Goal: Task Accomplishment & Management: Manage account settings

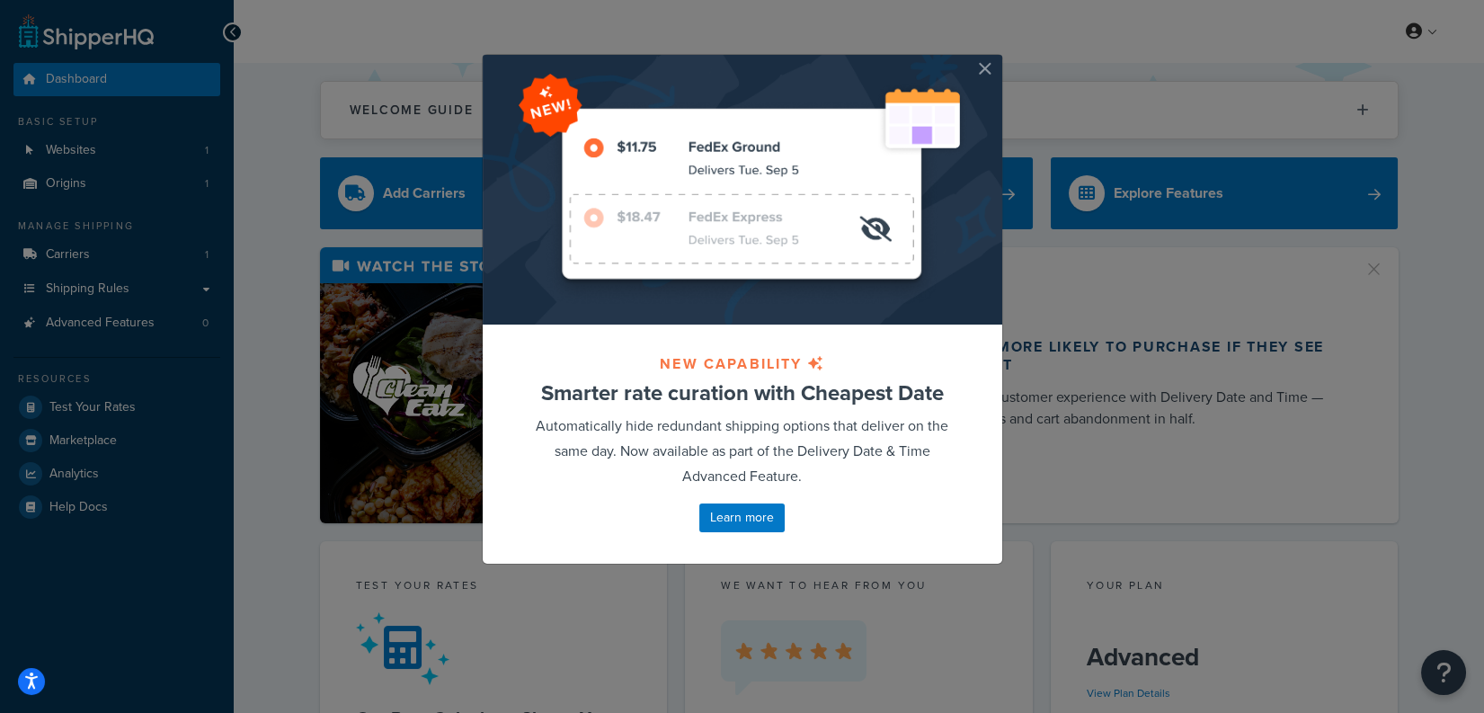
click at [998, 59] on button "button" at bounding box center [1000, 57] width 4 height 4
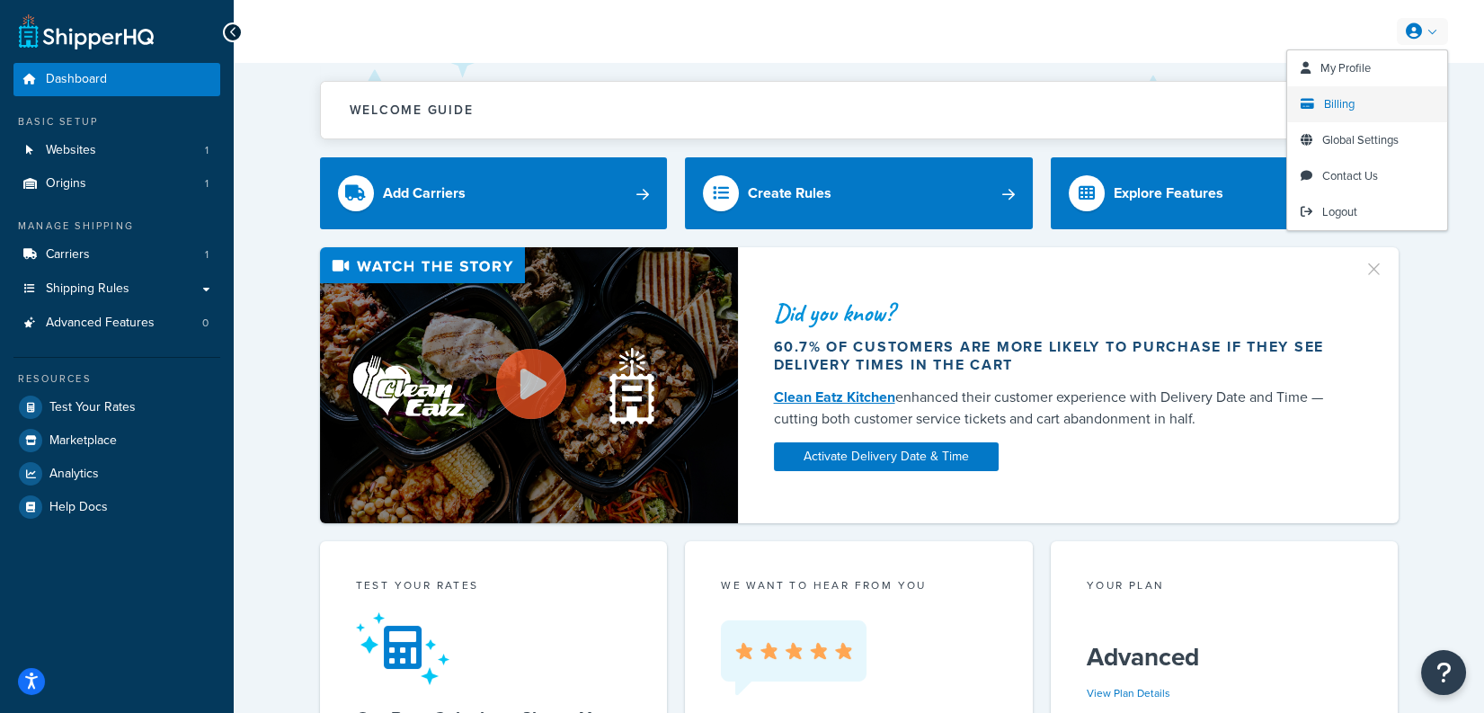
click at [1338, 111] on span "Billing" at bounding box center [1339, 103] width 31 height 17
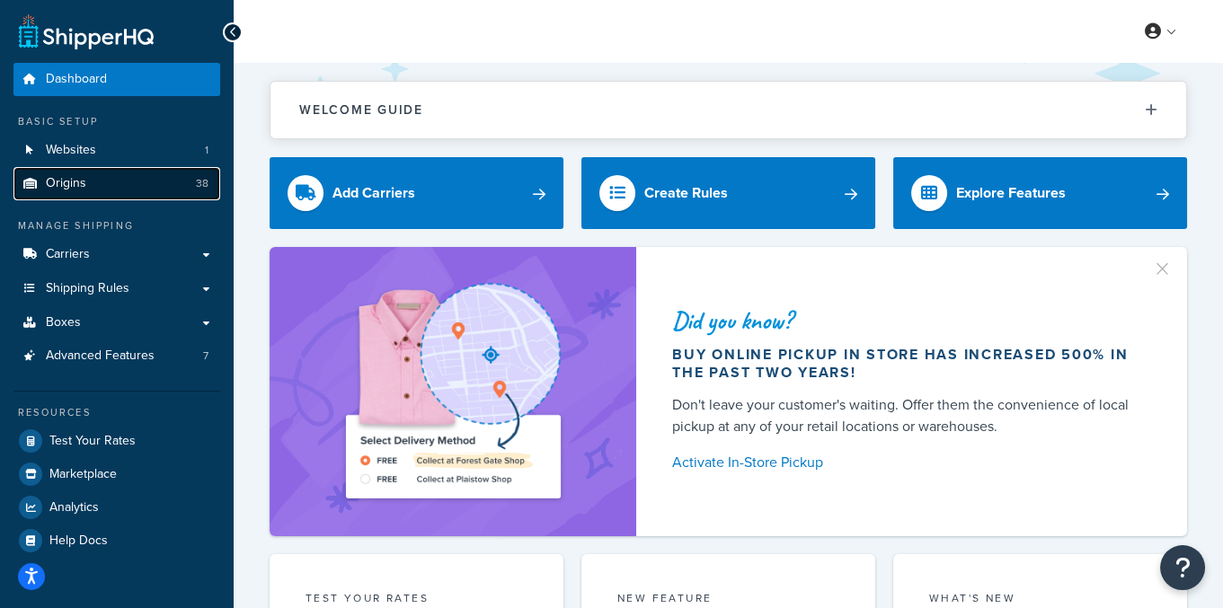
click at [143, 183] on link "Origins 38" at bounding box center [116, 183] width 207 height 33
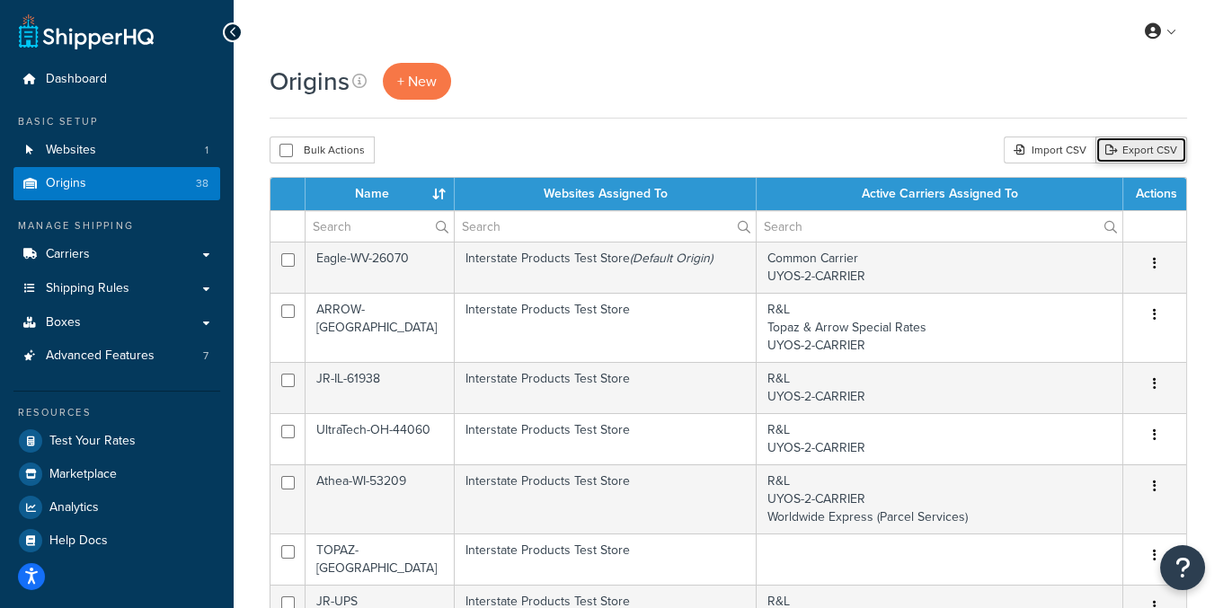
click at [1148, 148] on link "Export CSV" at bounding box center [1142, 150] width 92 height 27
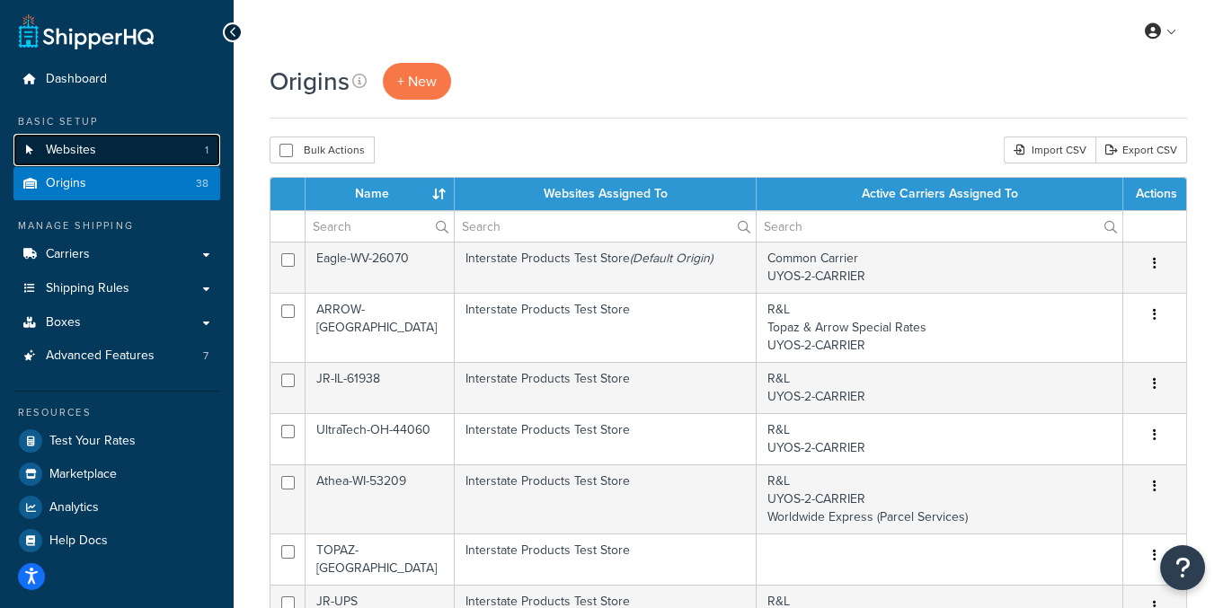
click at [169, 147] on link "Websites 1" at bounding box center [116, 150] width 207 height 33
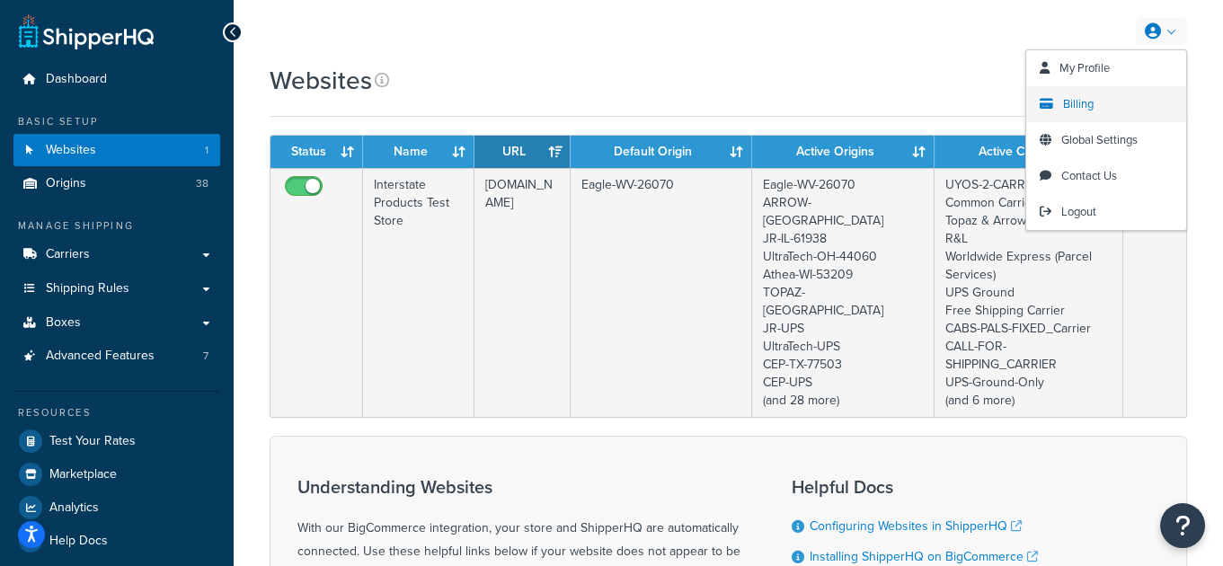
click at [1113, 93] on link "Billing" at bounding box center [1106, 104] width 160 height 36
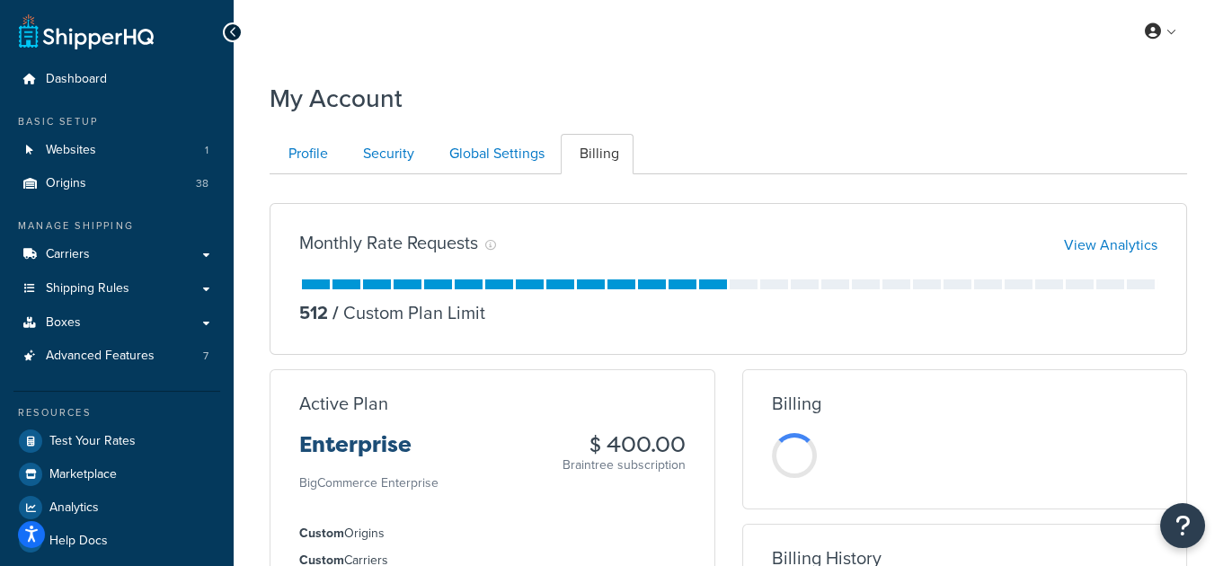
drag, startPoint x: 688, startPoint y: 439, endPoint x: 591, endPoint y: 446, distance: 96.4
click at [590, 447] on div "Active Plan Enterprise BigCommerce Enterprise $ 400.00 Braintree subscription" at bounding box center [493, 444] width 444 height 101
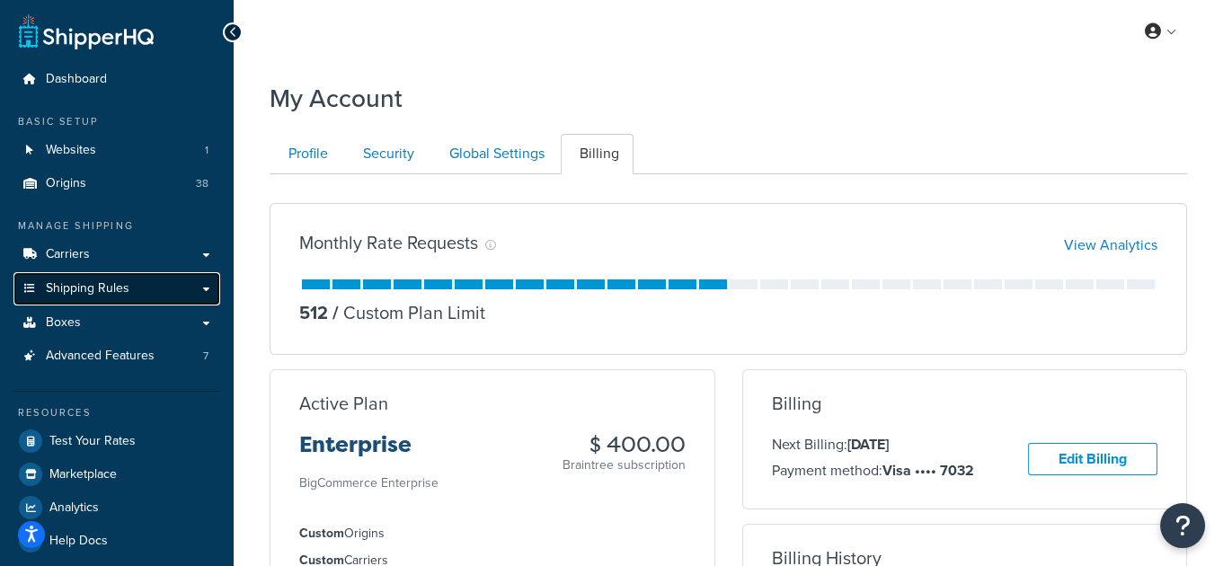
click at [127, 293] on span "Shipping Rules" at bounding box center [88, 288] width 84 height 15
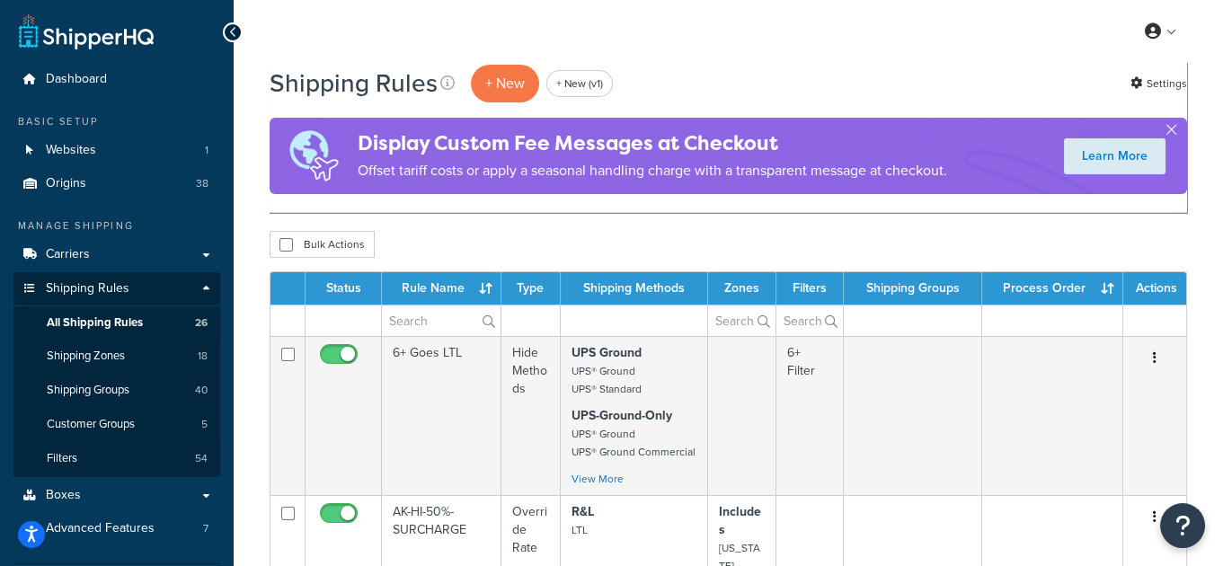
click at [472, 240] on div "Bulk Actions Duplicate Delete" at bounding box center [729, 244] width 918 height 27
click at [159, 388] on link "Shipping Groups 40" at bounding box center [116, 390] width 207 height 33
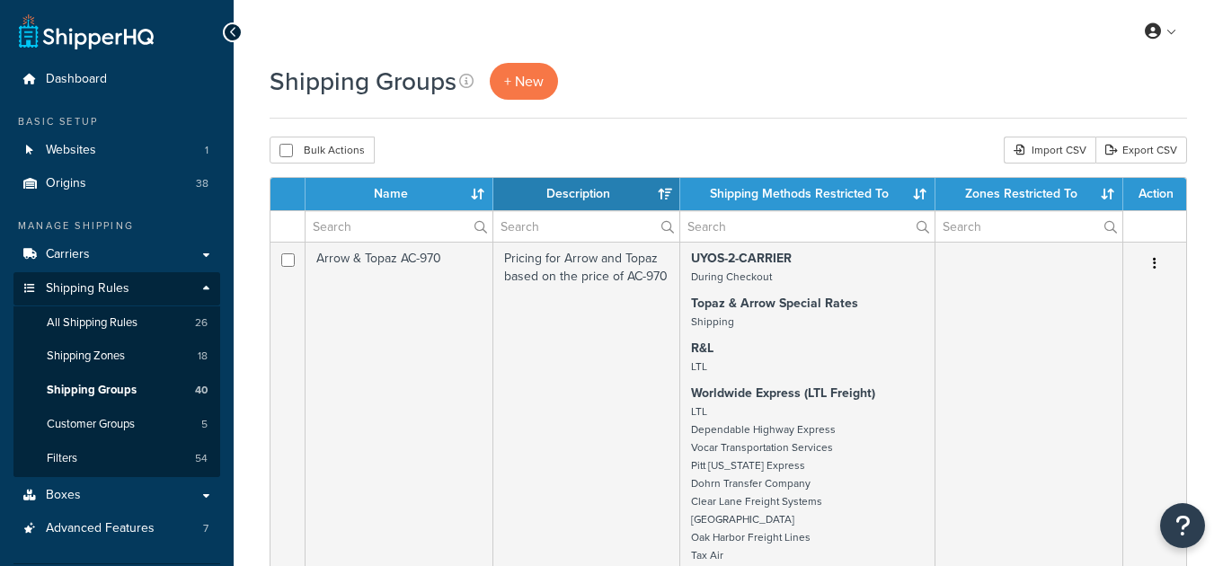
select select "15"
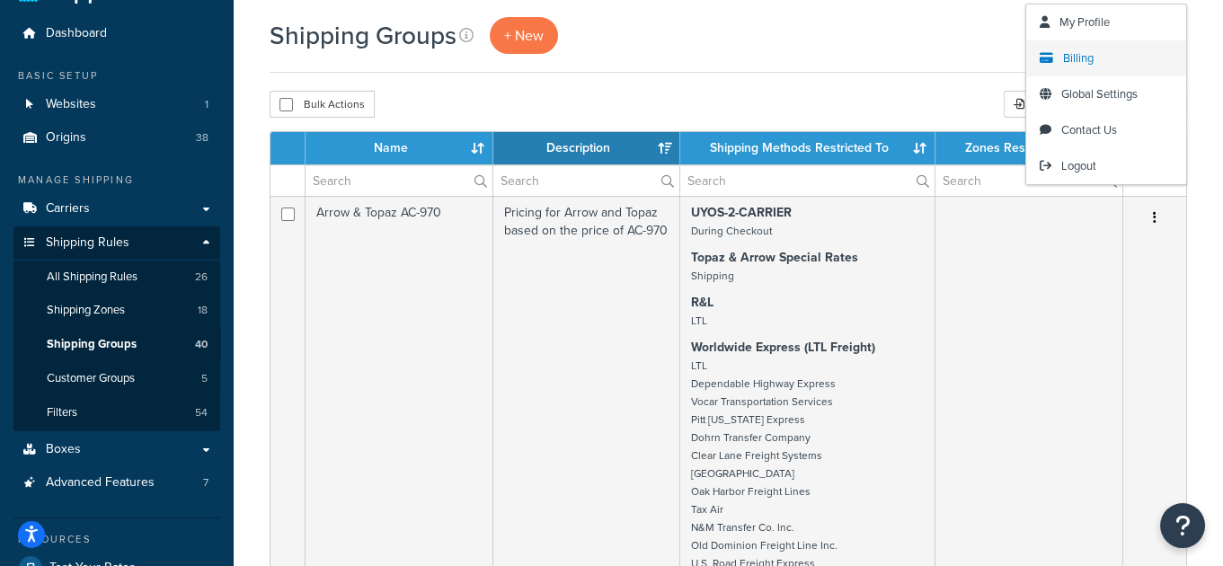
scroll to position [49, 0]
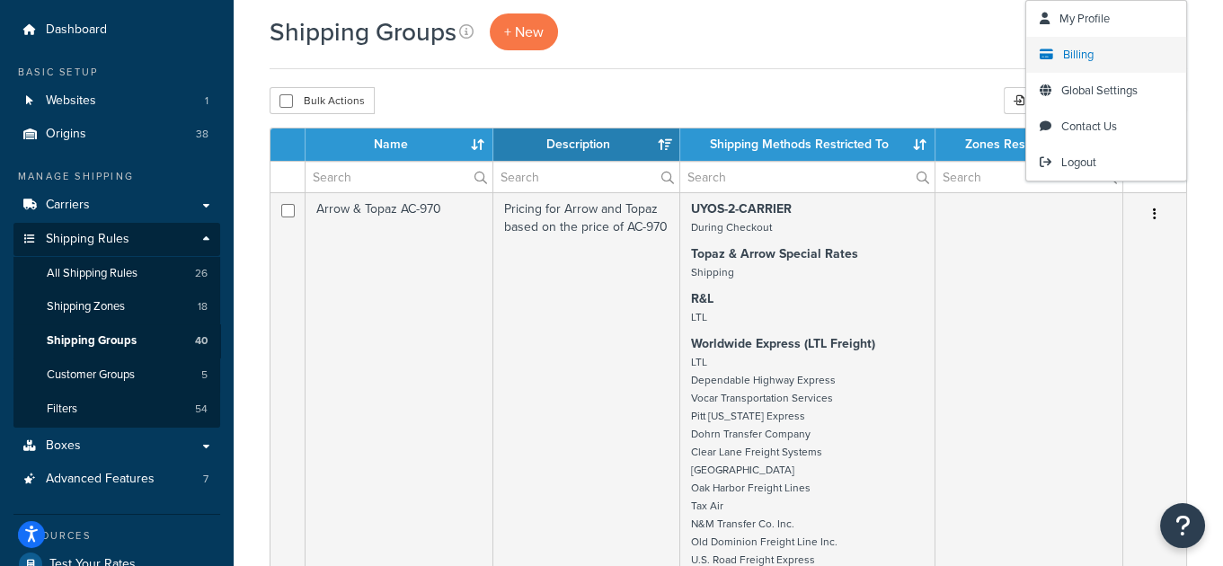
drag, startPoint x: 1094, startPoint y: 55, endPoint x: 1111, endPoint y: 51, distance: 17.5
click at [1094, 55] on link "Billing" at bounding box center [1106, 55] width 160 height 36
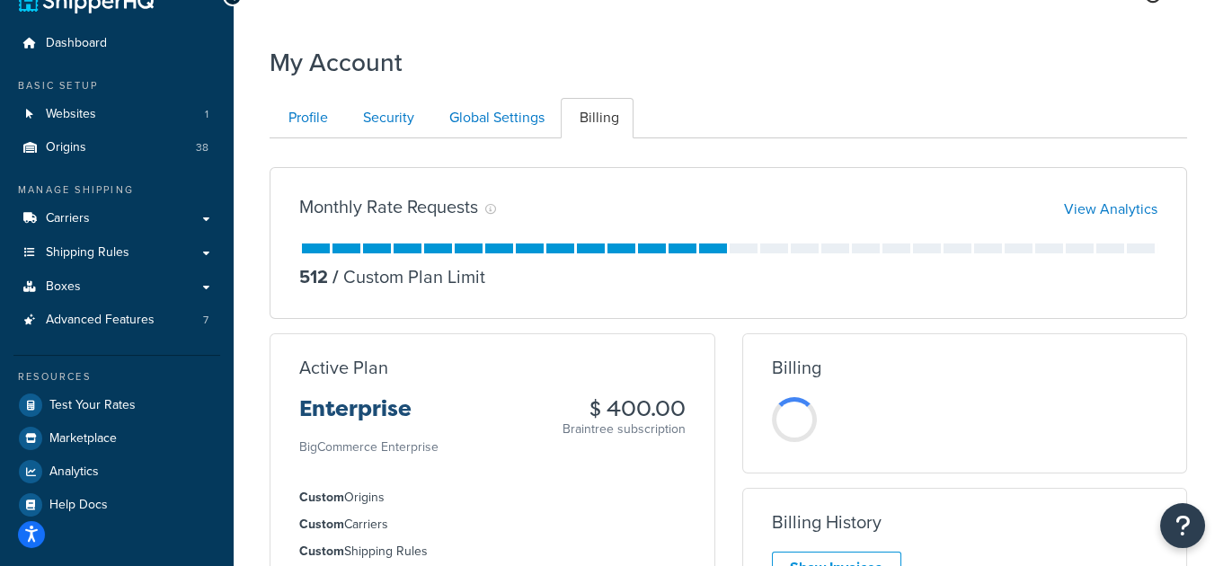
scroll to position [40, 0]
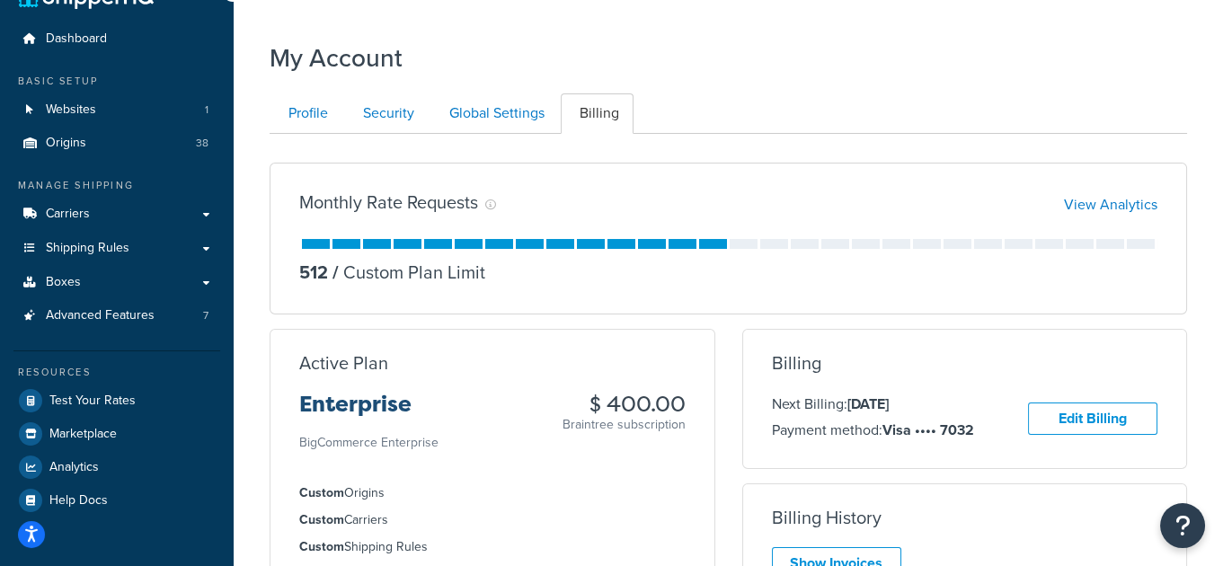
drag, startPoint x: 585, startPoint y: 403, endPoint x: 682, endPoint y: 399, distance: 97.1
click at [682, 399] on h3 "$ 400.00" at bounding box center [624, 404] width 123 height 23
click at [386, 404] on h3 "Enterprise" at bounding box center [368, 412] width 139 height 38
click at [692, 403] on div "Active Plan Enterprise BigCommerce Enterprise $ 400.00 Braintree subscription" at bounding box center [493, 403] width 444 height 101
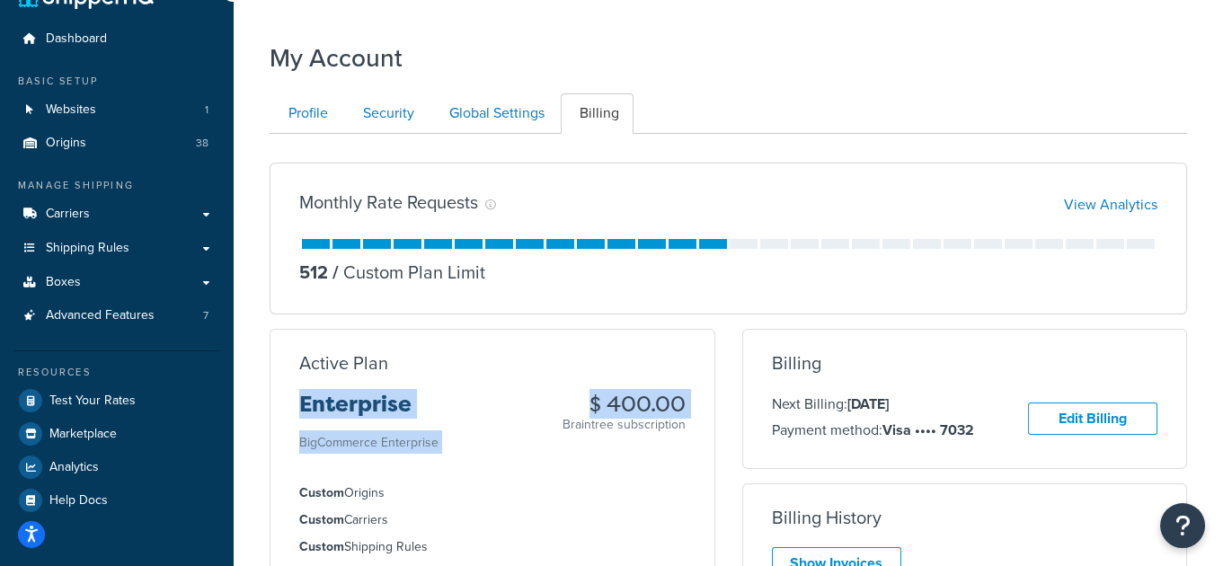
drag, startPoint x: 692, startPoint y: 403, endPoint x: 292, endPoint y: 393, distance: 400.1
click at [292, 393] on div "Active Plan Enterprise BigCommerce Enterprise $ 400.00 Braintree subscription" at bounding box center [493, 403] width 444 height 101
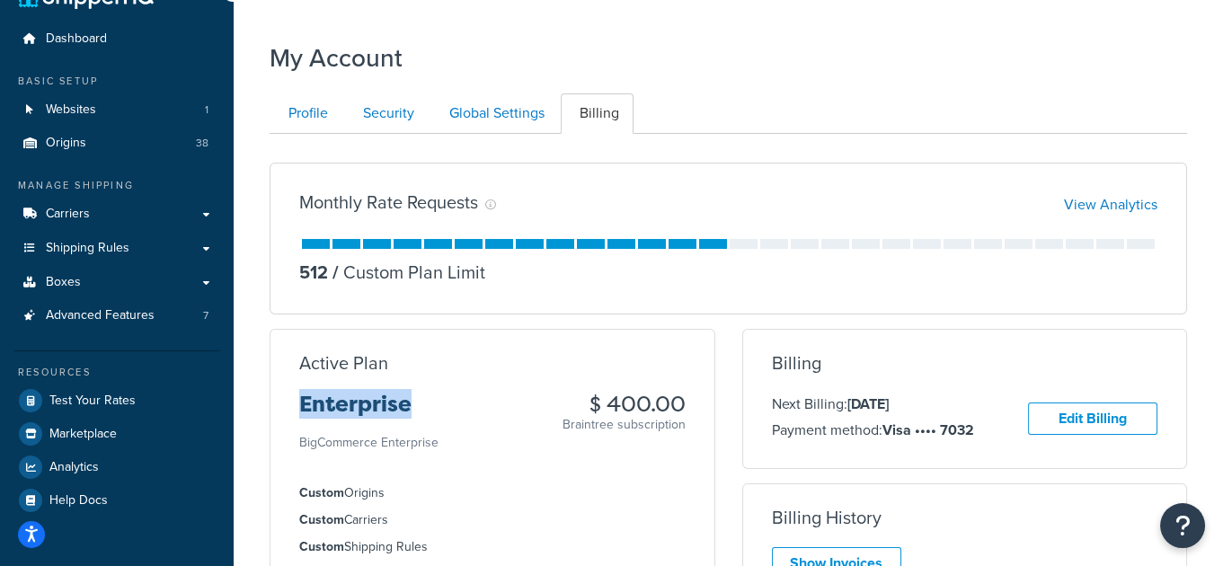
click at [296, 395] on div "Active Plan Enterprise BigCommerce Enterprise $ 400.00 Braintree subscription" at bounding box center [493, 403] width 444 height 101
click at [625, 395] on h3 "$ 400.00" at bounding box center [624, 404] width 123 height 23
click at [624, 395] on h3 "$ 400.00" at bounding box center [624, 404] width 123 height 23
click at [659, 387] on div "Active Plan Enterprise BigCommerce Enterprise $ 400.00 Braintree subscription" at bounding box center [493, 403] width 444 height 101
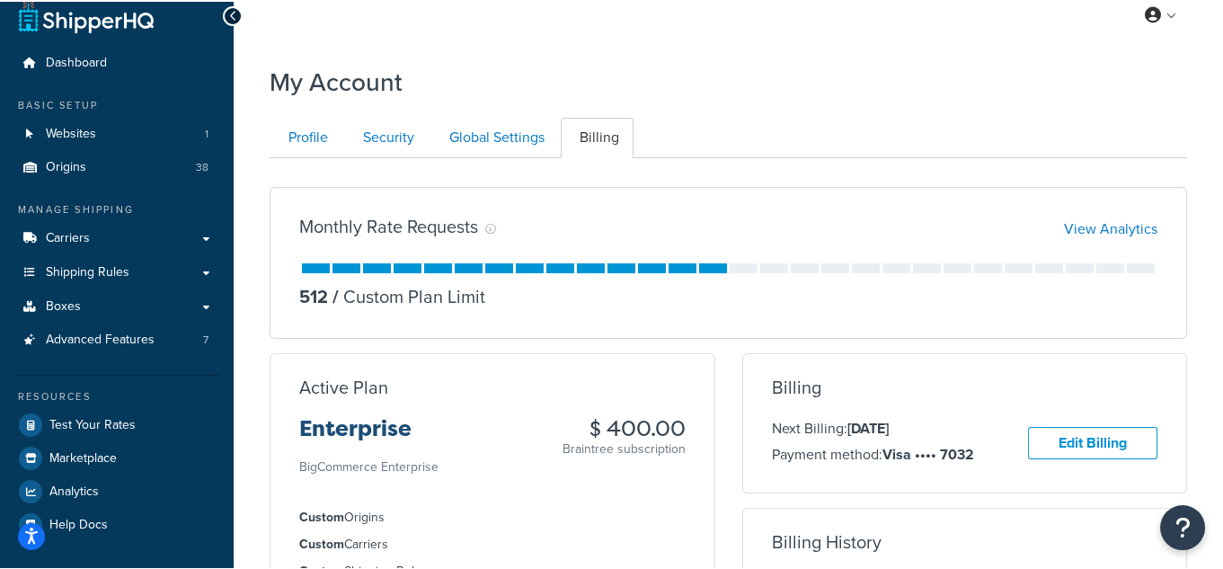
scroll to position [16, 0]
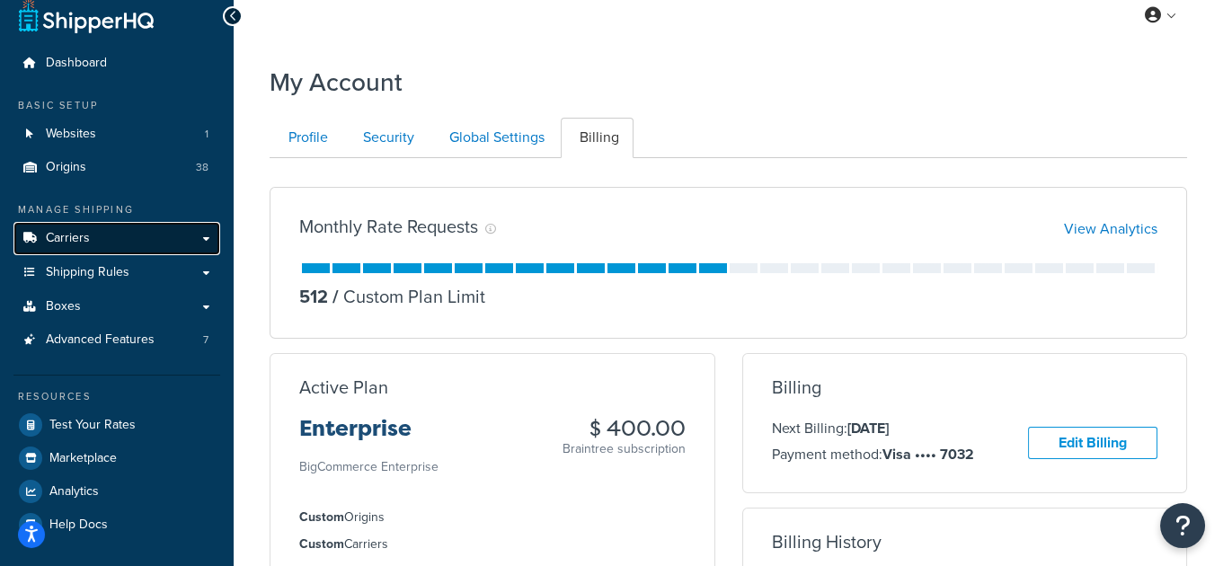
click at [157, 247] on link "Carriers" at bounding box center [116, 238] width 207 height 33
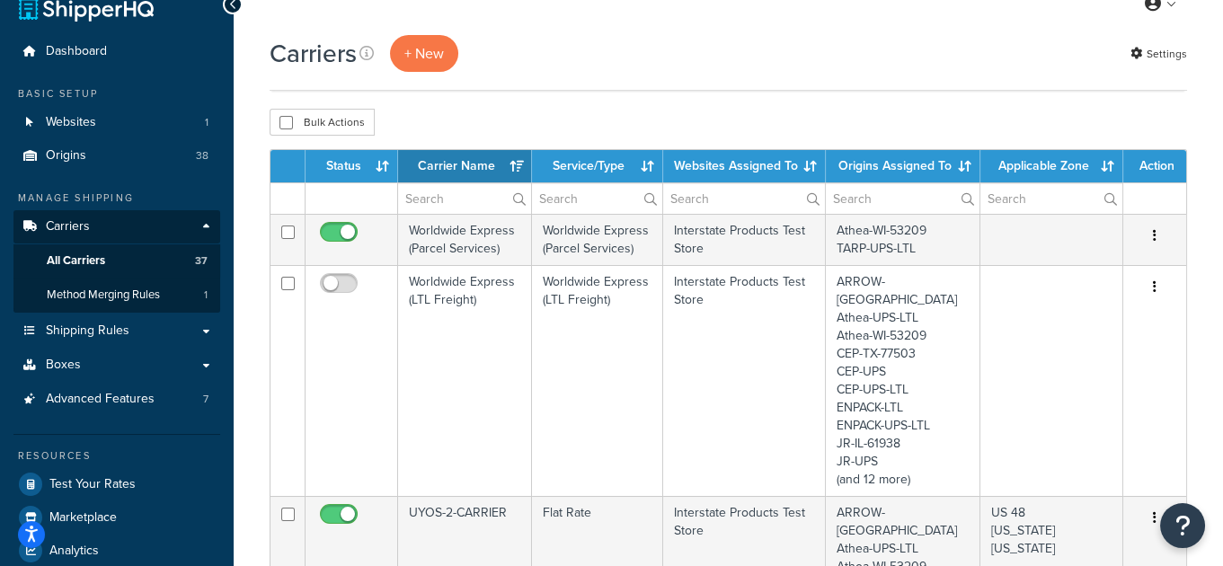
scroll to position [1676, 0]
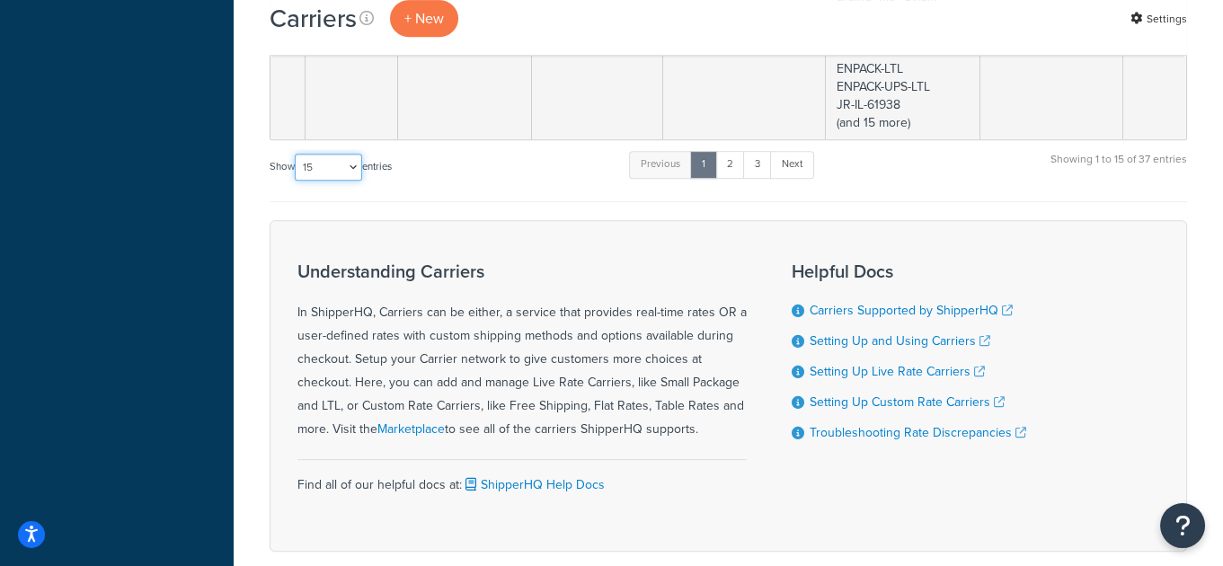
click at [361, 154] on select "10 15 25 50 100" at bounding box center [328, 167] width 67 height 27
select select "100"
click at [297, 181] on select "10 15 25 50 100" at bounding box center [328, 167] width 67 height 27
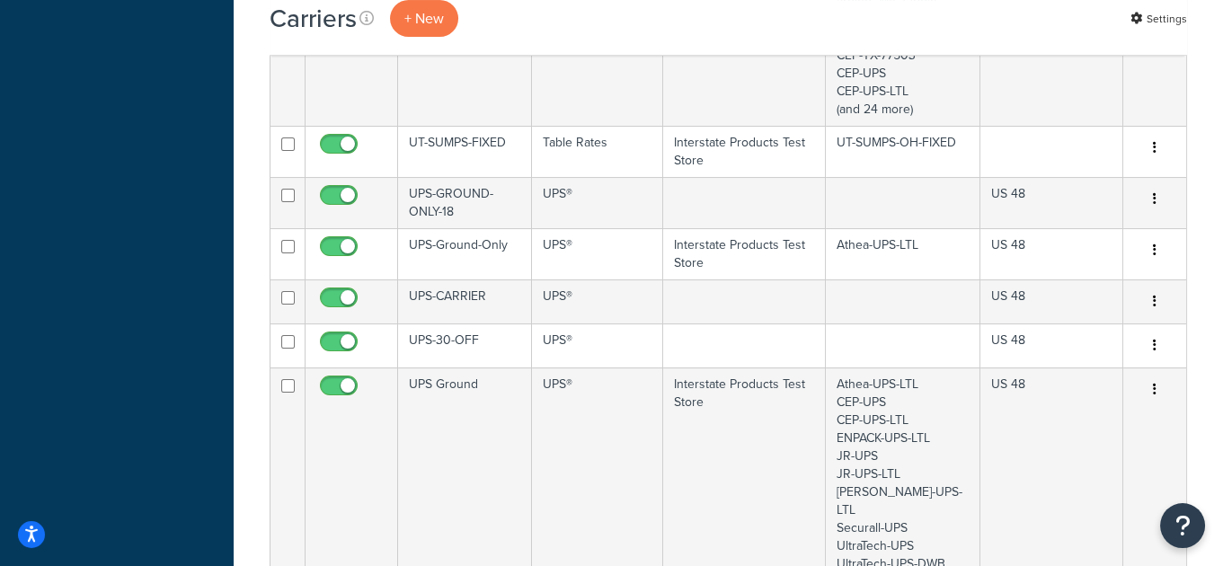
scroll to position [688, 0]
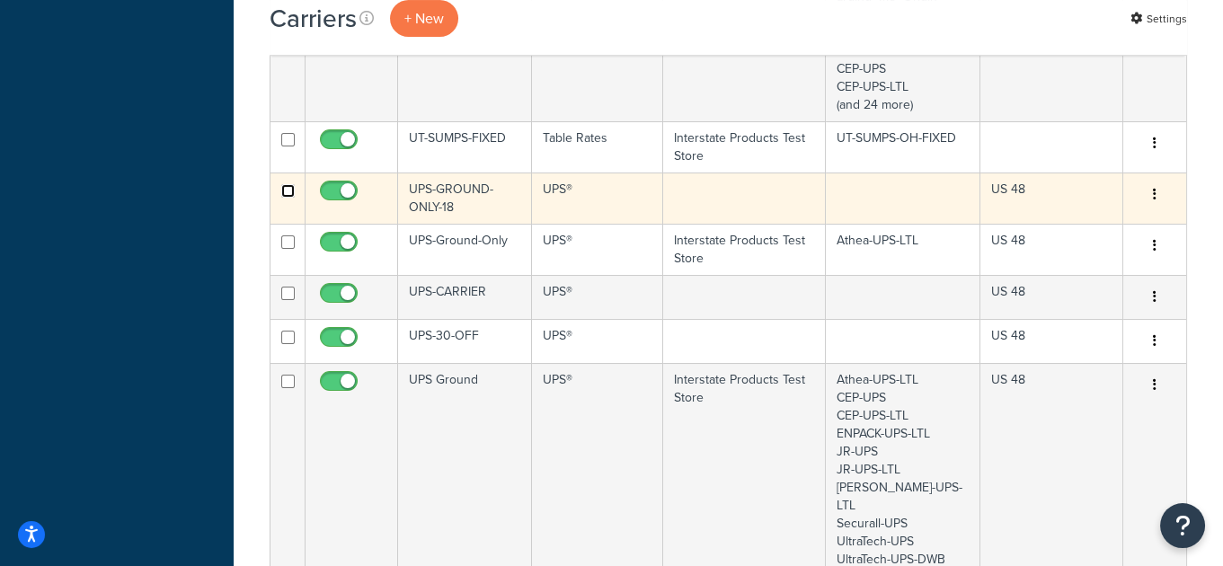
click at [288, 184] on input "checkbox" at bounding box center [287, 190] width 13 height 13
checkbox input "true"
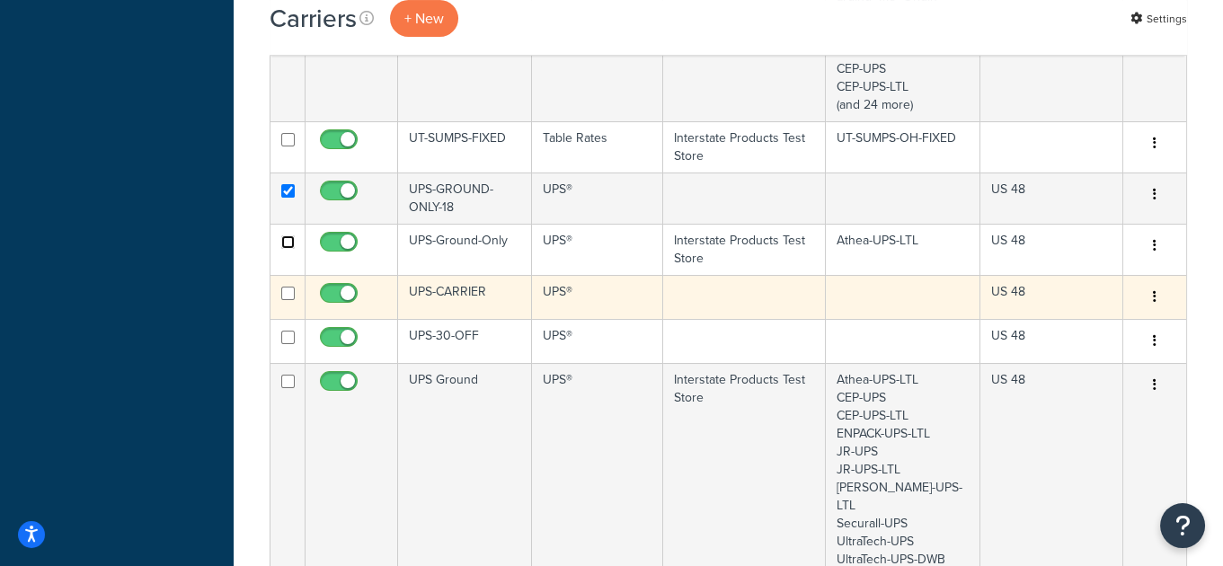
drag, startPoint x: 289, startPoint y: 204, endPoint x: 290, endPoint y: 258, distance: 54.0
click at [289, 235] on input "checkbox" at bounding box center [287, 241] width 13 height 13
checkbox input "true"
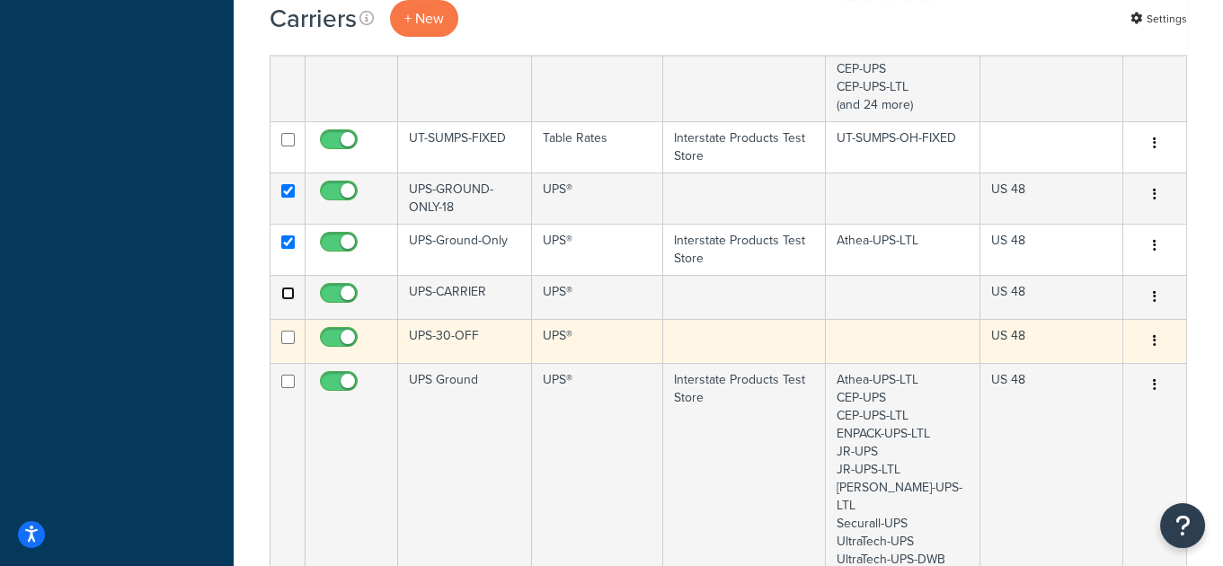
drag, startPoint x: 288, startPoint y: 253, endPoint x: 288, endPoint y: 304, distance: 50.3
click at [288, 287] on input "checkbox" at bounding box center [287, 293] width 13 height 13
checkbox input "true"
click at [287, 331] on input "checkbox" at bounding box center [287, 337] width 13 height 13
checkbox input "true"
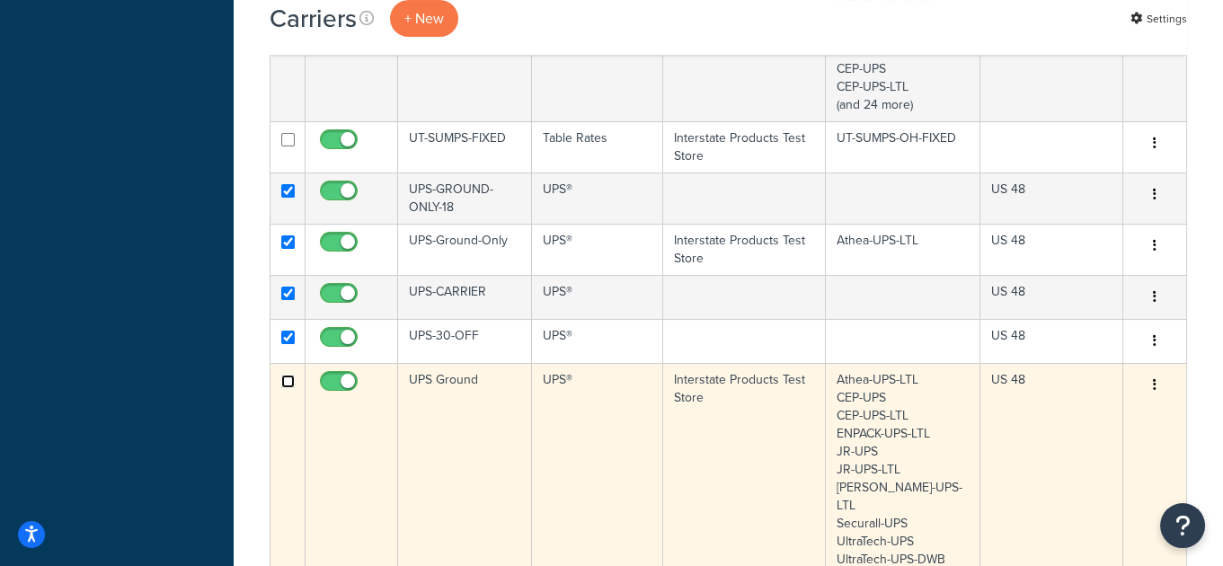
click at [289, 375] on input "checkbox" at bounding box center [287, 381] width 13 height 13
checkbox input "true"
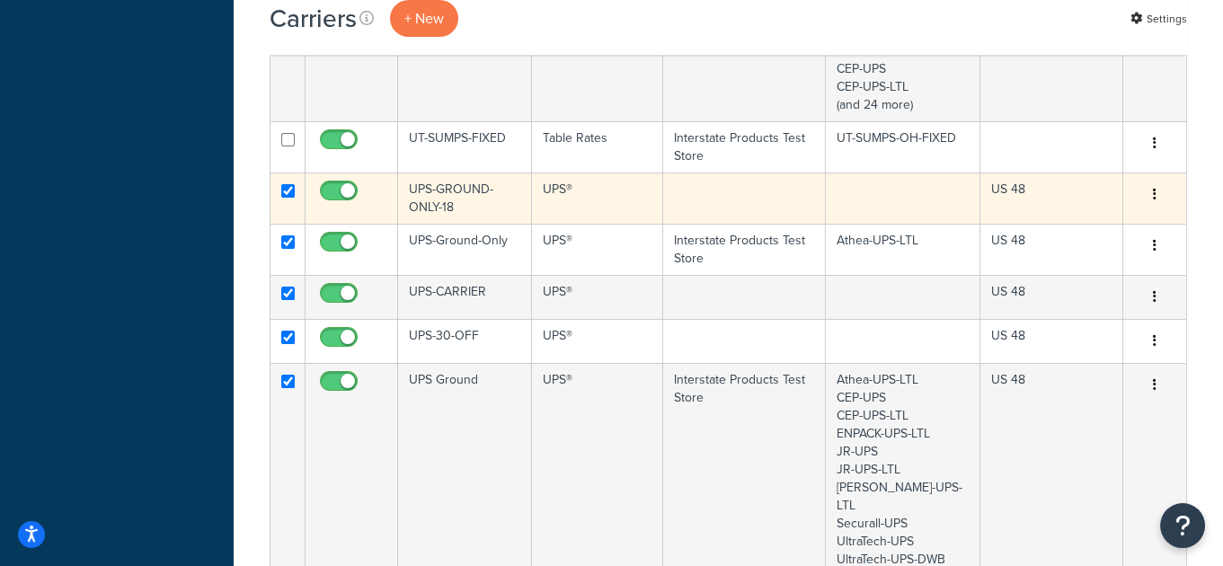
click at [466, 173] on td "UPS-GROUND-ONLY-18" at bounding box center [465, 198] width 134 height 51
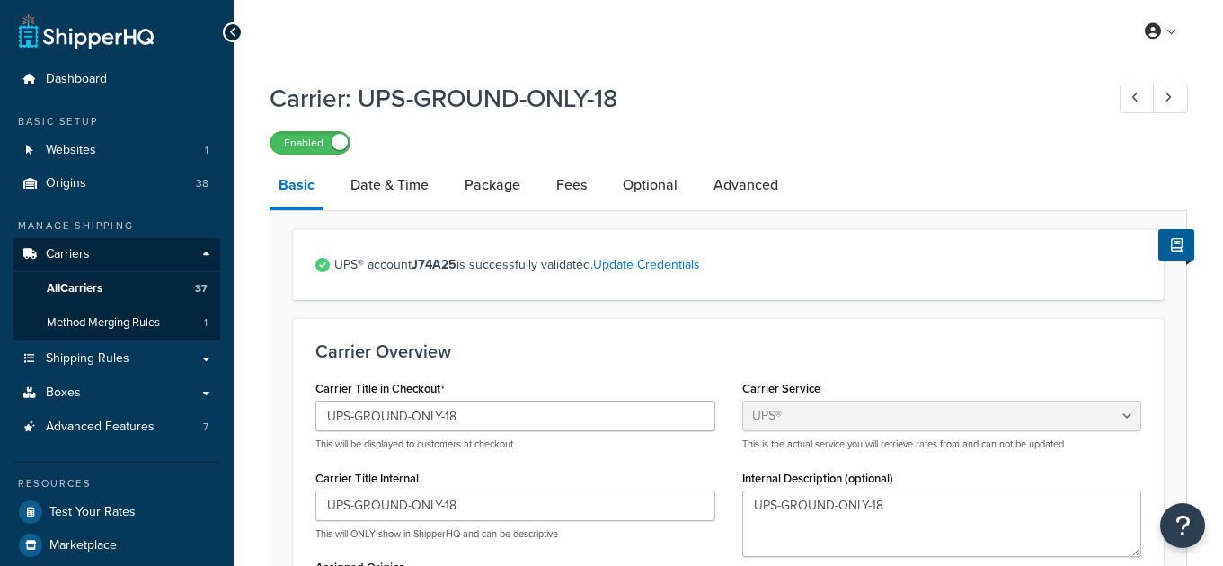
select select "ups"
select select "53"
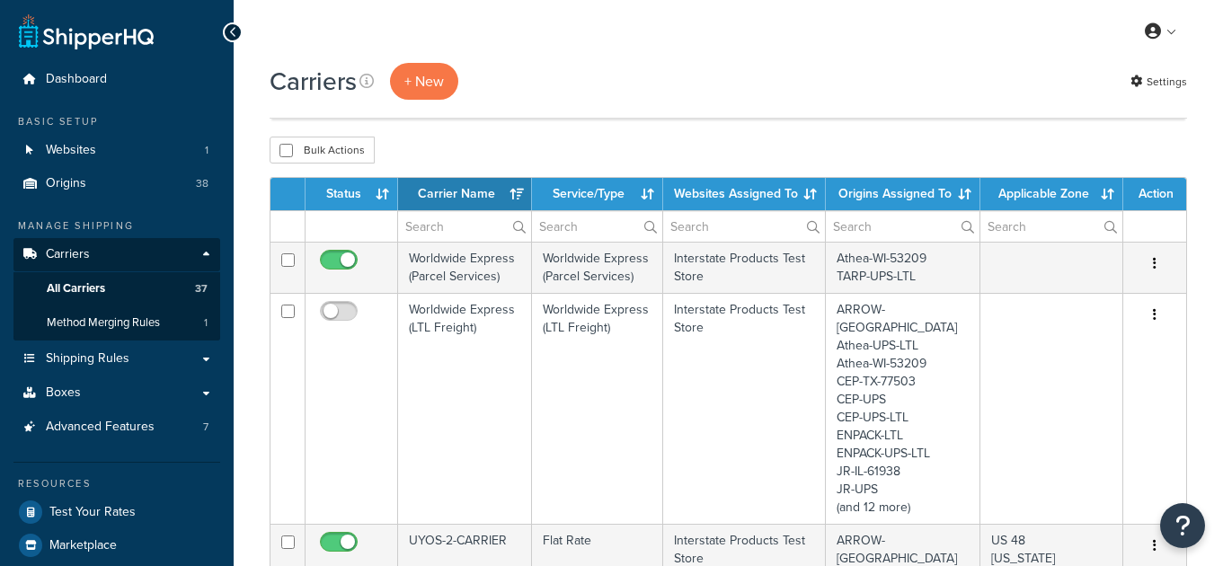
select select "100"
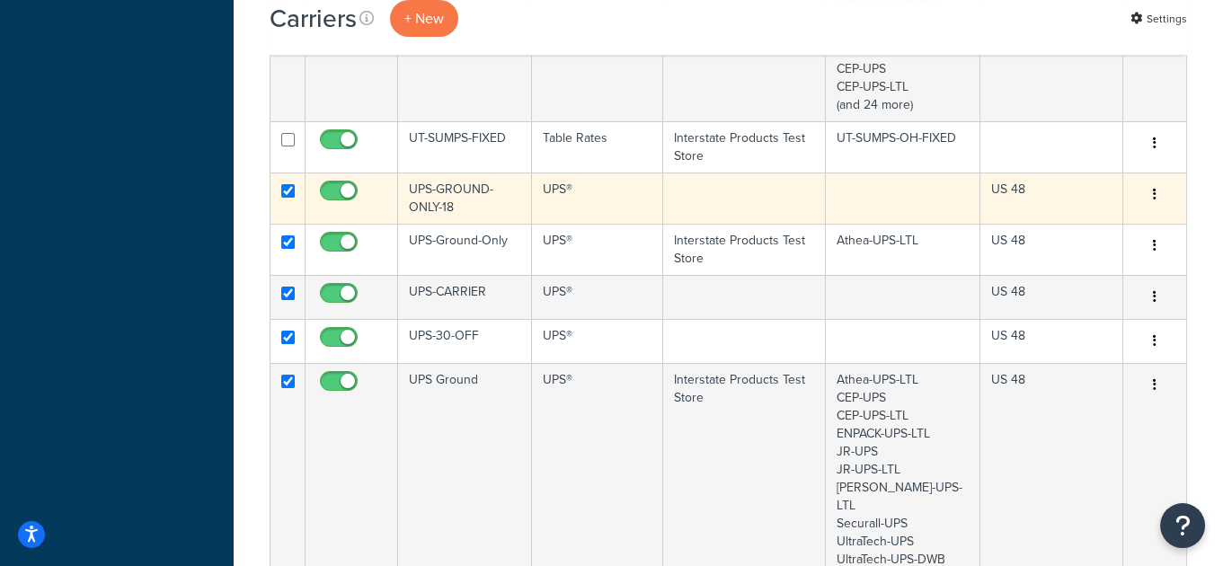
click at [462, 173] on td "UPS-GROUND-ONLY-18" at bounding box center [465, 198] width 134 height 51
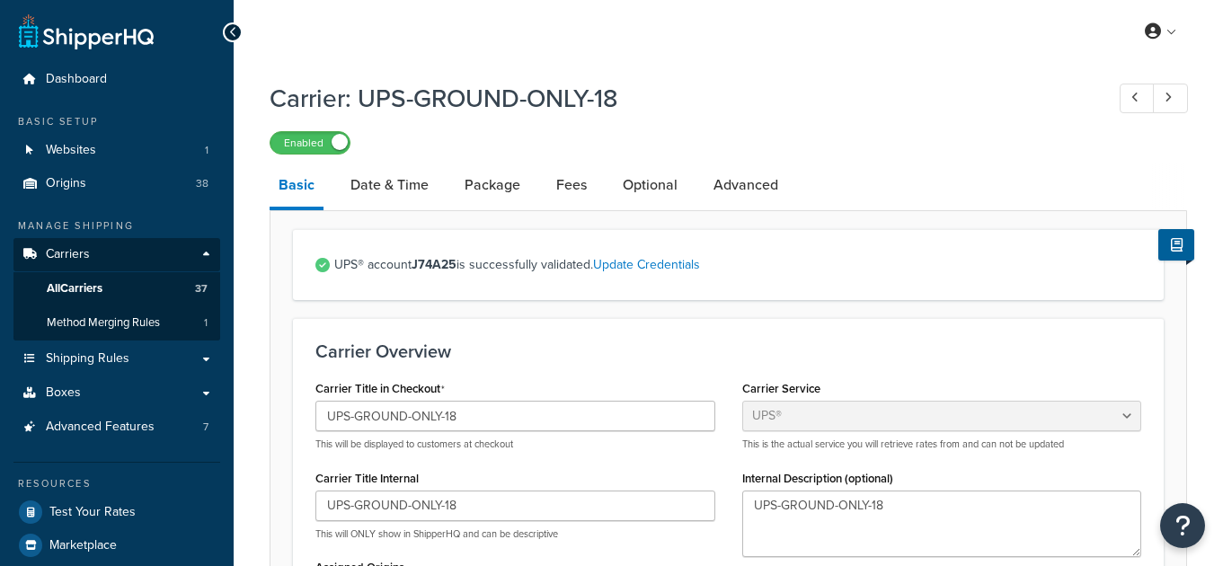
select select "ups"
select select "53"
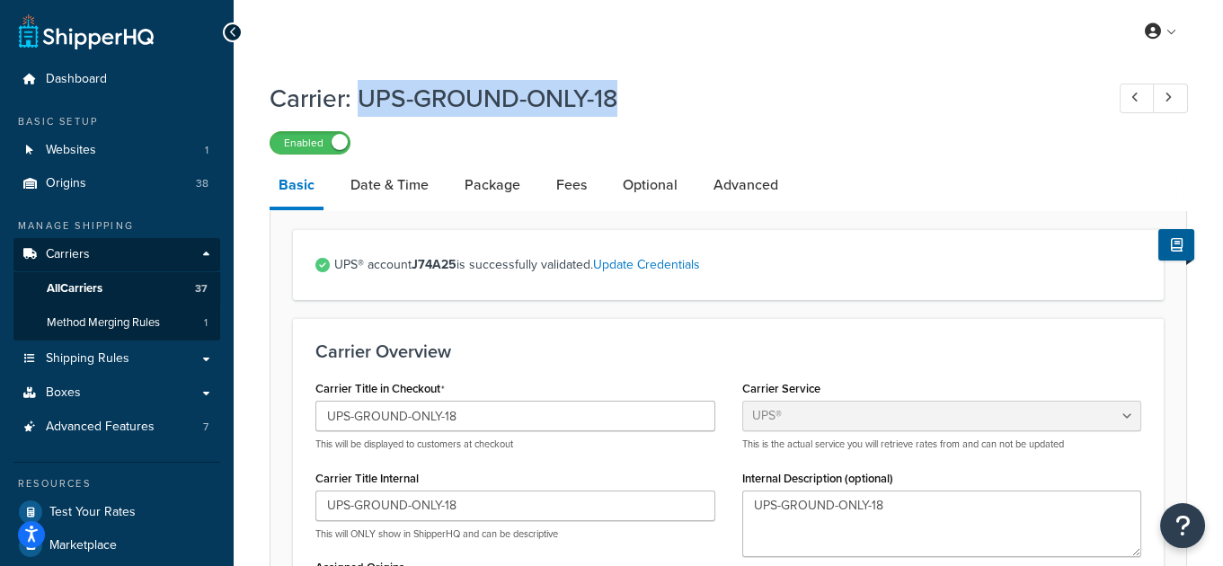
drag, startPoint x: 374, startPoint y: 96, endPoint x: 656, endPoint y: 106, distance: 282.4
click at [658, 105] on h1 "Carrier: UPS-GROUND-ONLY-18" at bounding box center [678, 98] width 817 height 35
copy h1 "UPS-GROUND-ONLY-18"
click at [185, 284] on link "All Carriers 37" at bounding box center [116, 288] width 207 height 33
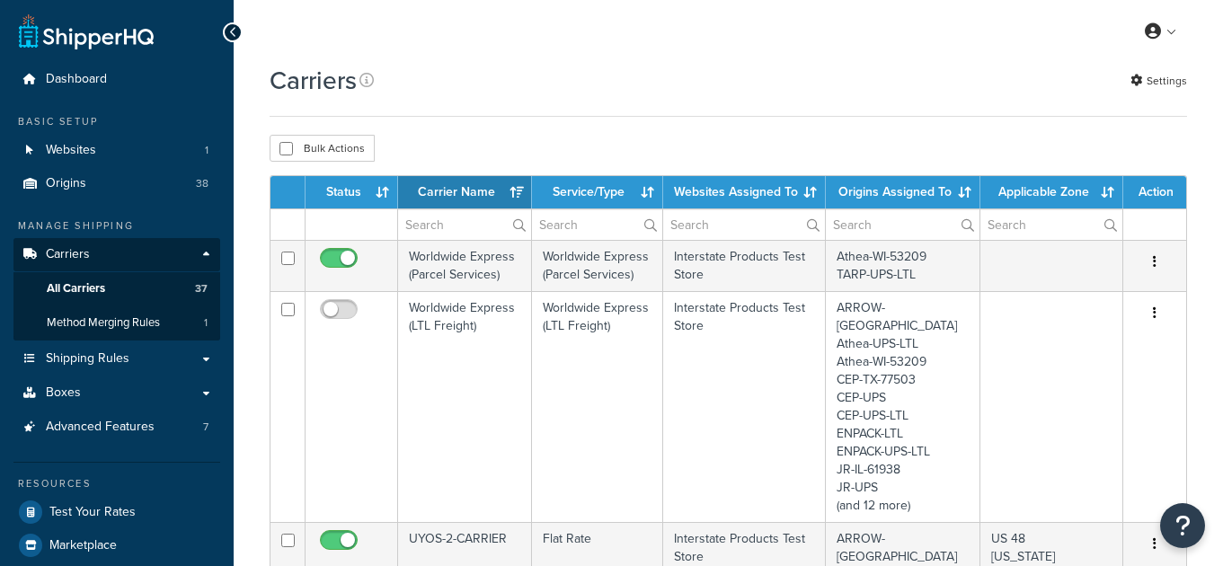
select select "15"
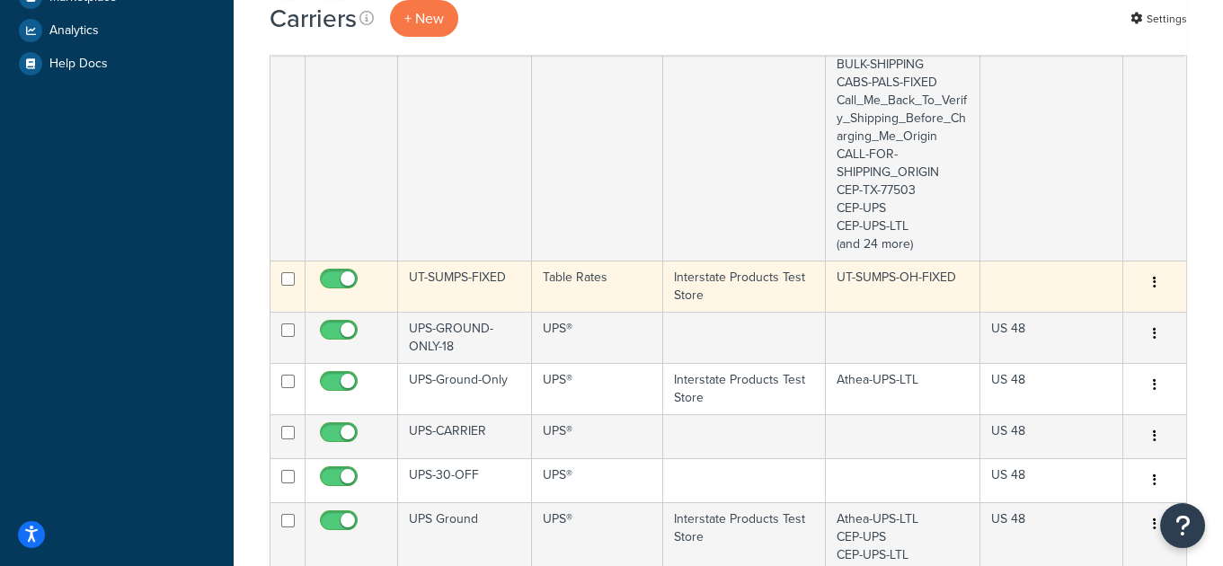
scroll to position [573, 0]
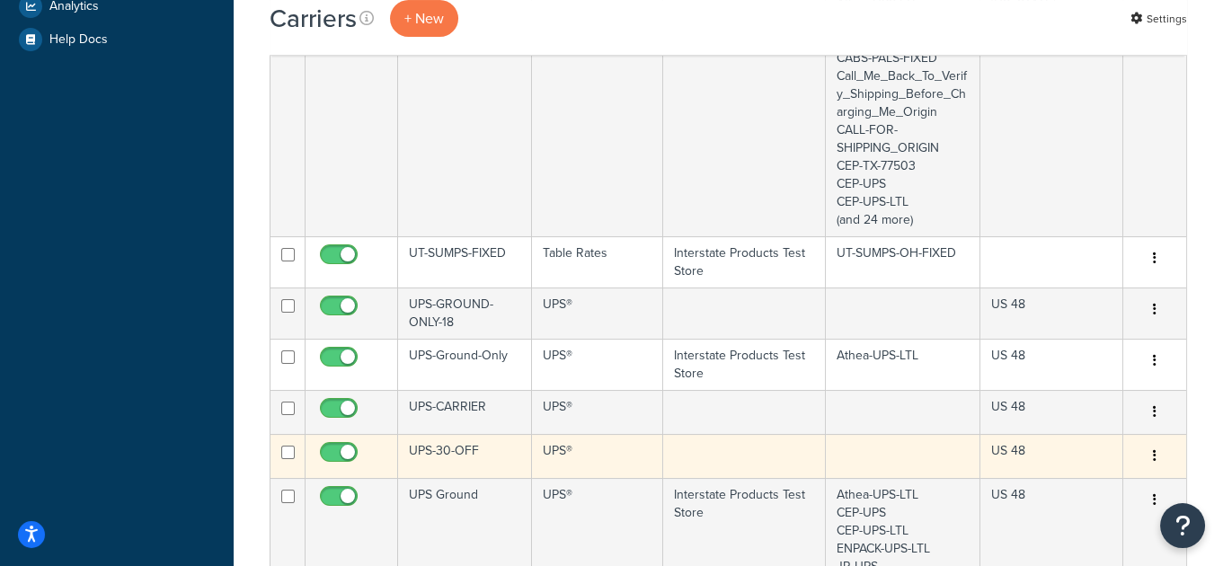
click at [479, 434] on td "UPS-30-OFF" at bounding box center [465, 456] width 134 height 44
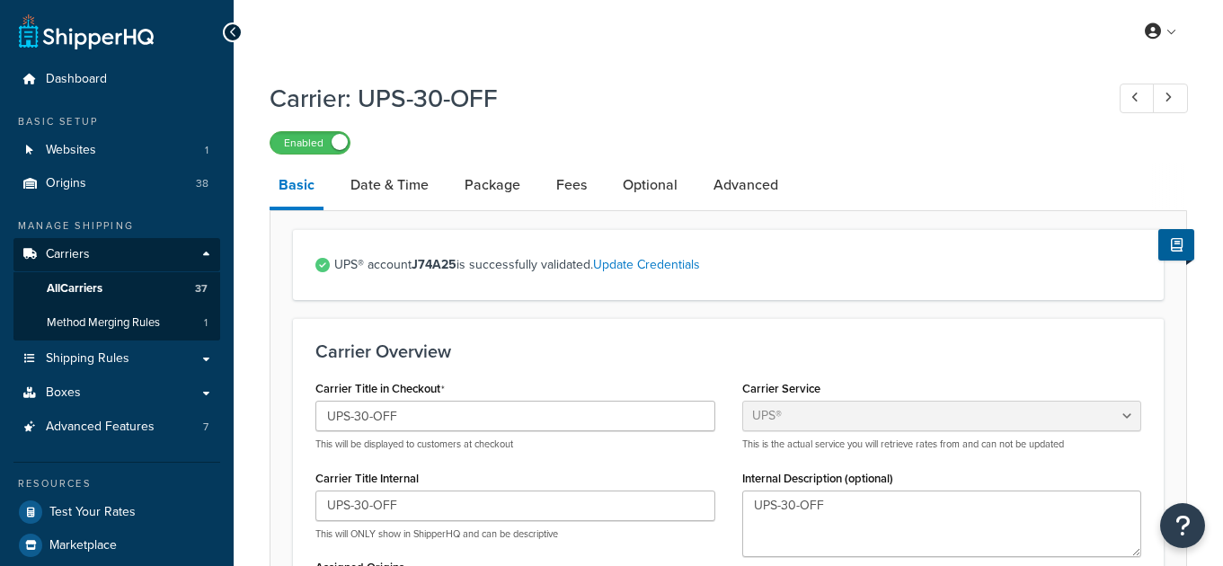
select select "ups"
click at [360, 97] on h1 "Carrier: UPS-30-OFF" at bounding box center [678, 98] width 817 height 35
click at [449, 266] on strong "J74A25" at bounding box center [434, 264] width 45 height 19
copy strong "J74A25"
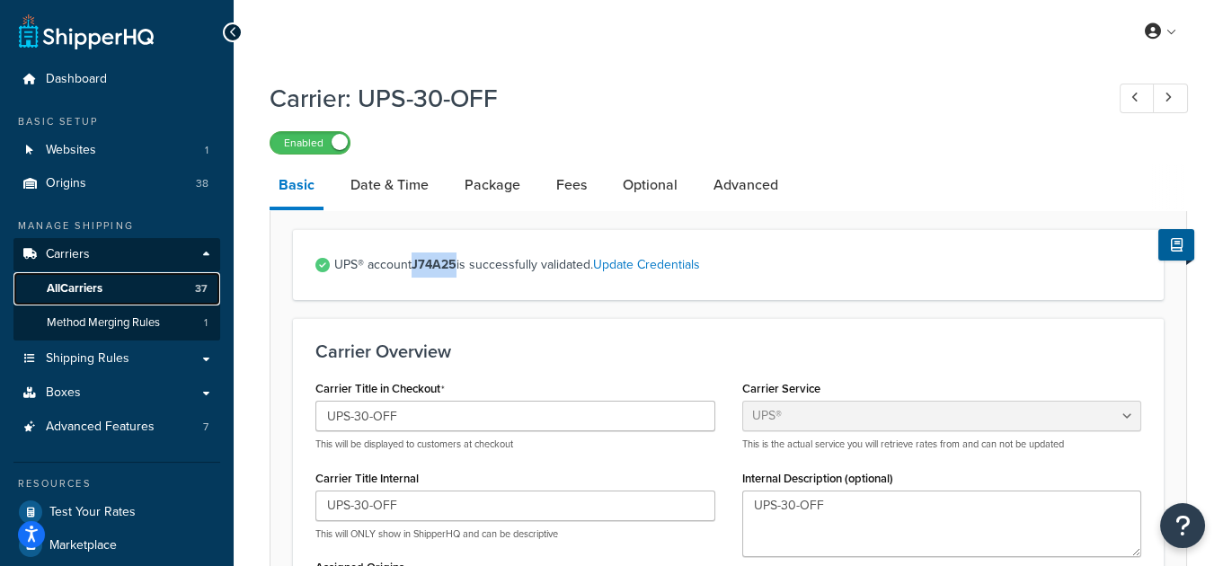
click at [187, 282] on link "All Carriers 37" at bounding box center [116, 288] width 207 height 33
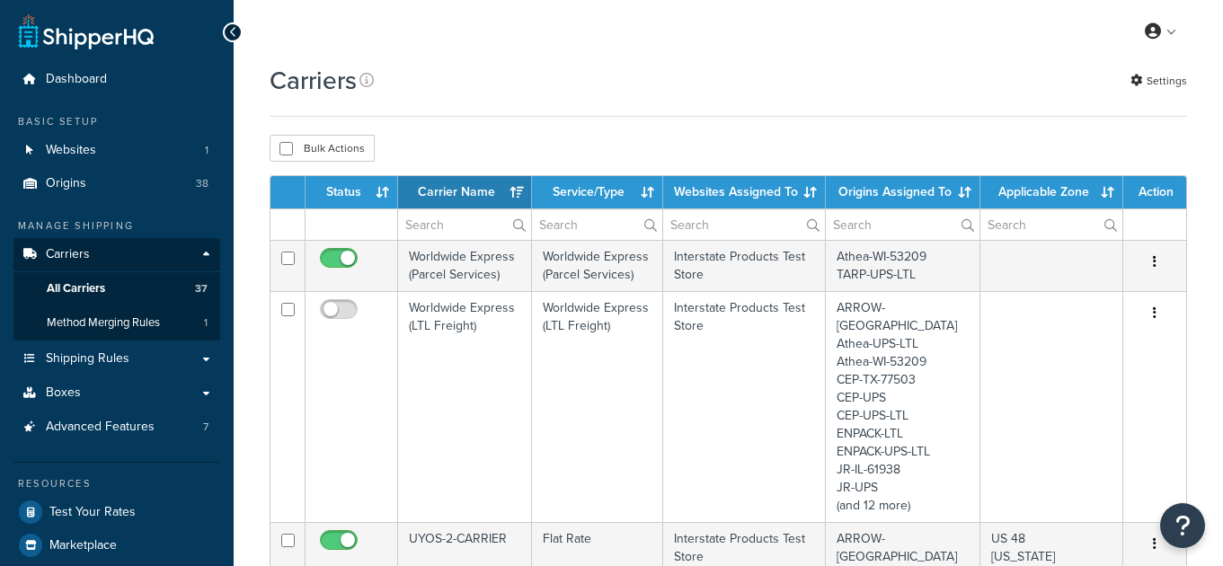
select select "15"
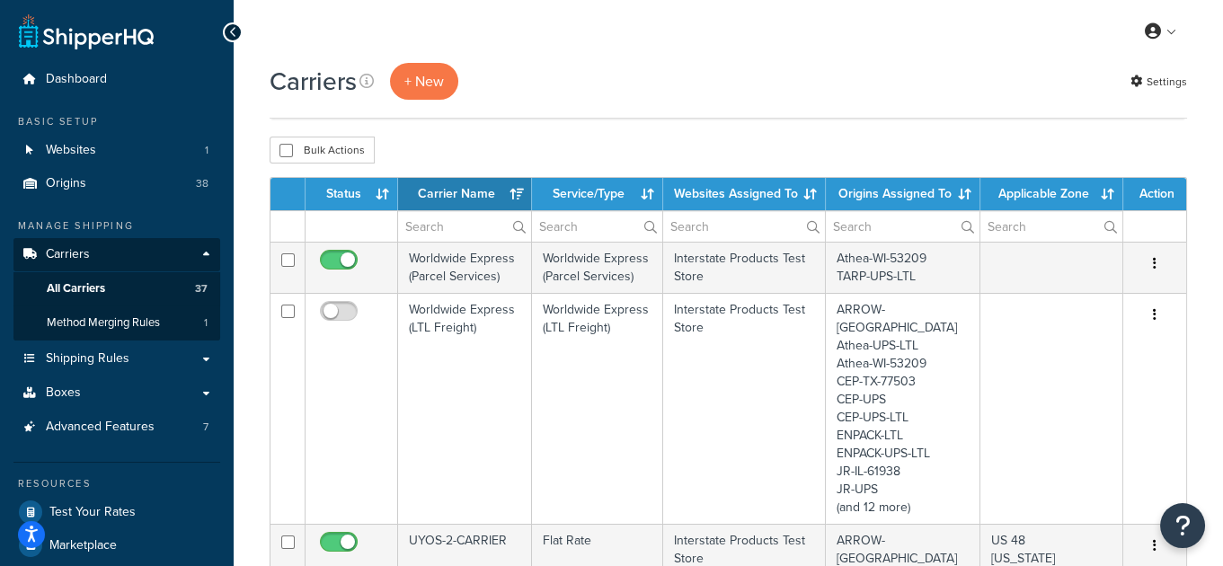
scroll to position [566, 0]
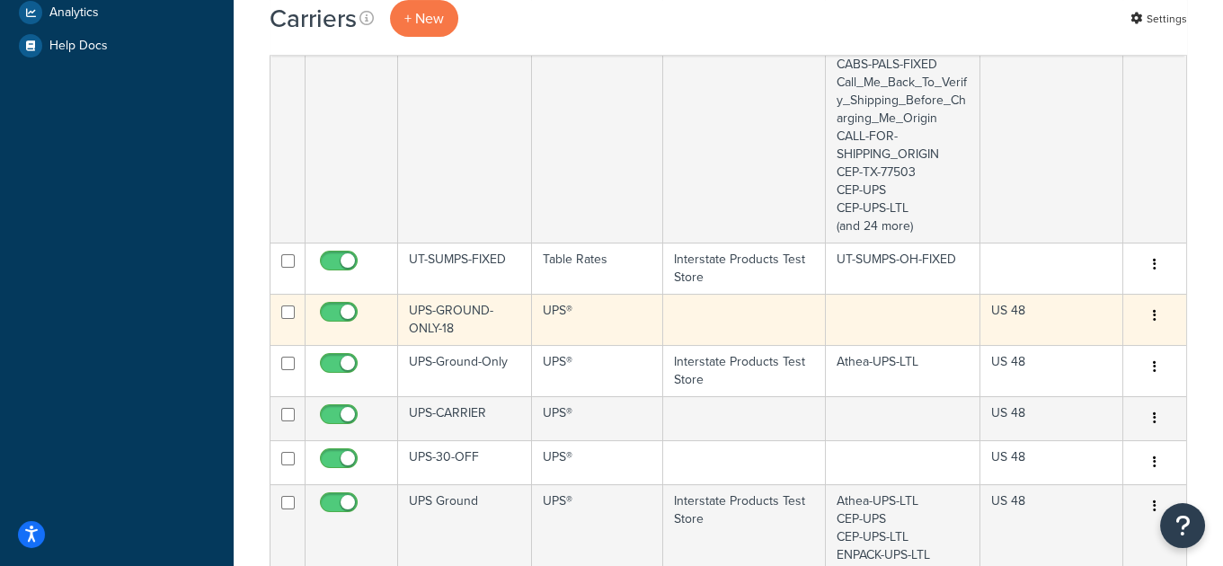
click at [474, 294] on td "UPS-GROUND-ONLY-18" at bounding box center [465, 319] width 134 height 51
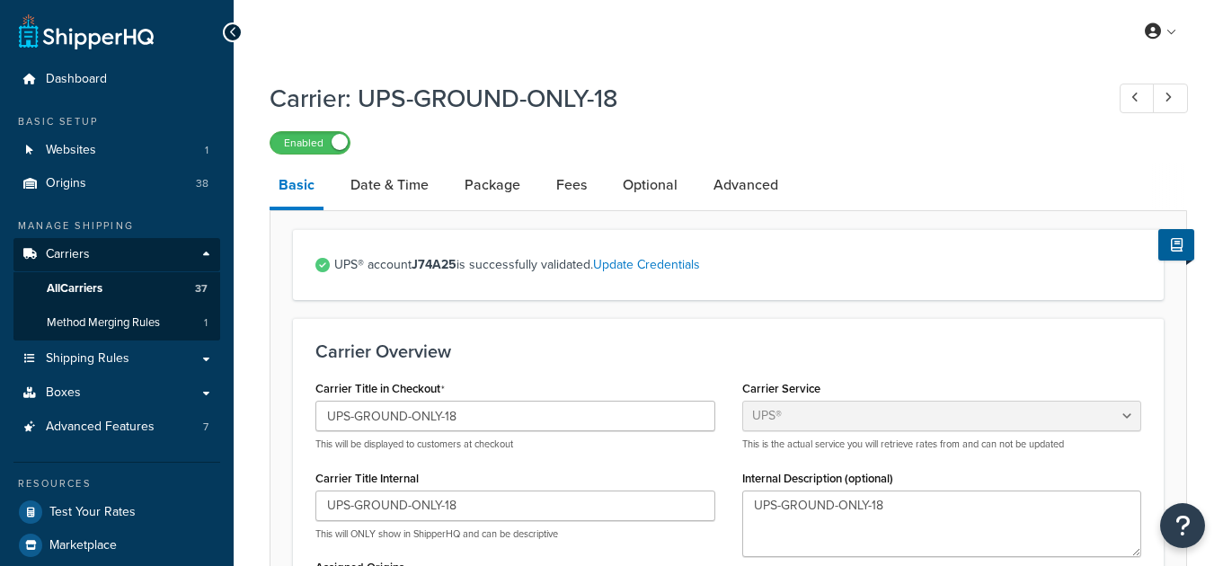
select select "ups"
select select "53"
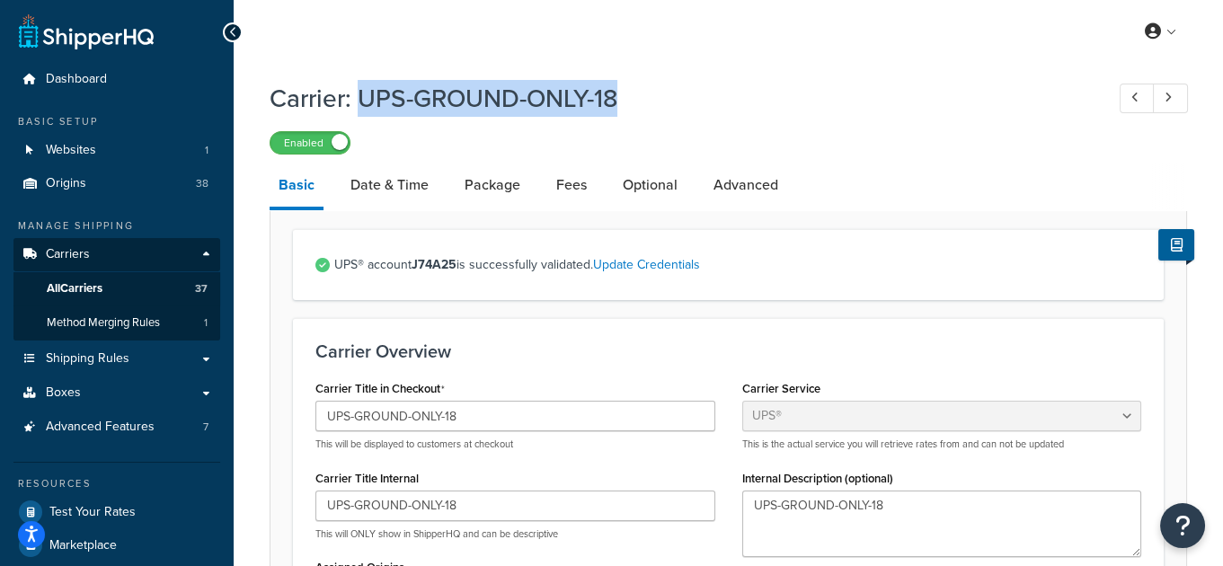
drag, startPoint x: 391, startPoint y: 100, endPoint x: 663, endPoint y: 103, distance: 272.3
click at [663, 103] on h1 "Carrier: UPS-GROUND-ONLY-18" at bounding box center [678, 98] width 817 height 35
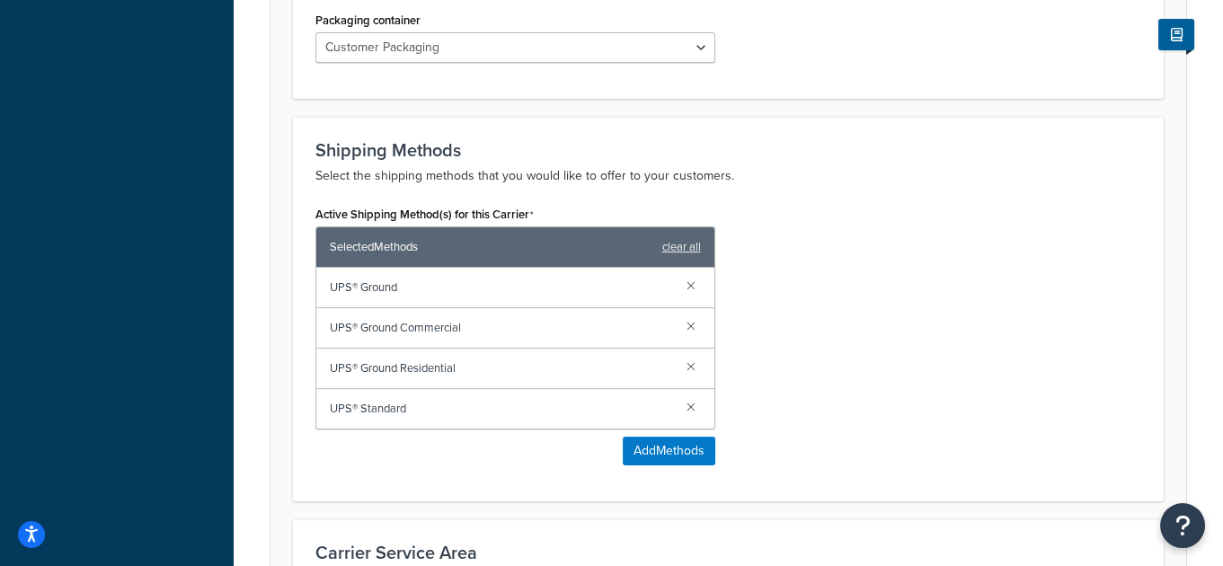
scroll to position [963, 0]
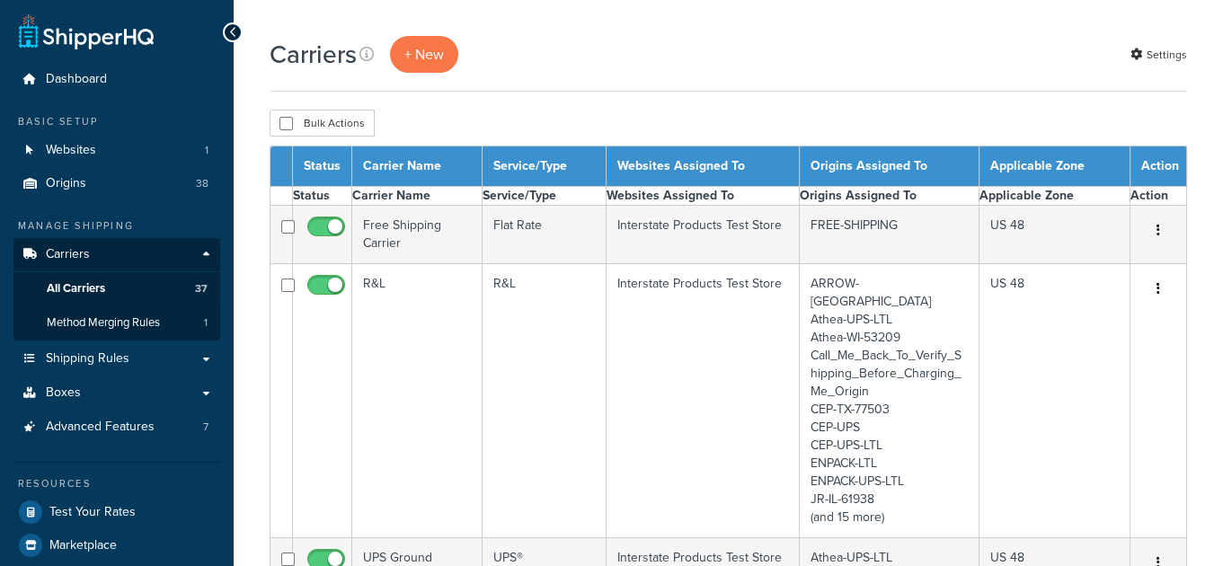
select select "15"
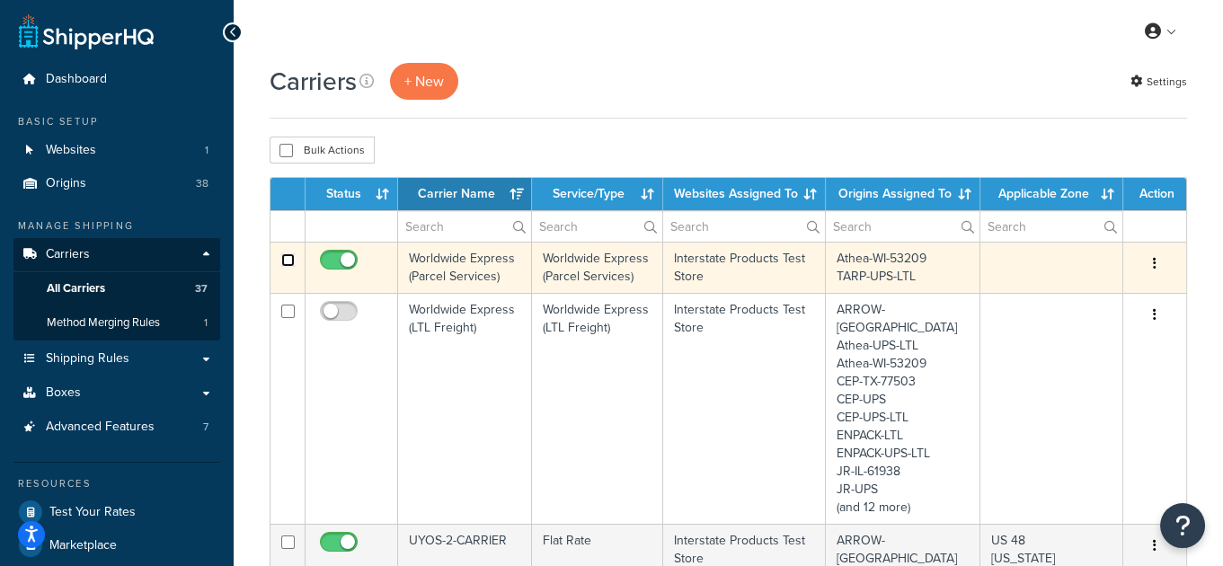
click at [288, 262] on input "checkbox" at bounding box center [287, 259] width 13 height 13
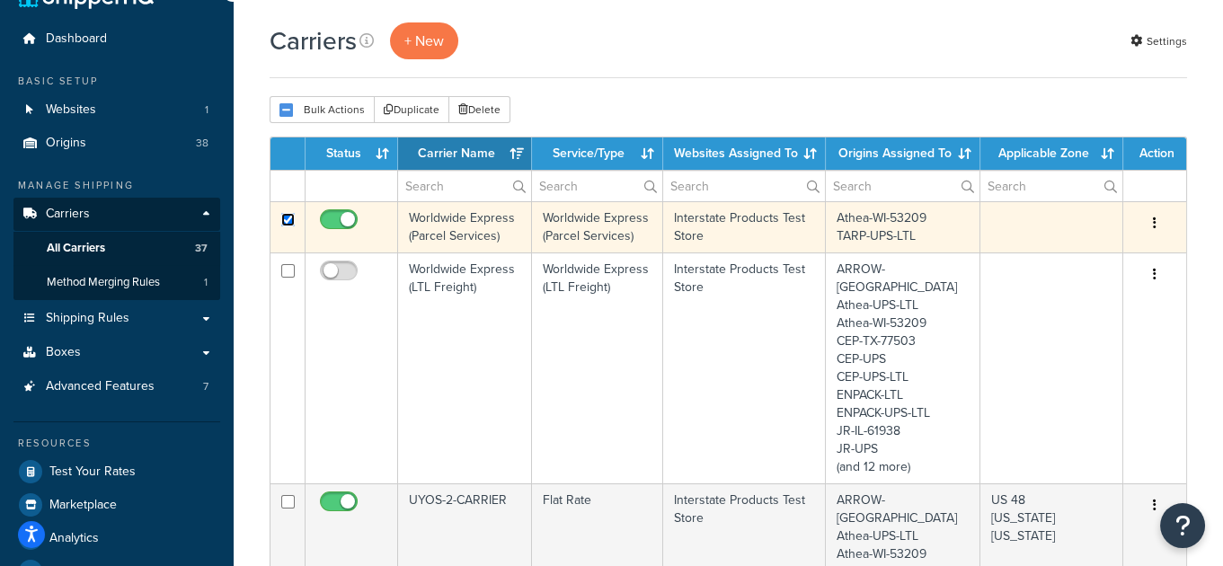
scroll to position [39, 0]
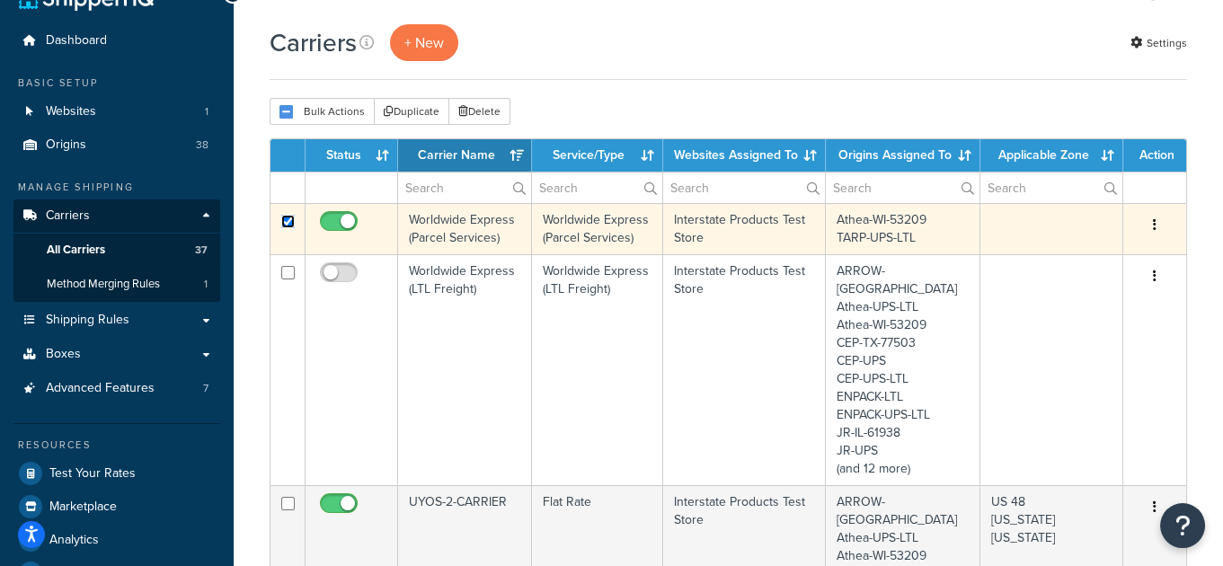
click at [281, 217] on input "checkbox" at bounding box center [287, 221] width 13 height 13
checkbox input "false"
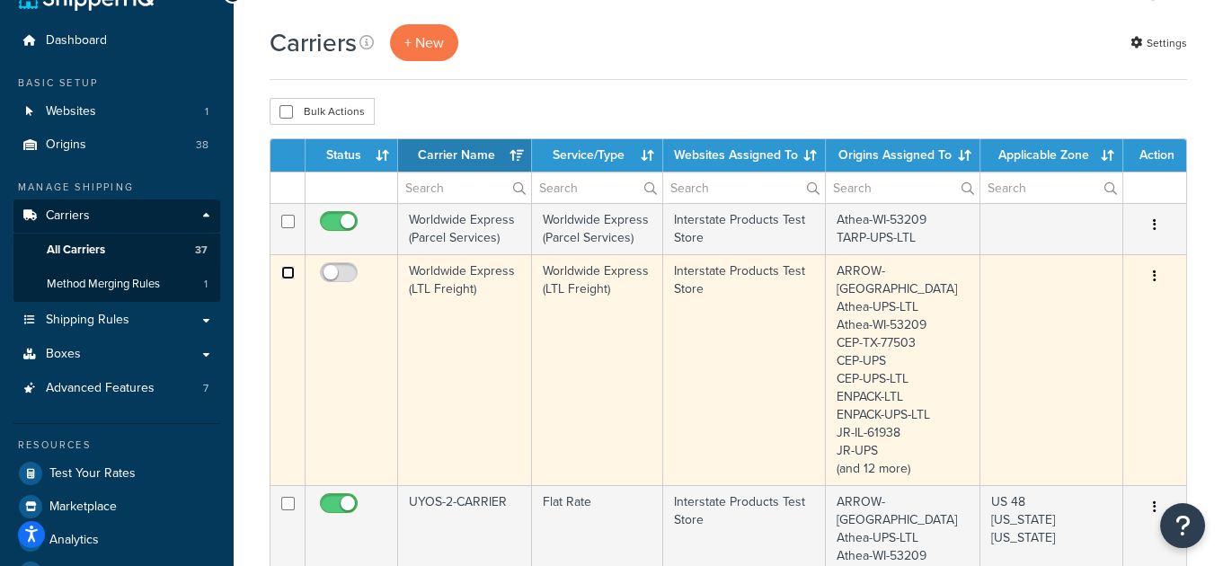
click at [289, 273] on input "checkbox" at bounding box center [287, 272] width 13 height 13
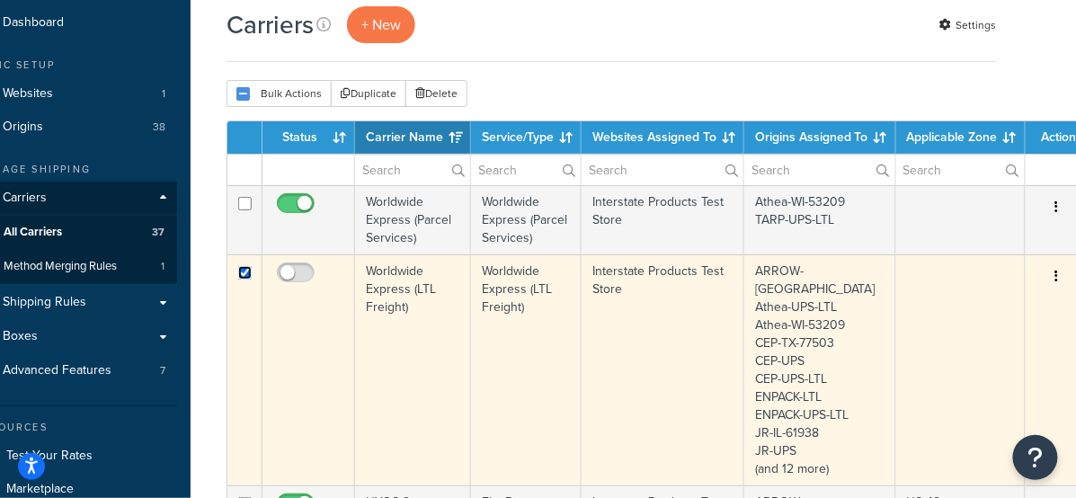
scroll to position [57, 51]
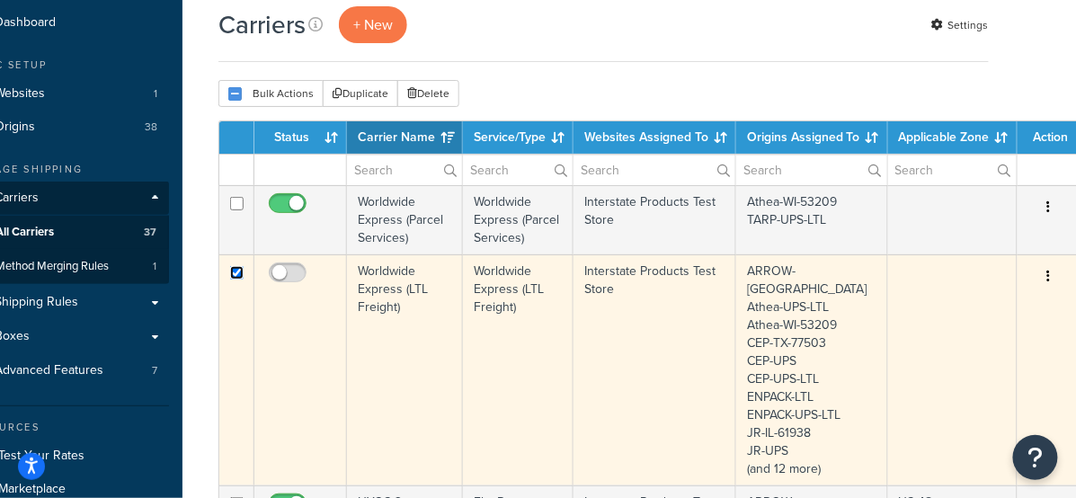
click at [234, 275] on input "checkbox" at bounding box center [236, 272] width 13 height 13
checkbox input "false"
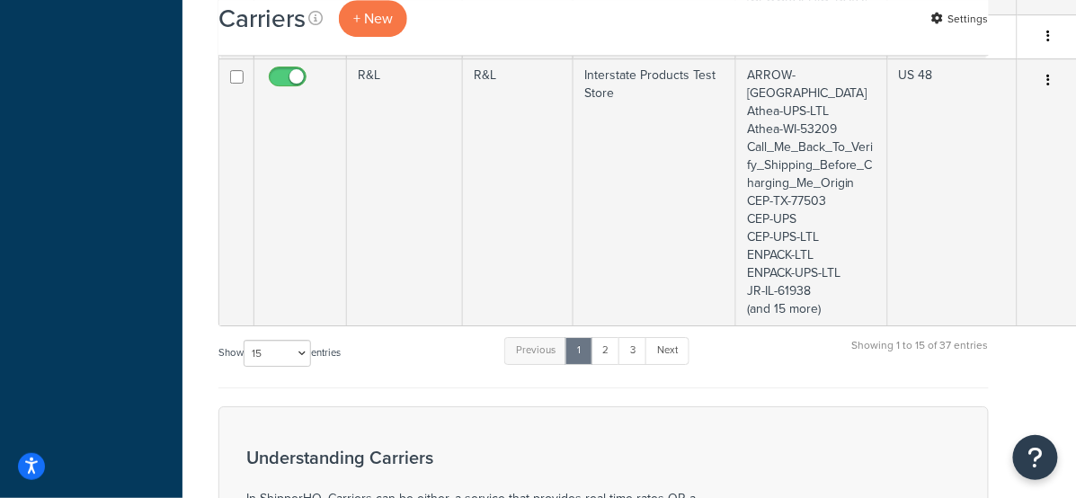
scroll to position [1548, 51]
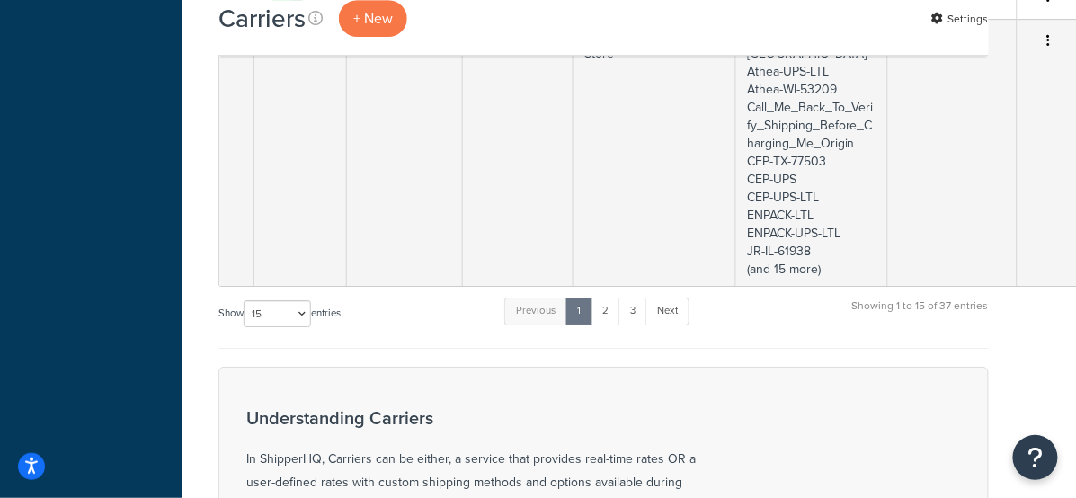
click at [260, 296] on div "Show 10 15 25 50 100 entries" at bounding box center [279, 315] width 122 height 39
click at [266, 300] on select "10 15 25 50 100" at bounding box center [277, 313] width 67 height 27
select select "100"
click at [245, 327] on select "10 15 25 50 100" at bounding box center [277, 313] width 67 height 27
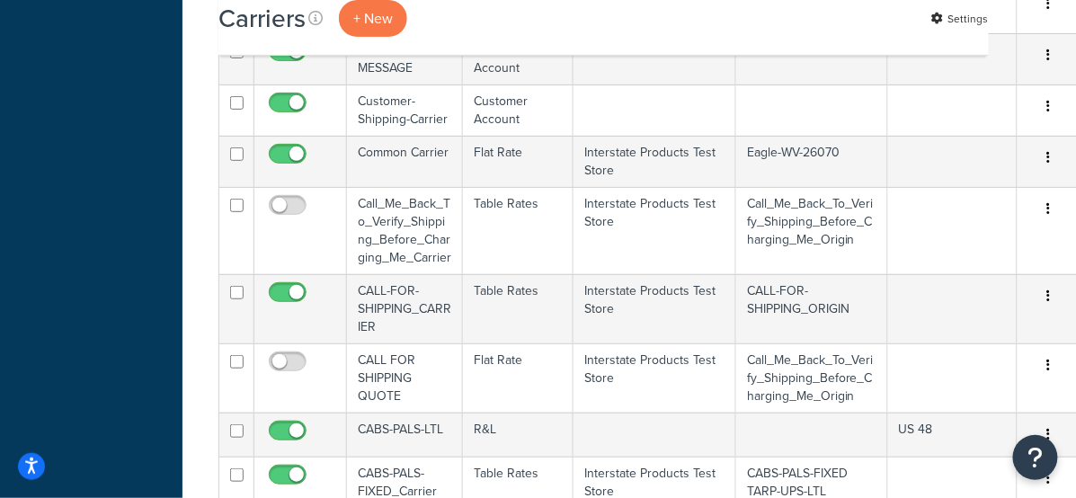
scroll to position [1962, 51]
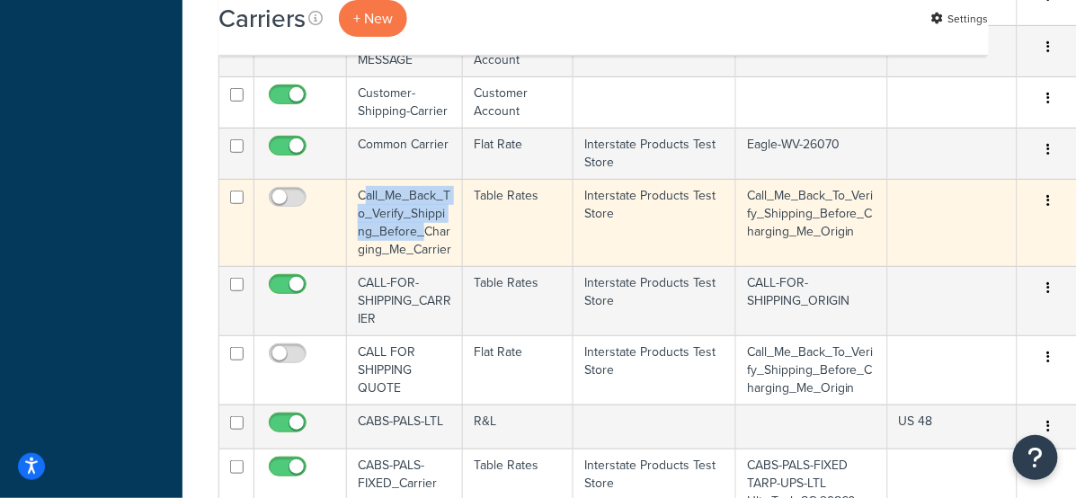
drag, startPoint x: 364, startPoint y: 102, endPoint x: 422, endPoint y: 141, distance: 70.0
click at [422, 179] on td "Call_Me_Back_To_Verify_Shipping_Before_Charging_Me_Carrier" at bounding box center [405, 222] width 116 height 87
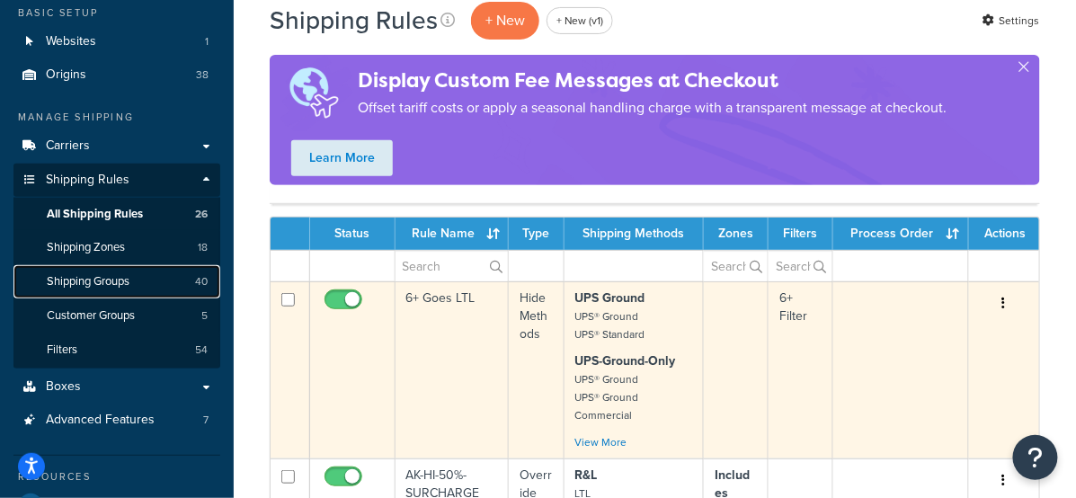
scroll to position [107, 0]
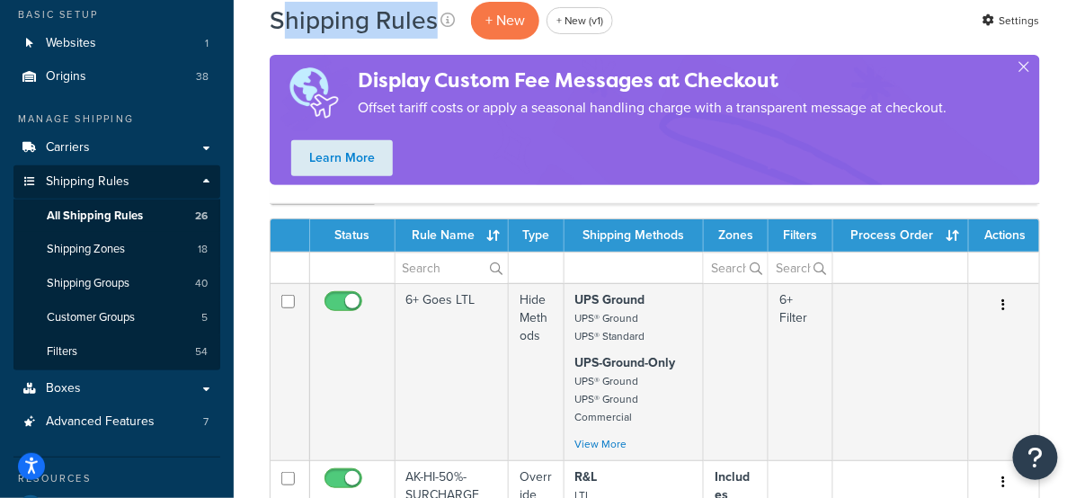
drag, startPoint x: 430, startPoint y: 23, endPoint x: 277, endPoint y: 25, distance: 152.8
click at [277, 25] on h1 "Shipping Rules" at bounding box center [354, 20] width 168 height 35
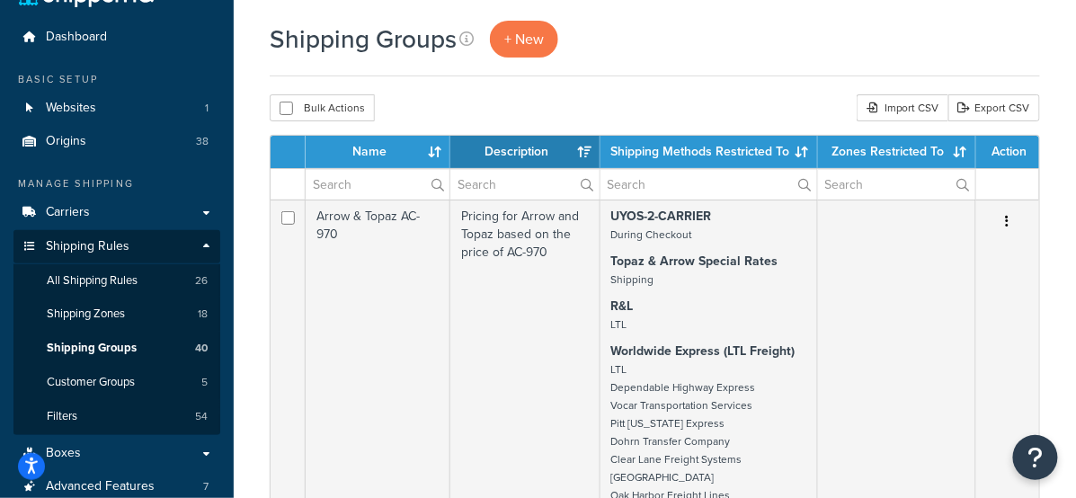
scroll to position [48, 0]
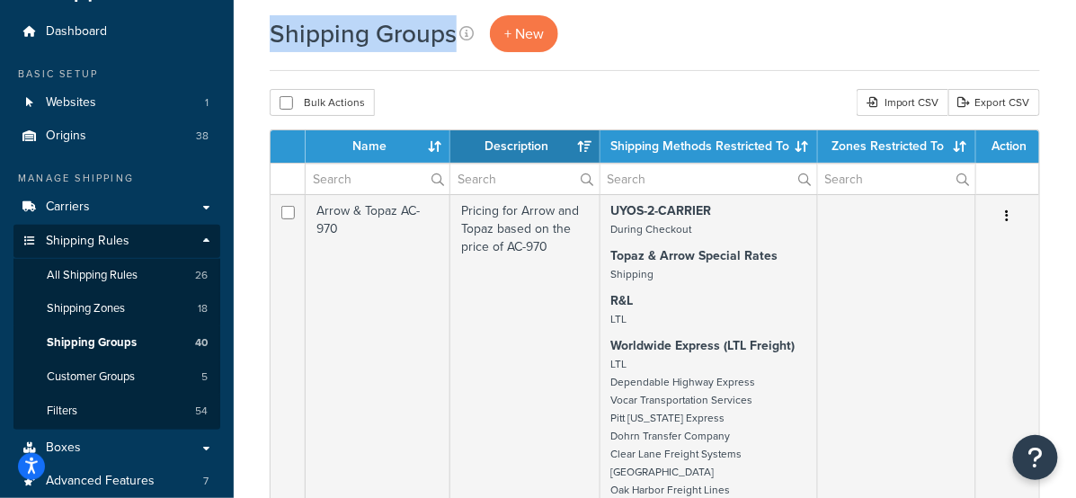
drag, startPoint x: 453, startPoint y: 37, endPoint x: 263, endPoint y: 37, distance: 189.6
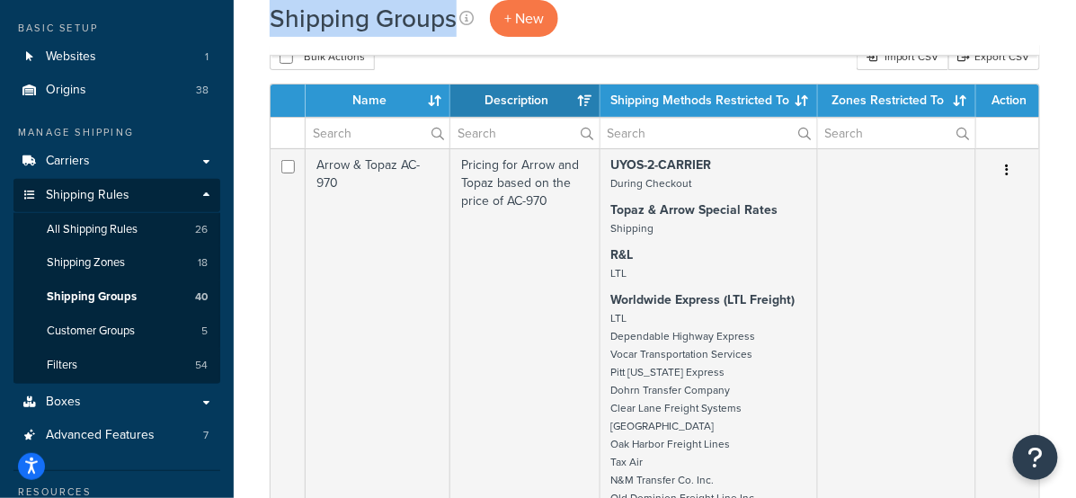
scroll to position [92, 0]
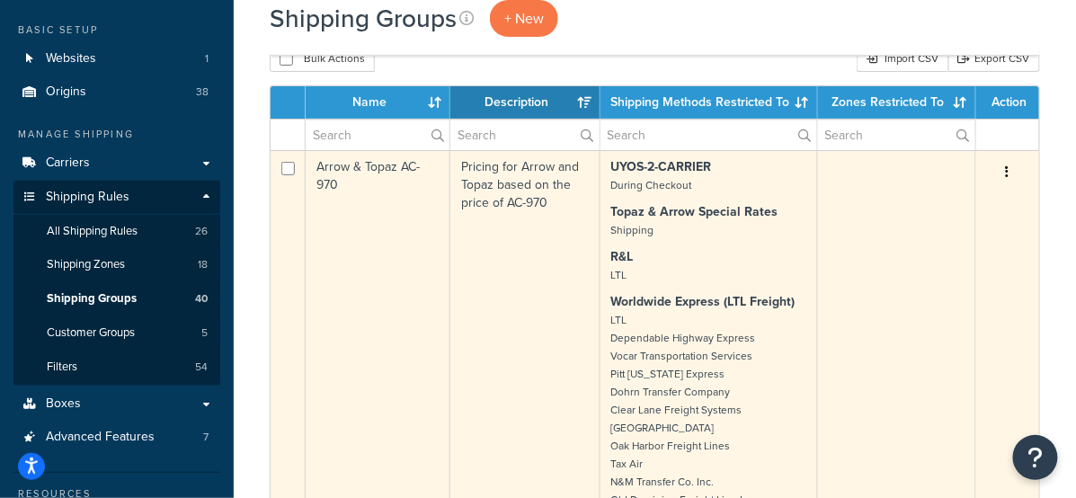
click at [724, 204] on strong "Topaz & Arrow Special Rates" at bounding box center [694, 211] width 167 height 19
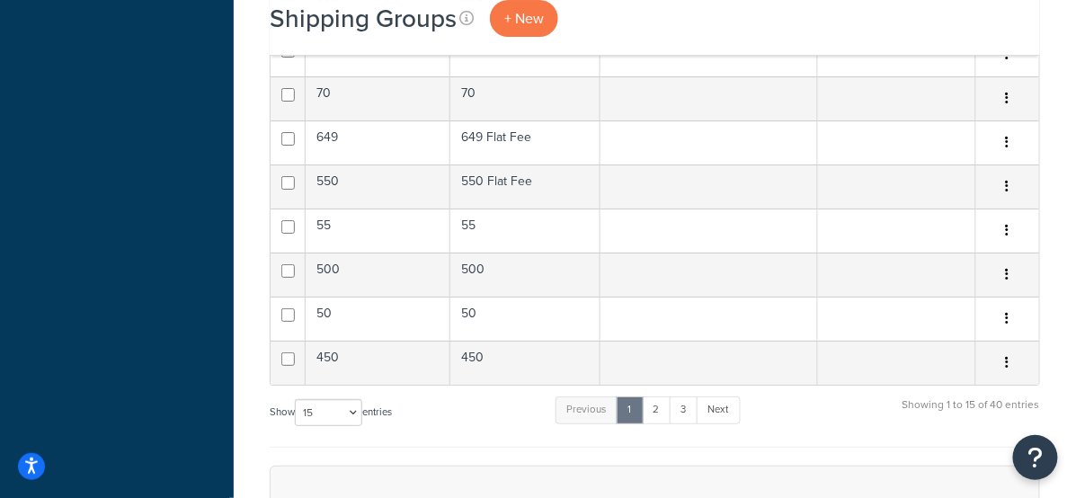
scroll to position [1771, 0]
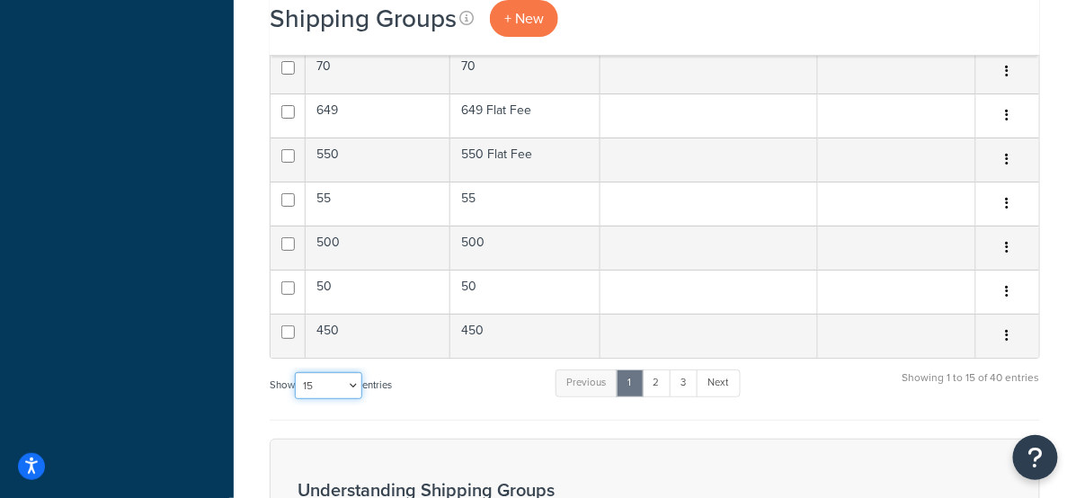
click at [339, 387] on select "10 15 25 50 100" at bounding box center [328, 385] width 67 height 27
click at [297, 399] on select "10 15 25 50 100" at bounding box center [328, 385] width 67 height 27
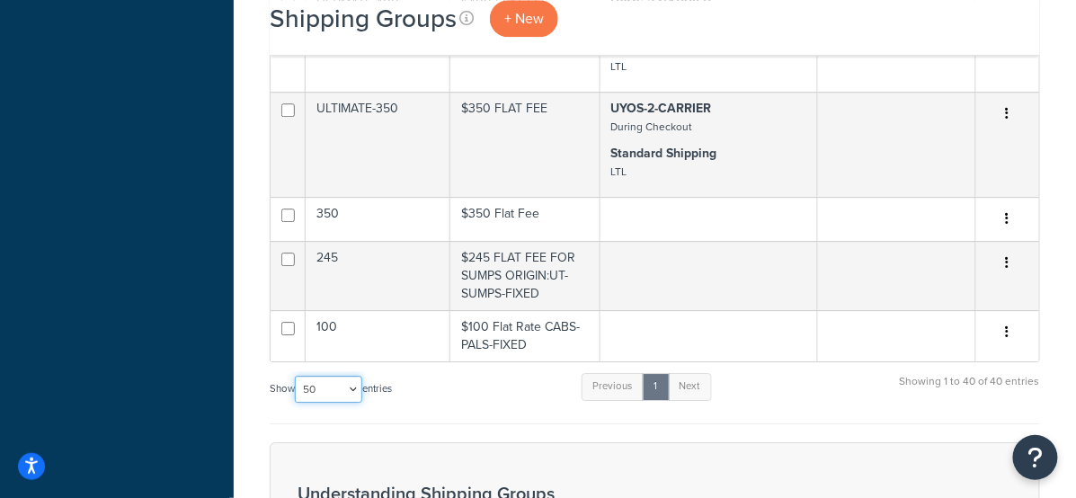
scroll to position [3147, 0]
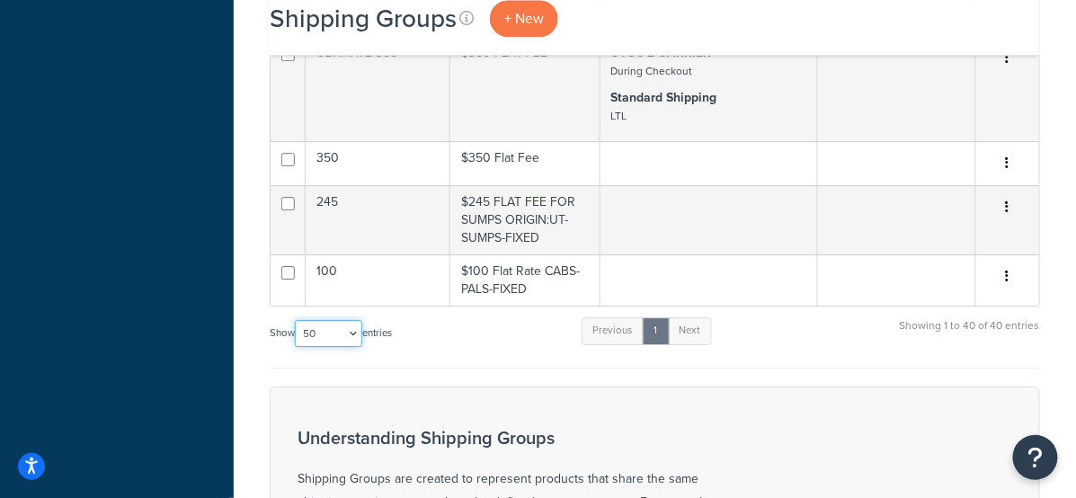
click at [324, 328] on select "10 15 25 50 100" at bounding box center [328, 333] width 67 height 27
select select "100"
click at [297, 320] on select "10 15 25 50 100" at bounding box center [328, 333] width 67 height 27
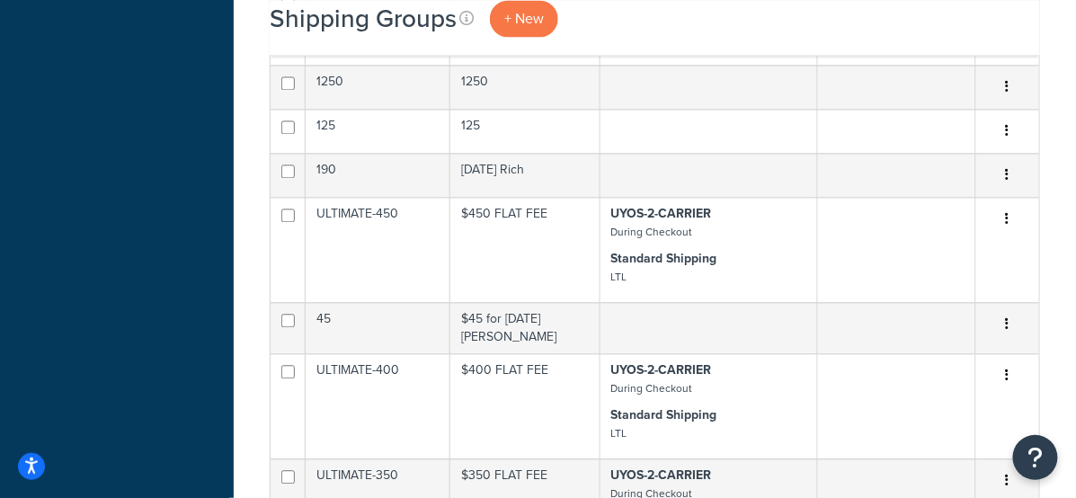
scroll to position [2721, 0]
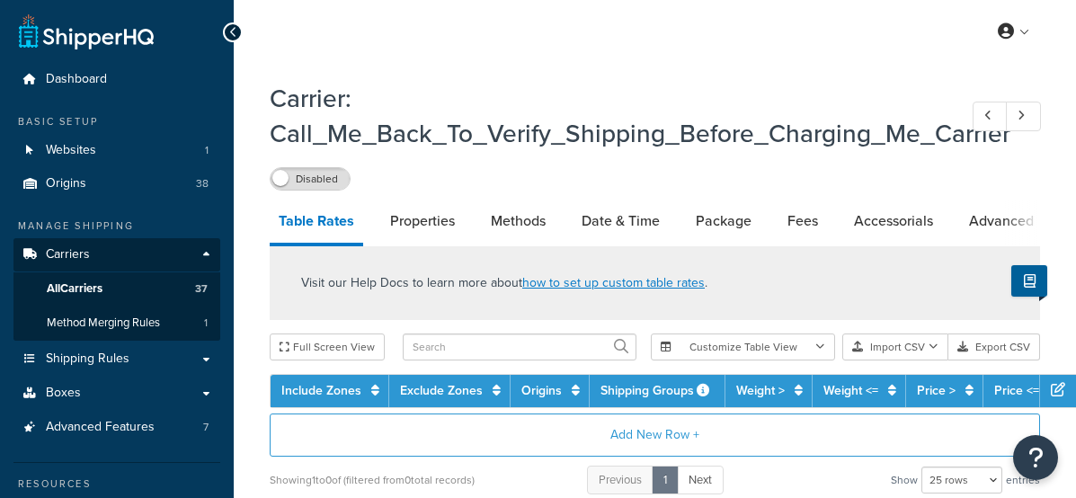
select select "25"
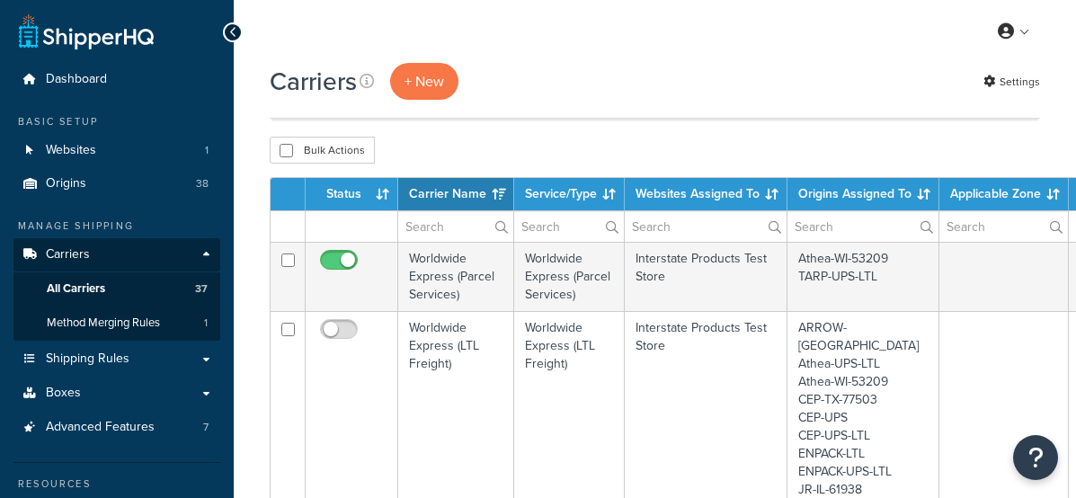
select select "100"
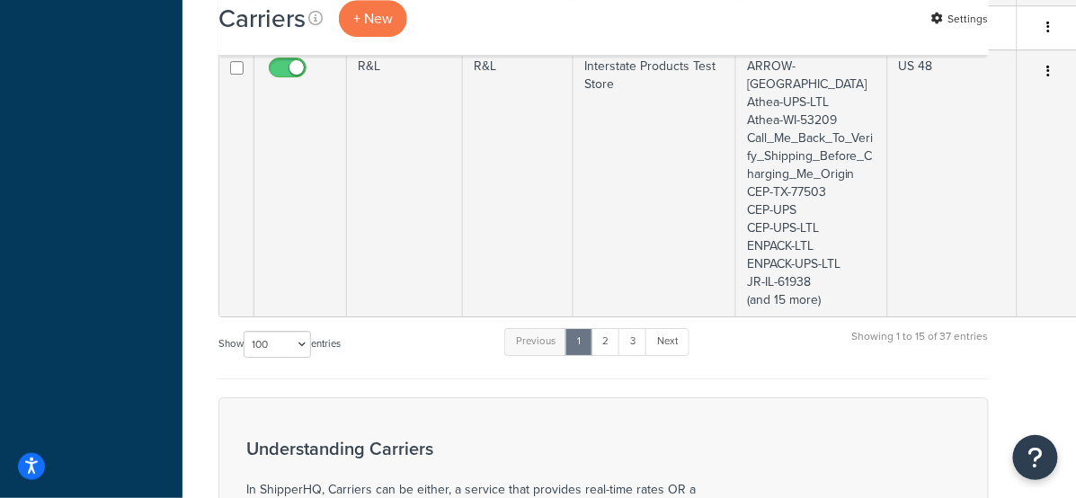
scroll to position [1520, 51]
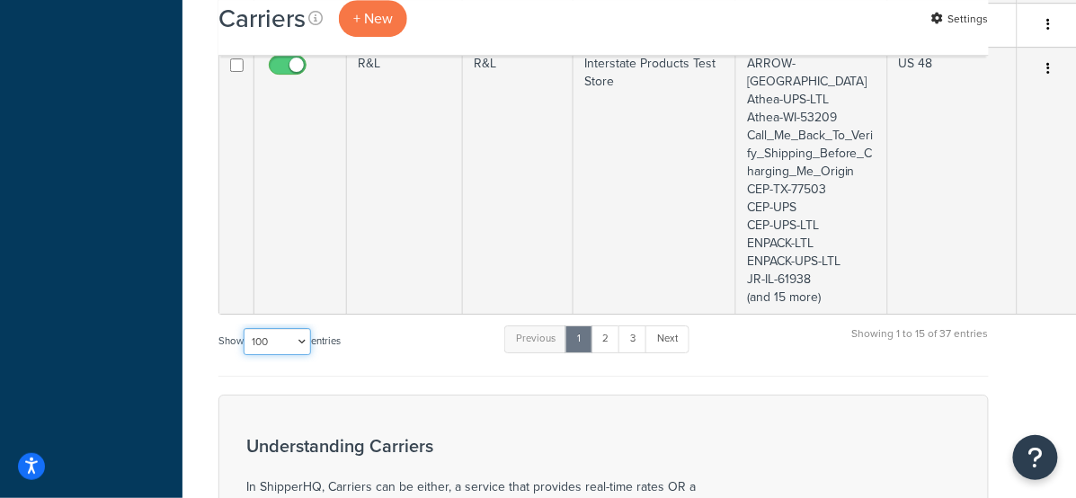
click at [298, 328] on select "10 15 25 50 100" at bounding box center [277, 341] width 67 height 27
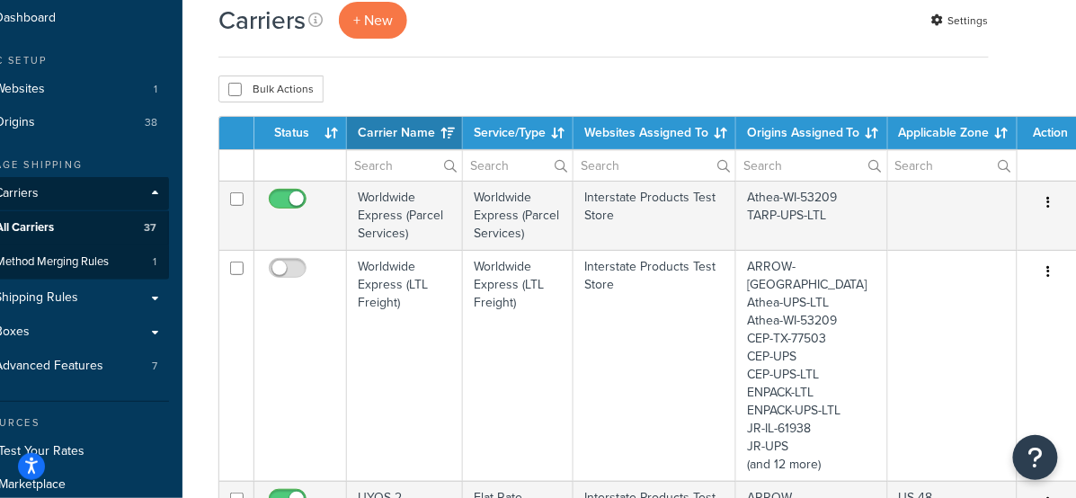
scroll to position [63, 51]
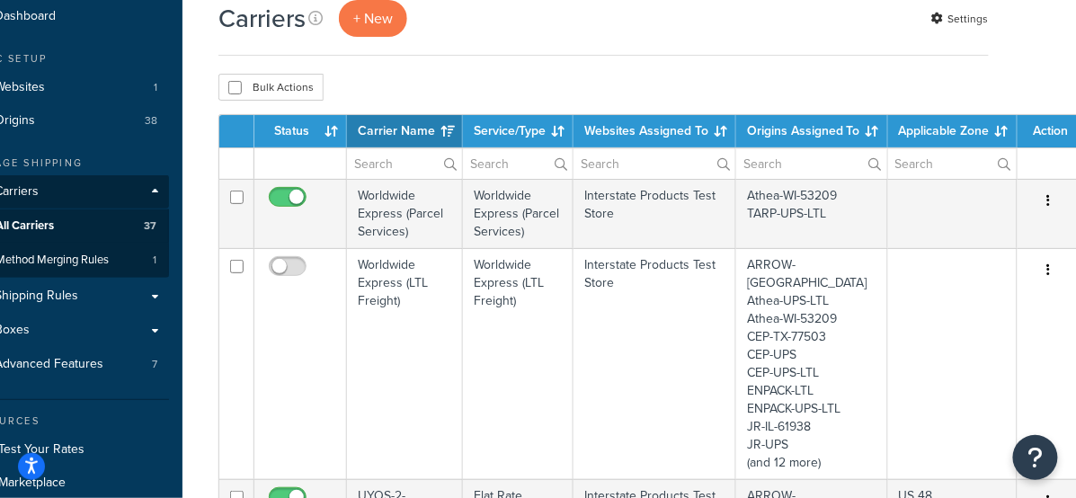
click at [471, 88] on div "Bulk Actions Duplicate Delete" at bounding box center [603, 87] width 770 height 27
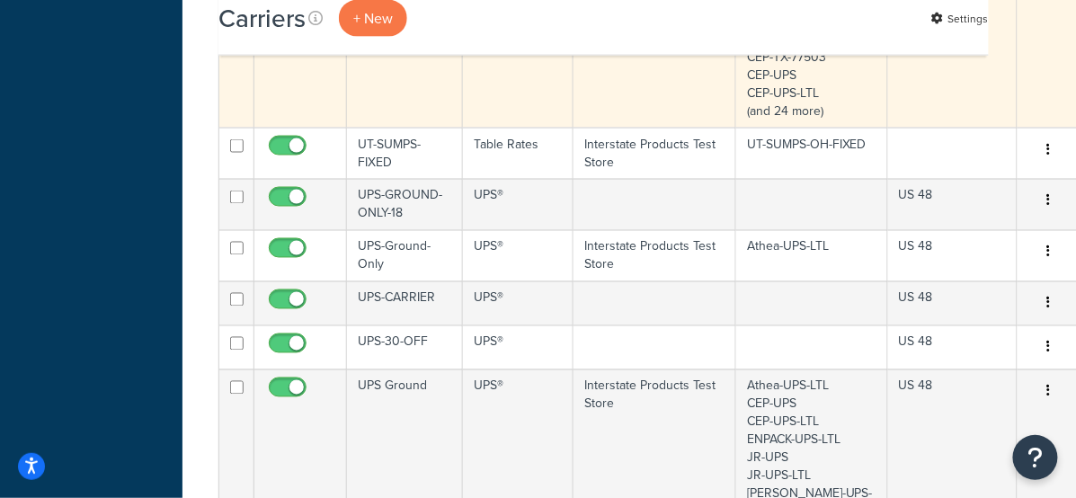
scroll to position [704, 51]
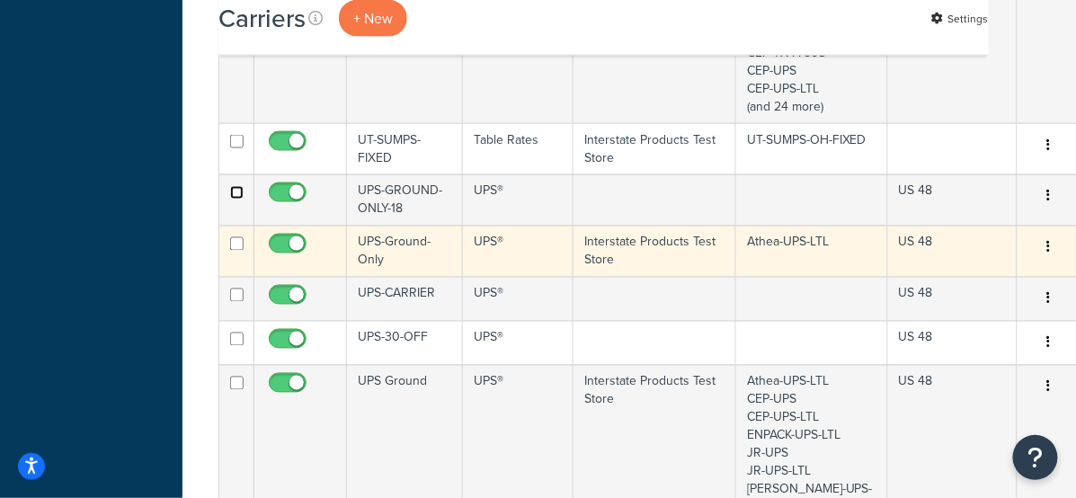
drag, startPoint x: 240, startPoint y: 156, endPoint x: 235, endPoint y: 204, distance: 47.8
click at [240, 186] on input "checkbox" at bounding box center [236, 192] width 13 height 13
checkbox input "true"
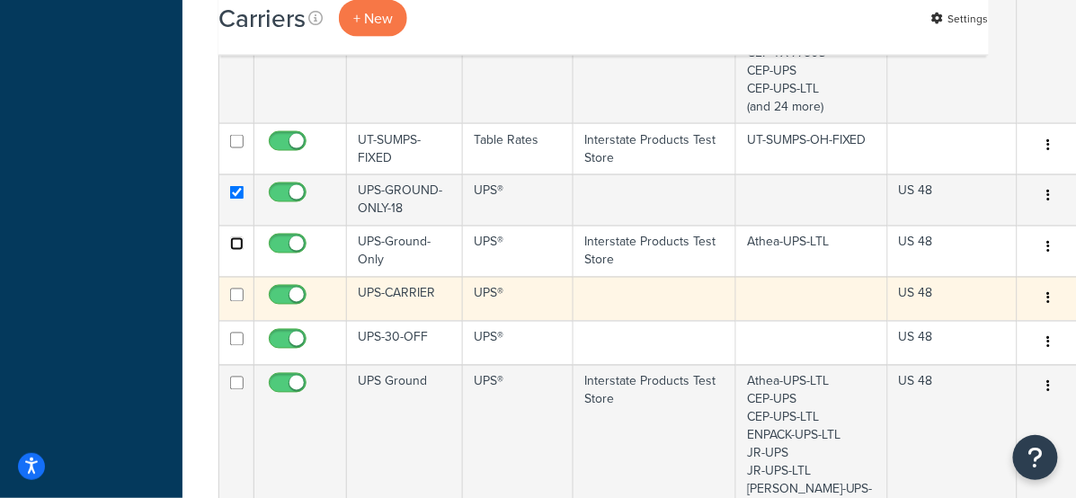
drag, startPoint x: 235, startPoint y: 209, endPoint x: 248, endPoint y: 249, distance: 41.8
click at [238, 226] on td at bounding box center [236, 251] width 35 height 51
checkbox input "true"
drag, startPoint x: 238, startPoint y: 254, endPoint x: 229, endPoint y: 253, distance: 9.2
click at [237, 289] on input "checkbox" at bounding box center [236, 295] width 13 height 13
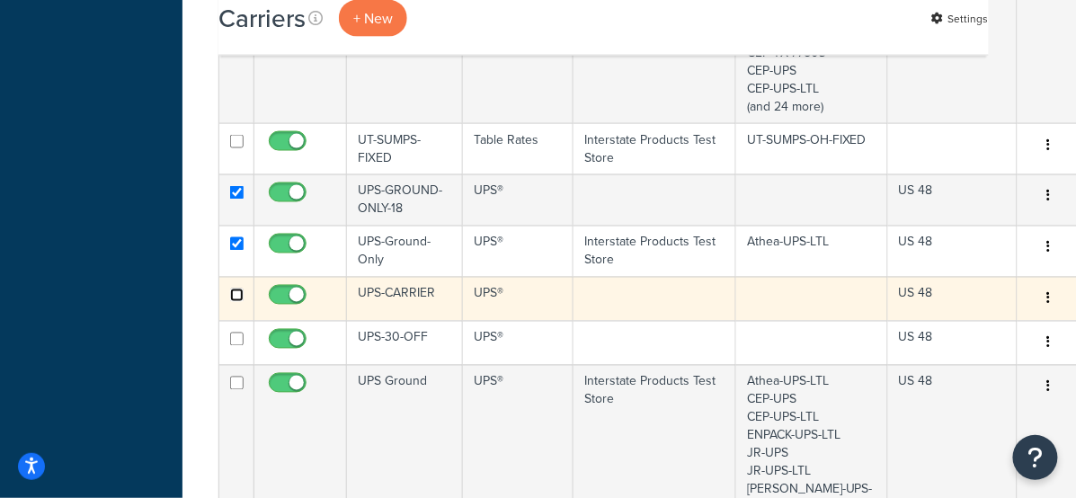
checkbox input "true"
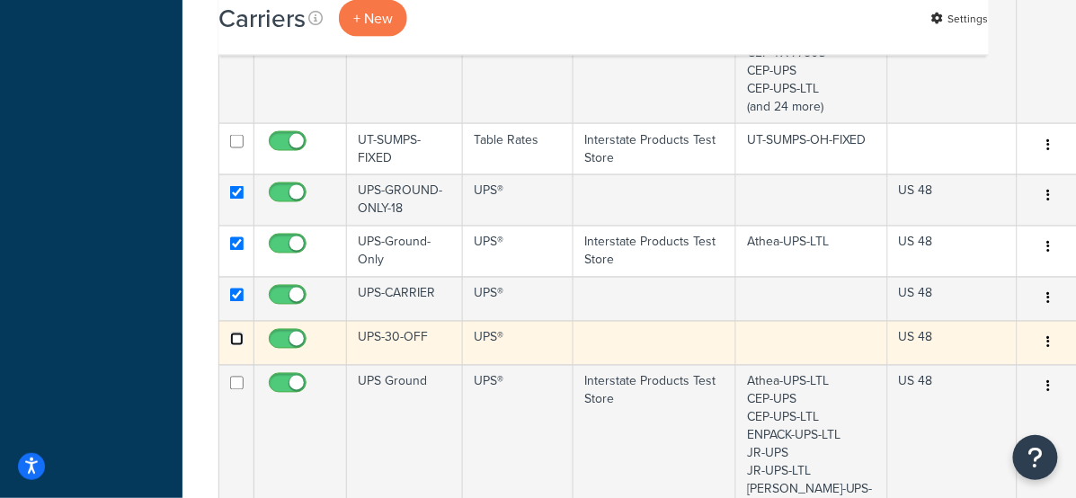
drag, startPoint x: 235, startPoint y: 300, endPoint x: 237, endPoint y: 322, distance: 21.6
click at [235, 333] on input "checkbox" at bounding box center [236, 339] width 13 height 13
checkbox input "true"
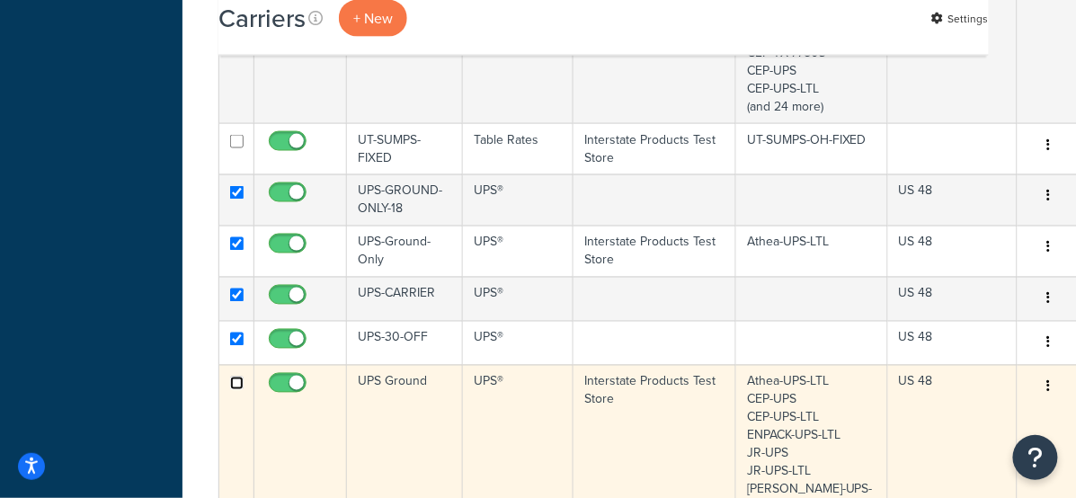
click at [239, 377] on input "checkbox" at bounding box center [236, 383] width 13 height 13
checkbox input "true"
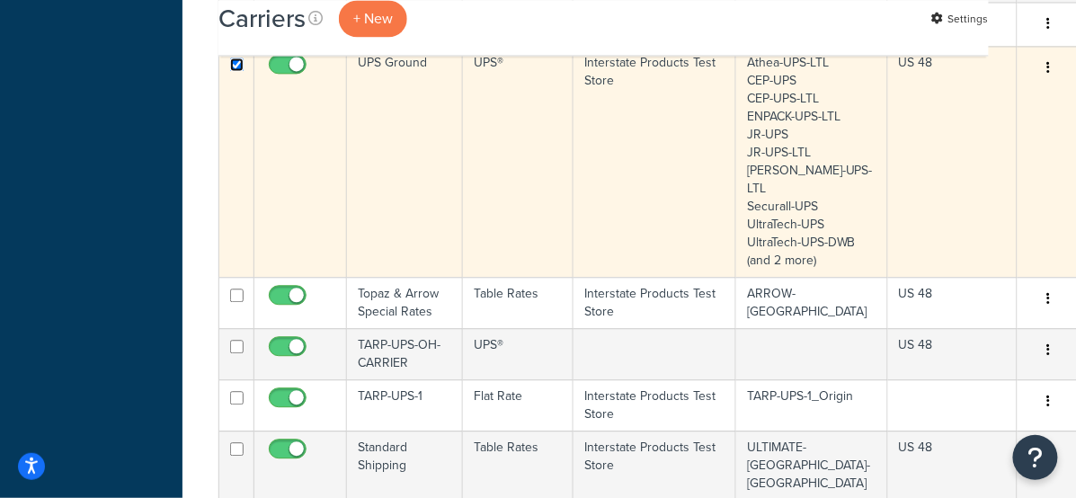
scroll to position [1052, 51]
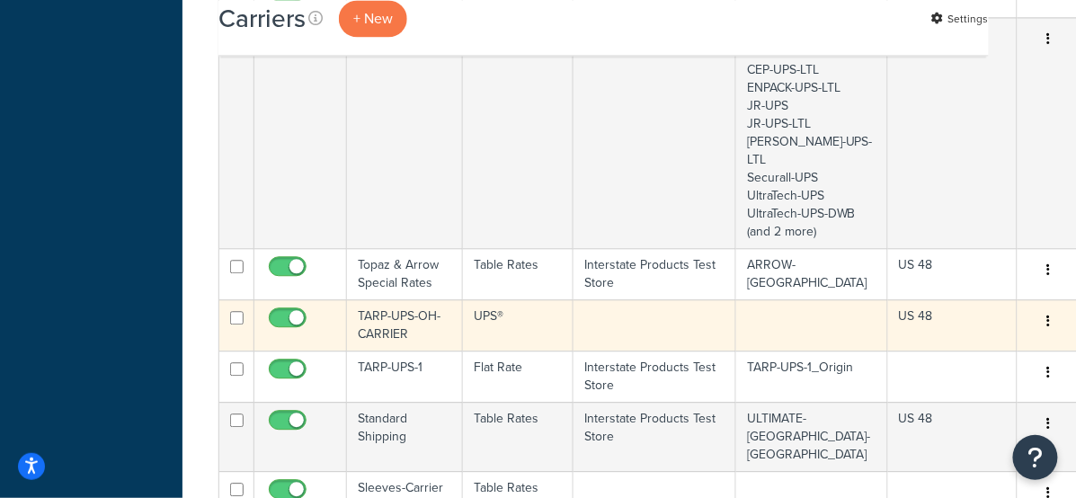
click at [244, 299] on td at bounding box center [236, 324] width 35 height 51
checkbox input "true"
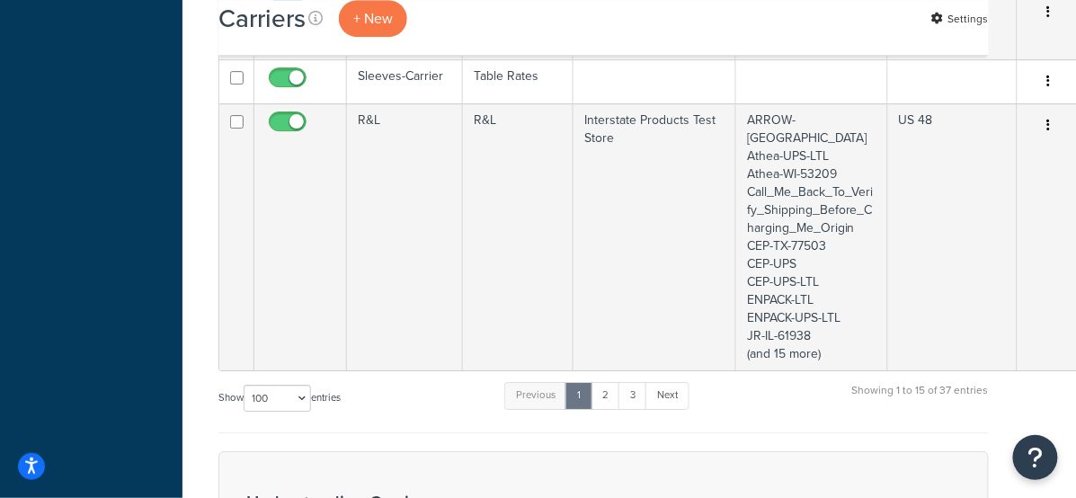
scroll to position [1513, 51]
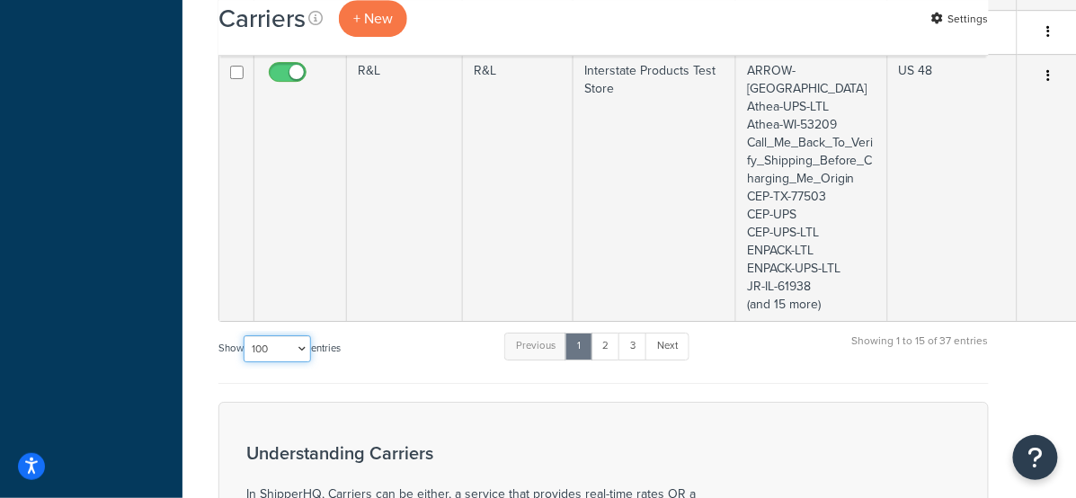
click at [269, 335] on select "10 15 25 50 100" at bounding box center [277, 348] width 67 height 27
click at [245, 335] on select "10 15 25 50 100" at bounding box center [277, 348] width 67 height 27
click at [605, 333] on link "2" at bounding box center [605, 346] width 30 height 27
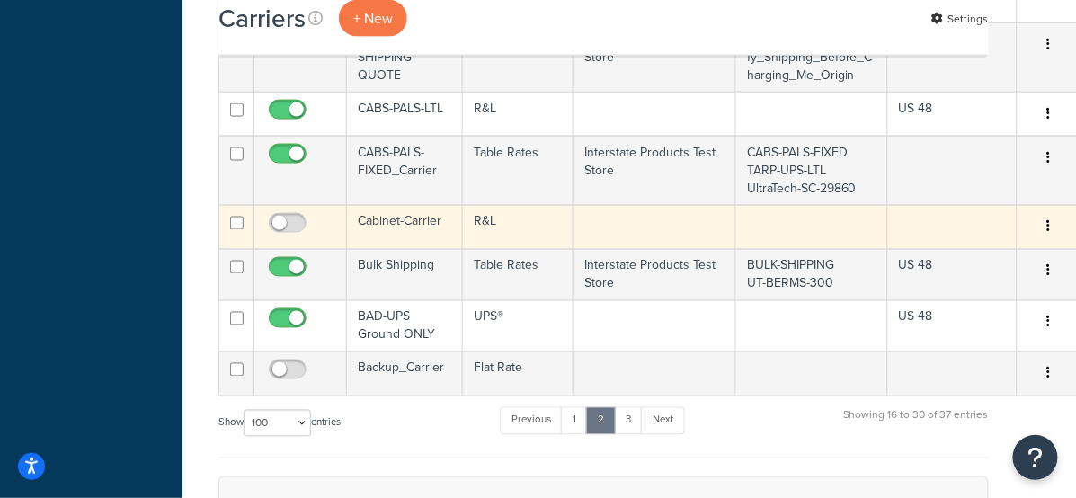
scroll to position [748, 51]
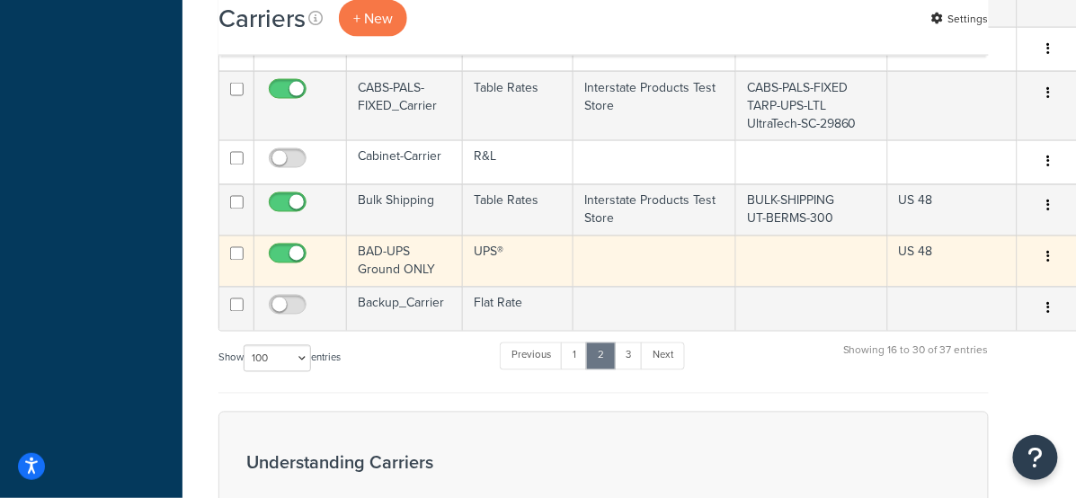
click at [406, 281] on td "BAD-UPS Ground ONLY" at bounding box center [405, 260] width 116 height 51
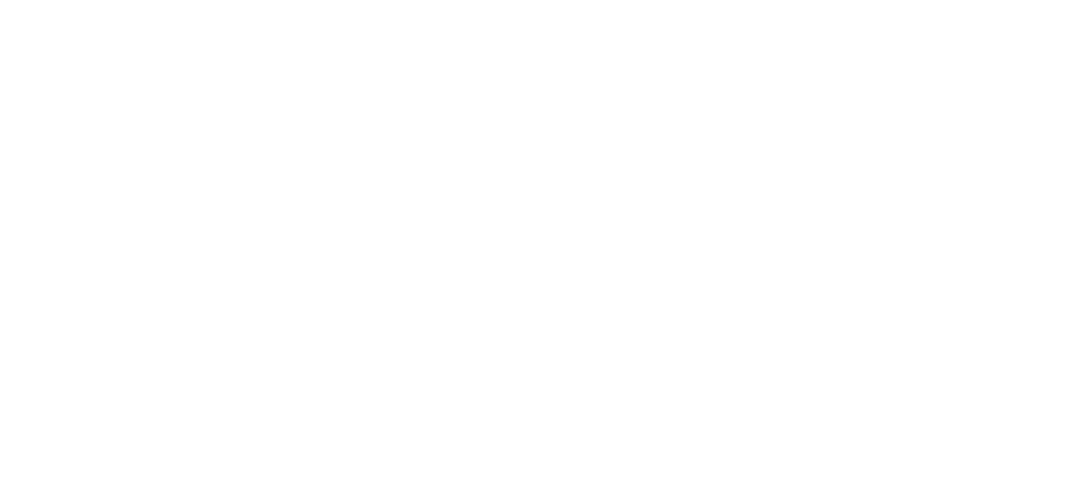
select select "ups"
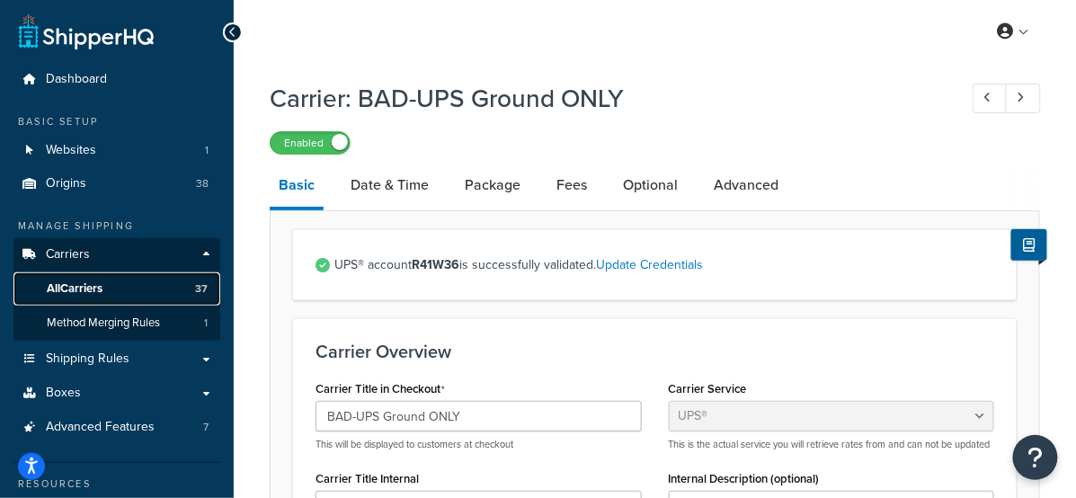
click at [181, 287] on link "All Carriers 37" at bounding box center [116, 288] width 207 height 33
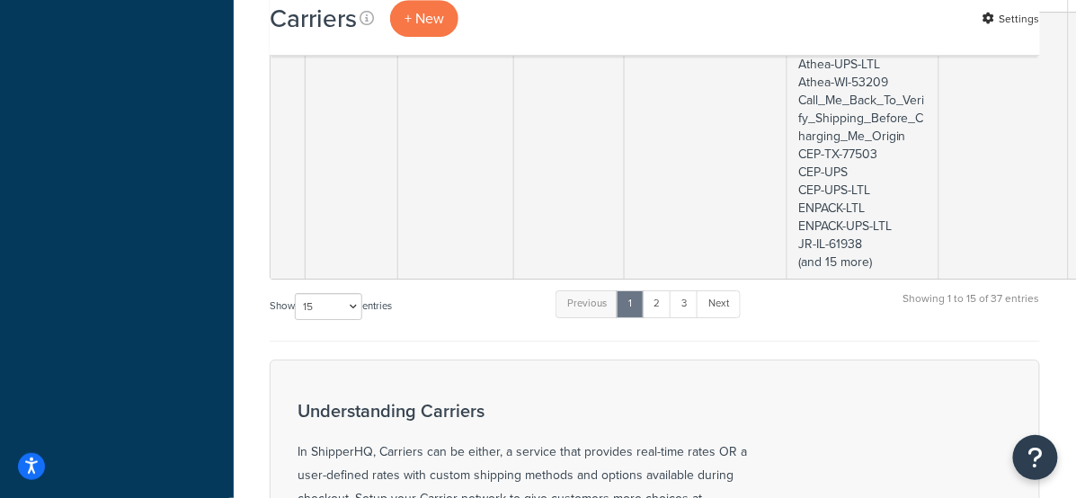
scroll to position [1522, 0]
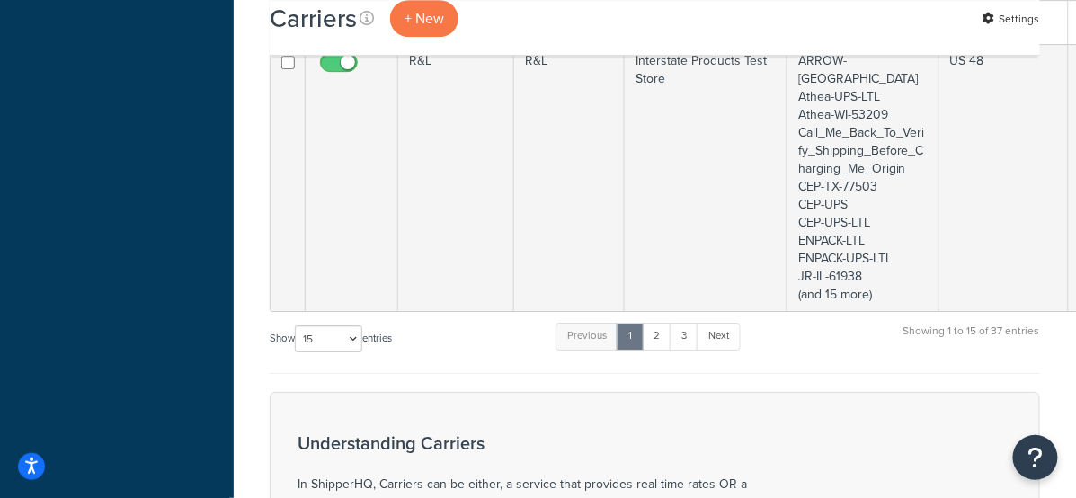
click at [369, 325] on label "Show 10 15 25 50 100 entries" at bounding box center [331, 338] width 122 height 27
click at [362, 325] on select "10 15 25 50 100" at bounding box center [328, 338] width 67 height 27
click at [357, 325] on select "10 15 25 50 100" at bounding box center [328, 338] width 67 height 27
select select "100"
click at [297, 352] on select "10 15 25 50 100" at bounding box center [328, 338] width 67 height 27
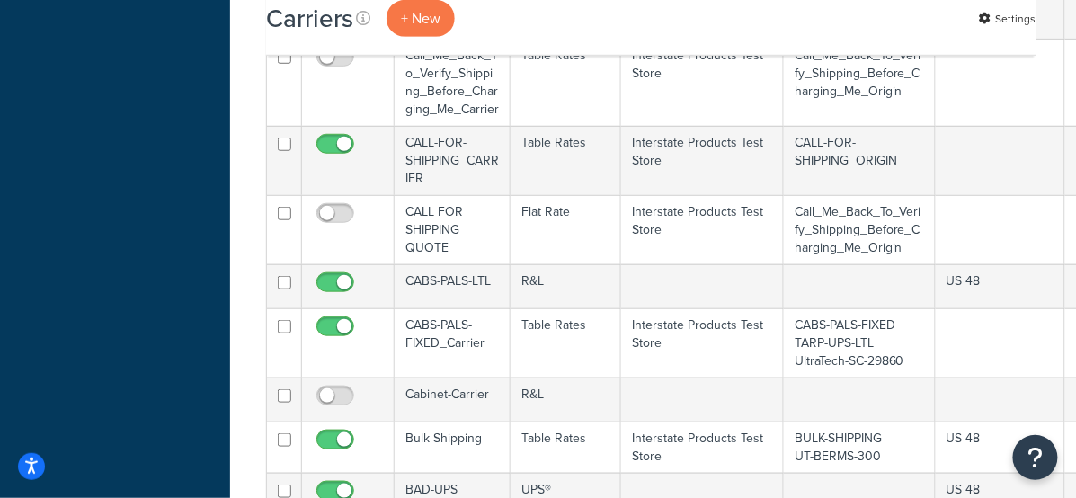
scroll to position [2601, 4]
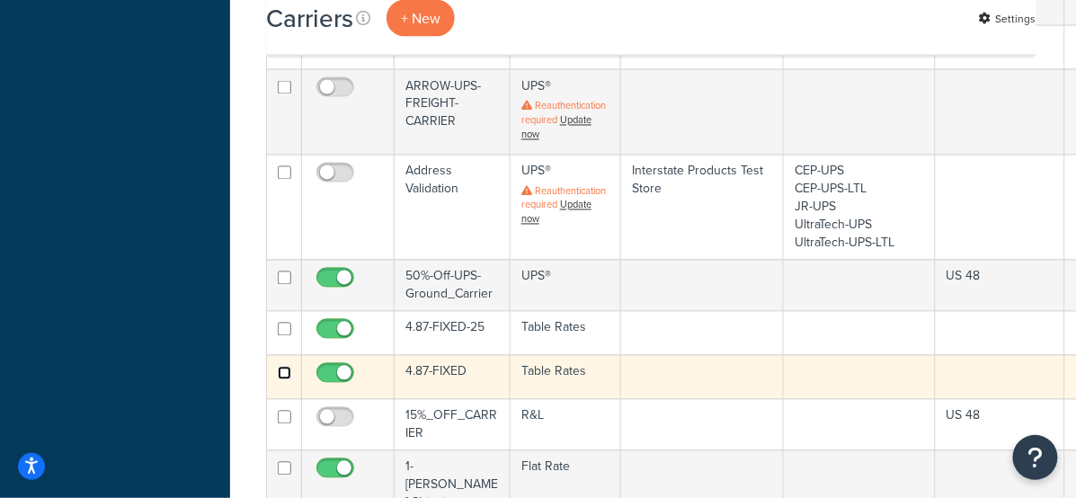
click at [283, 367] on input "checkbox" at bounding box center [284, 373] width 13 height 13
checkbox input "true"
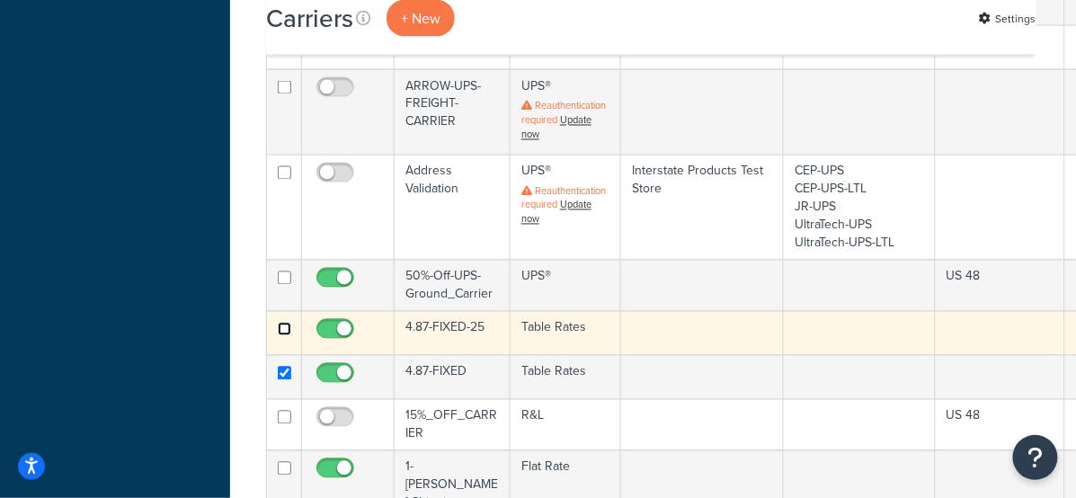
click at [286, 323] on input "checkbox" at bounding box center [284, 329] width 13 height 13
checkbox input "true"
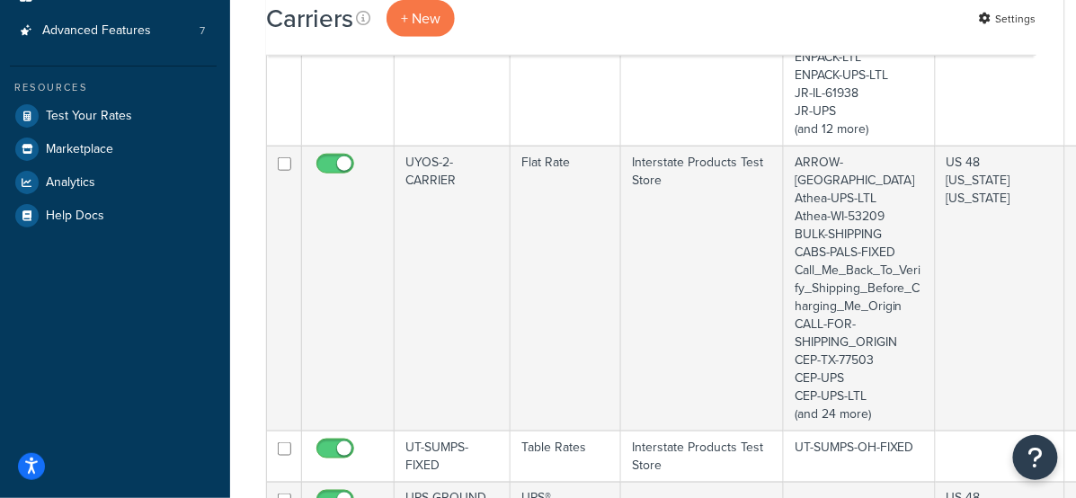
scroll to position [0, 4]
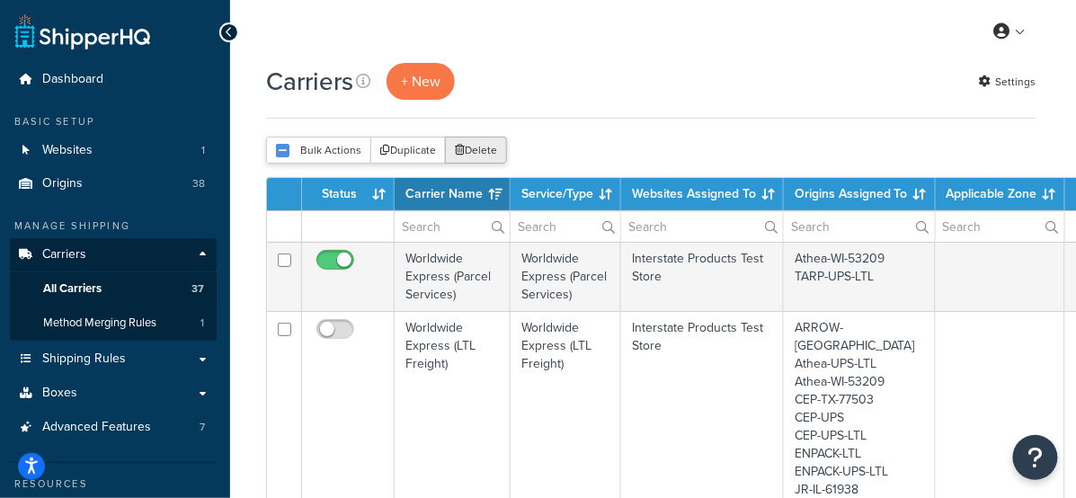
click at [481, 140] on button "Delete" at bounding box center [476, 150] width 62 height 27
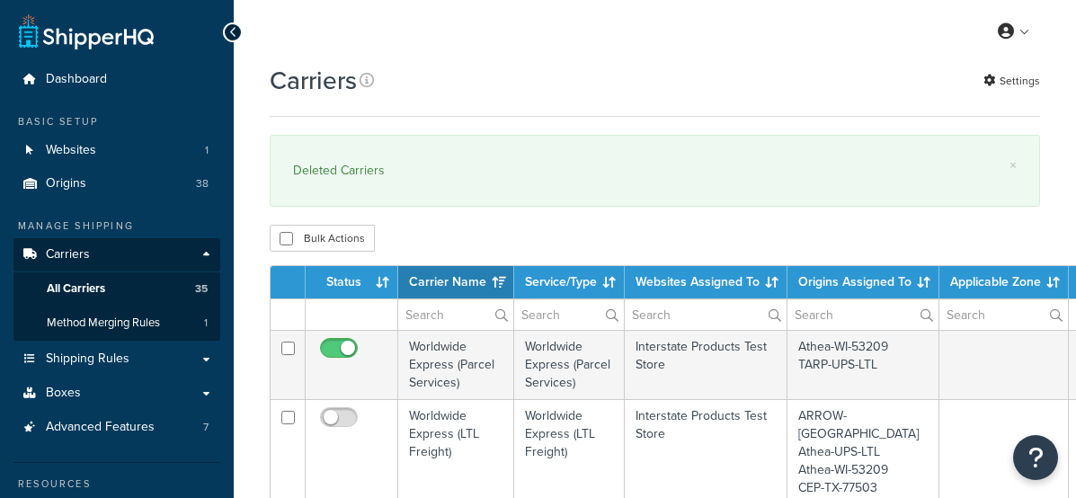
select select "15"
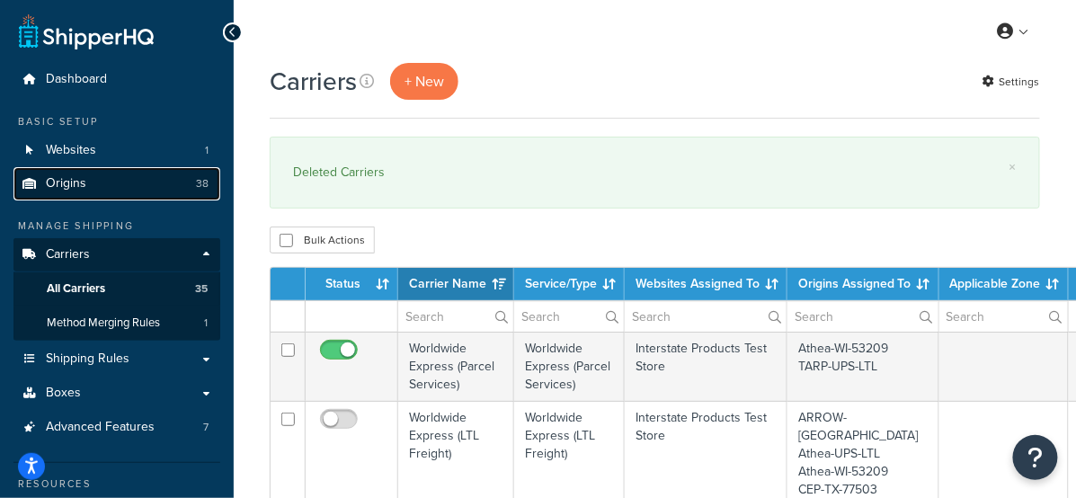
click at [188, 193] on link "Origins 38" at bounding box center [116, 183] width 207 height 33
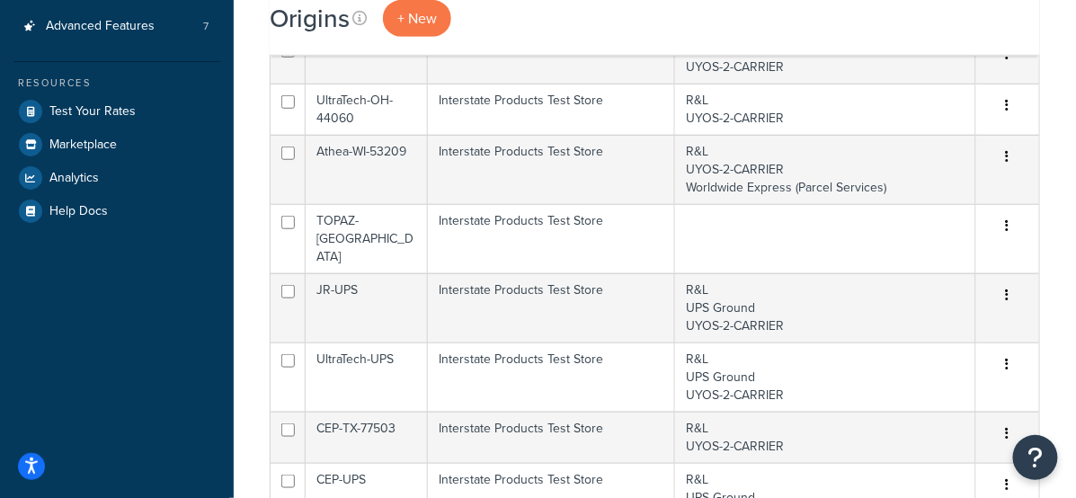
scroll to position [388, 0]
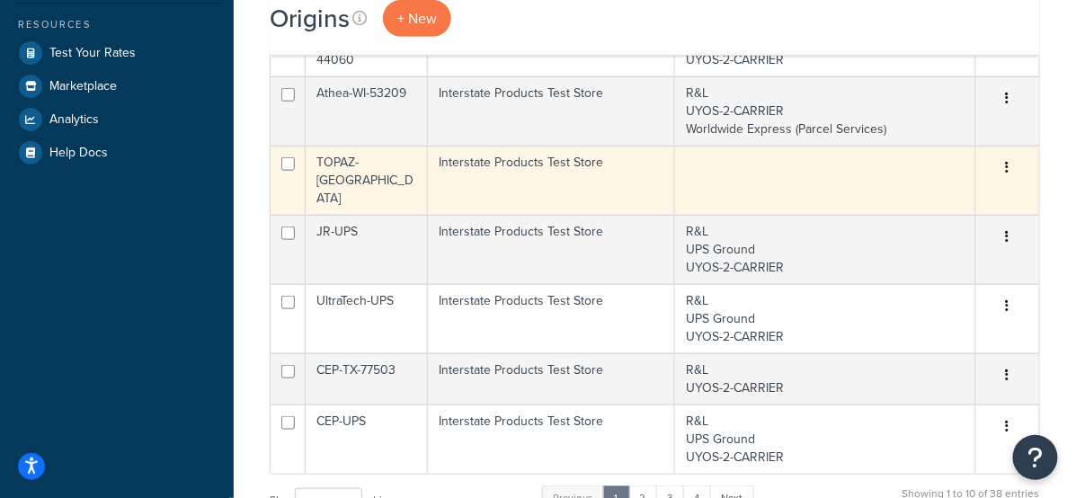
click at [404, 163] on td "TOPAZ-[GEOGRAPHIC_DATA]" at bounding box center [367, 180] width 122 height 69
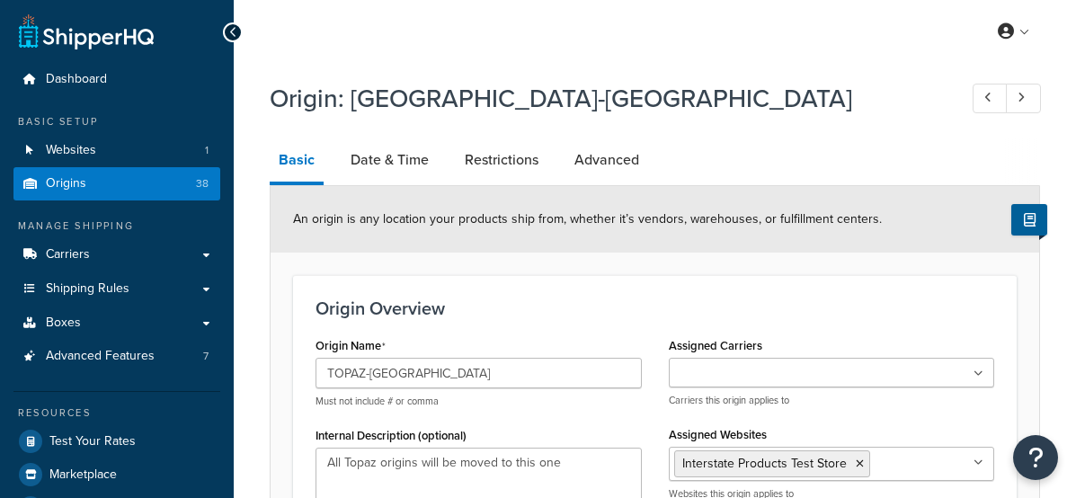
select select "32"
drag, startPoint x: 358, startPoint y: 99, endPoint x: 491, endPoint y: 101, distance: 133.0
click at [491, 101] on h1 "Origin: TOPAZ-NY" at bounding box center [605, 98] width 670 height 35
drag, startPoint x: 354, startPoint y: 99, endPoint x: 510, endPoint y: 102, distance: 155.5
click at [510, 102] on h1 "Origin: TOPAZ-NY" at bounding box center [605, 98] width 670 height 35
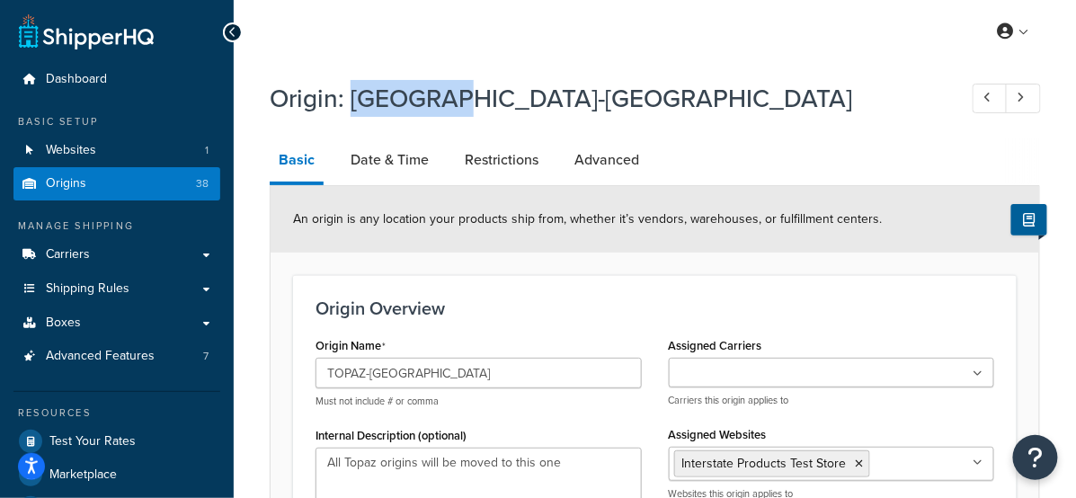
copy h1 "TOPAZ-[GEOGRAPHIC_DATA]"
drag, startPoint x: 194, startPoint y: 185, endPoint x: 211, endPoint y: 187, distance: 17.2
click at [194, 185] on link "Origins 38" at bounding box center [116, 183] width 207 height 33
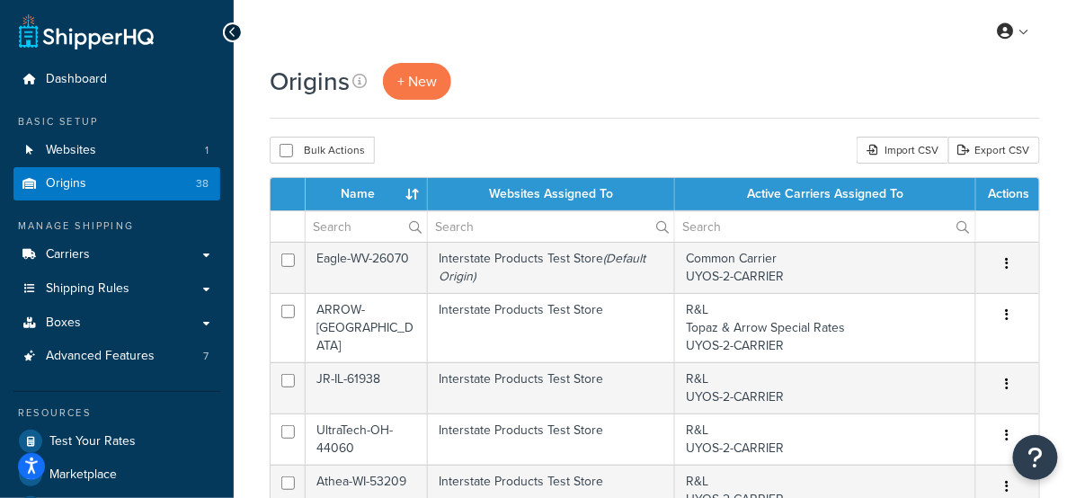
scroll to position [301, 0]
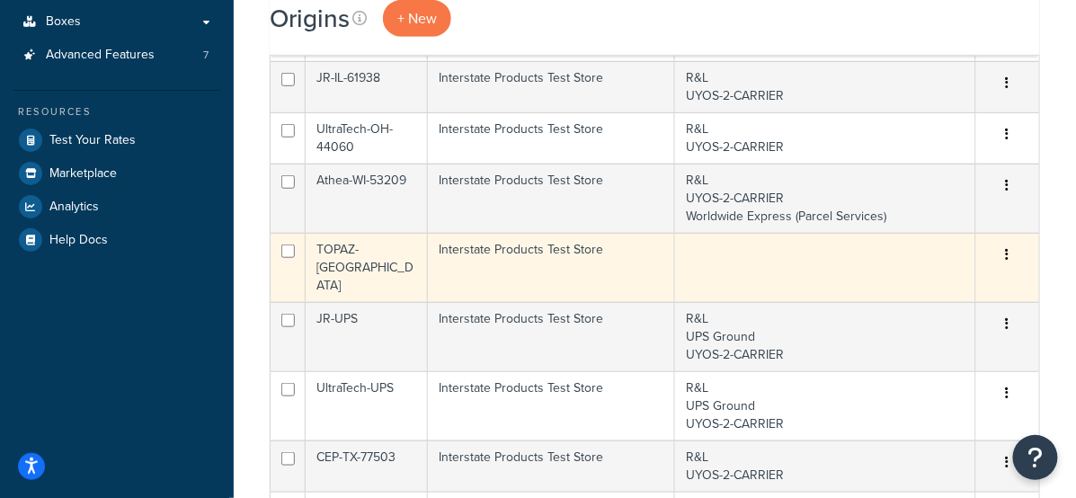
click at [284, 248] on input "checkbox" at bounding box center [287, 250] width 13 height 13
checkbox input "true"
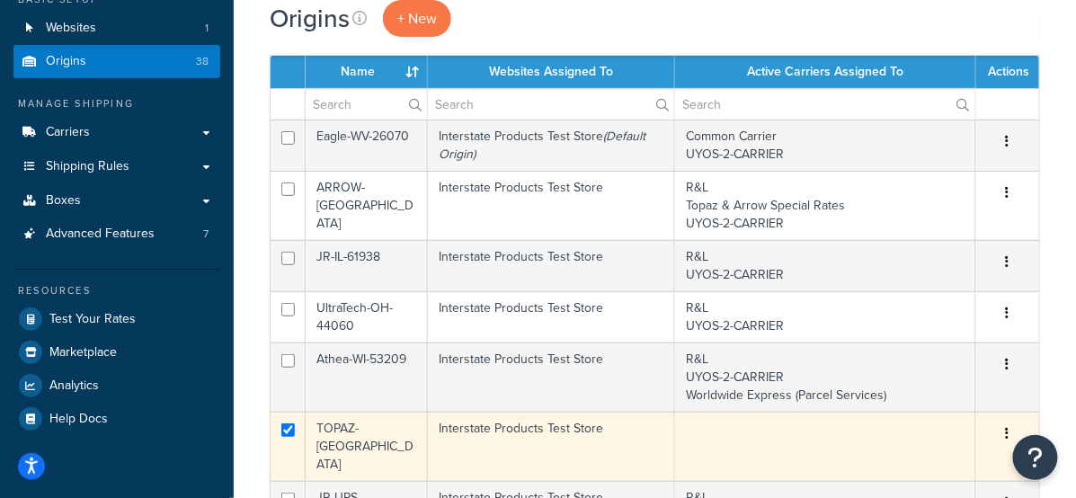
scroll to position [0, 0]
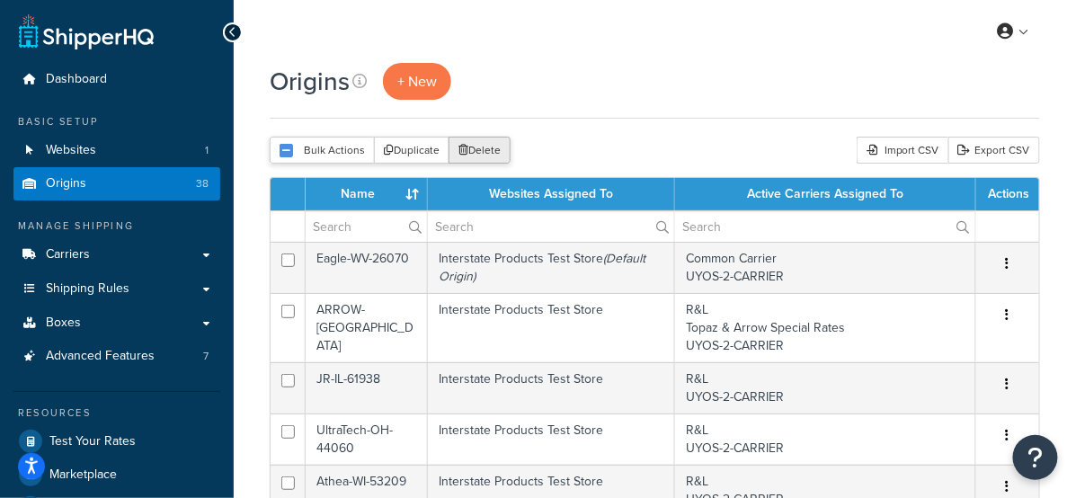
click at [488, 146] on button "Delete" at bounding box center [479, 150] width 62 height 27
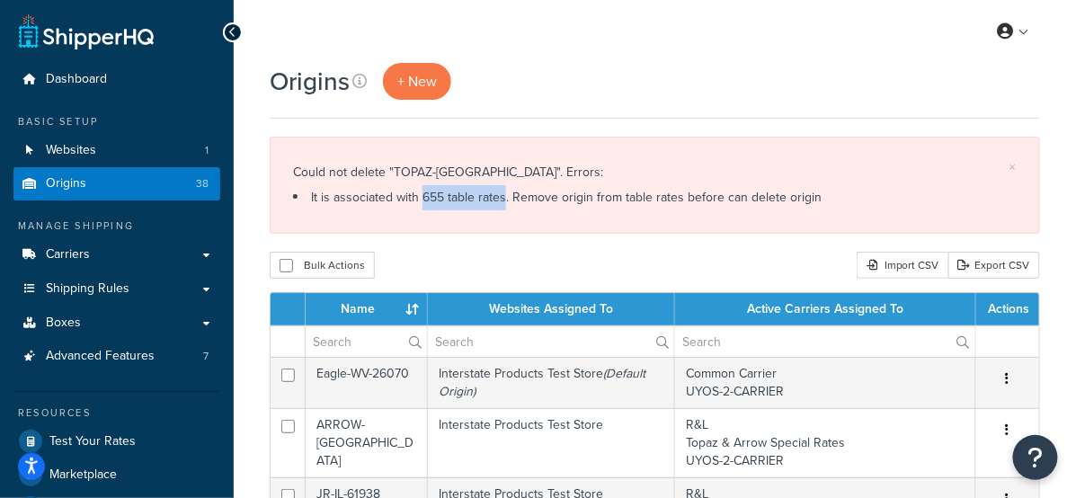
drag, startPoint x: 403, startPoint y: 200, endPoint x: 484, endPoint y: 200, distance: 81.8
click at [484, 200] on li "It is associated with 655 table rates. Remove origin from table rates before ca…" at bounding box center [655, 197] width 724 height 25
drag, startPoint x: 399, startPoint y: 172, endPoint x: 449, endPoint y: 169, distance: 50.4
click at [449, 169] on div "Could not delete "TOPAZ-NY". Errors: It is associated with 655 table rates. Rem…" at bounding box center [655, 185] width 724 height 50
copy div "TOPAZ-NY"
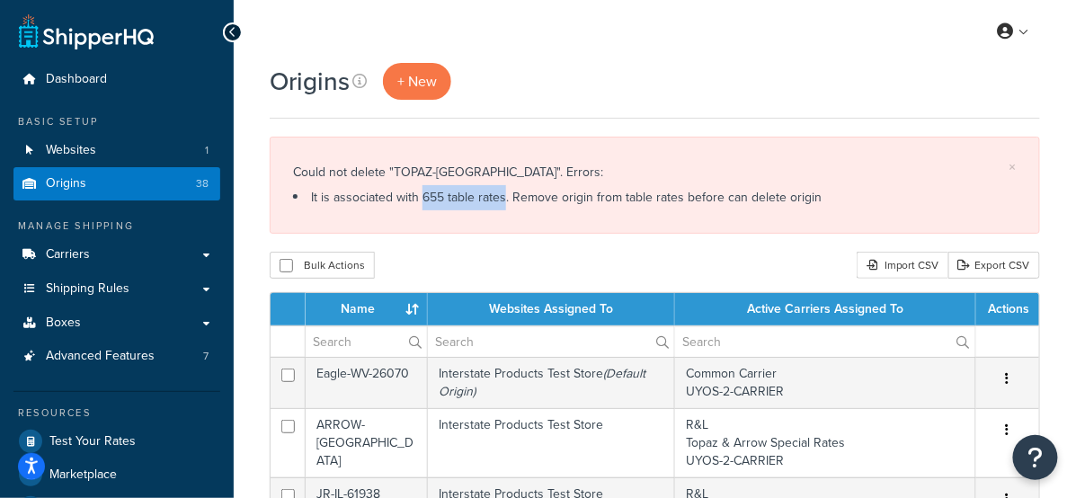
drag, startPoint x: 405, startPoint y: 196, endPoint x: 479, endPoint y: 194, distance: 73.7
click at [484, 198] on li "It is associated with 655 table rates. Remove origin from table rates before ca…" at bounding box center [655, 197] width 724 height 25
drag, startPoint x: 399, startPoint y: 171, endPoint x: 498, endPoint y: 169, distance: 98.9
click at [449, 171] on div "Could not delete "TOPAZ-NY". Errors: It is associated with 655 table rates. Rem…" at bounding box center [655, 185] width 724 height 50
copy div "TOPAZ-NY"
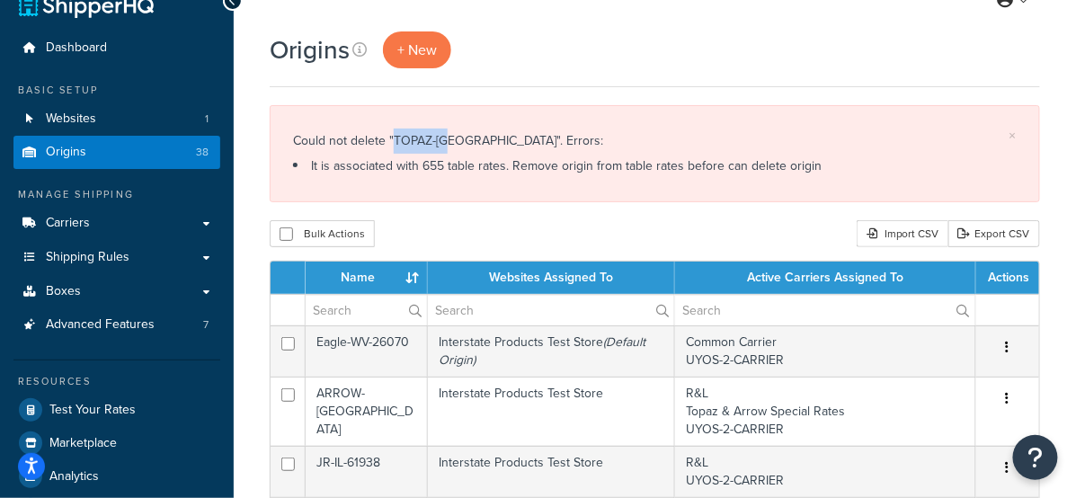
scroll to position [40, 0]
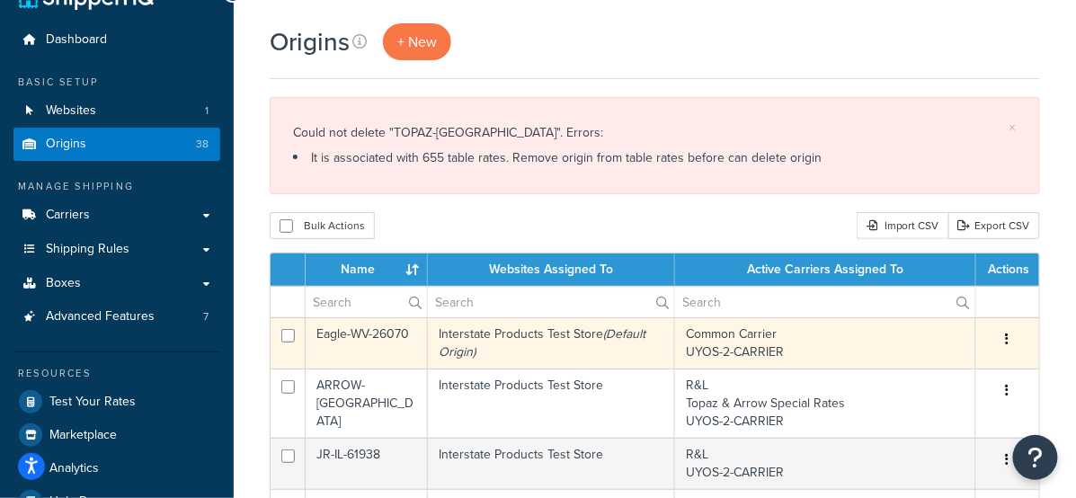
click at [385, 337] on td "Eagle-WV-26070" at bounding box center [367, 342] width 122 height 51
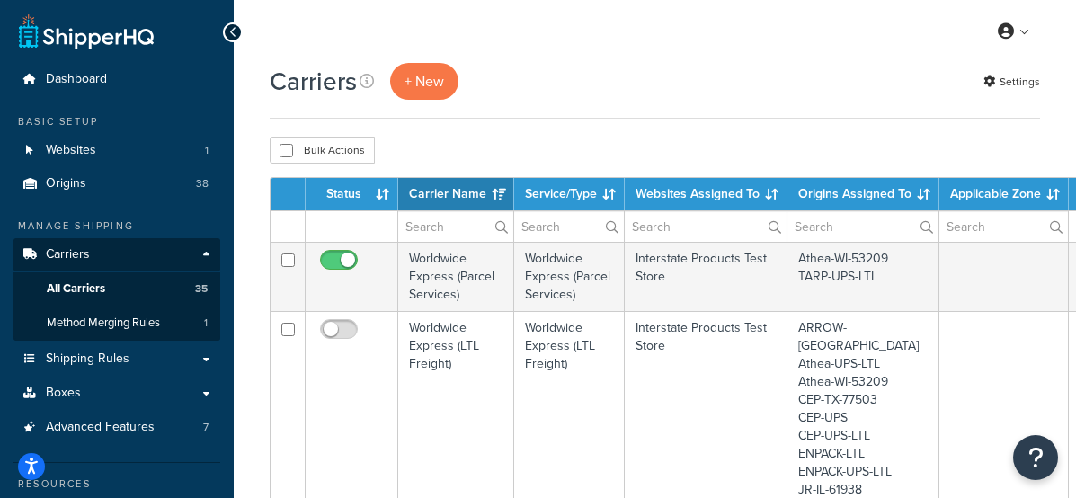
select select "15"
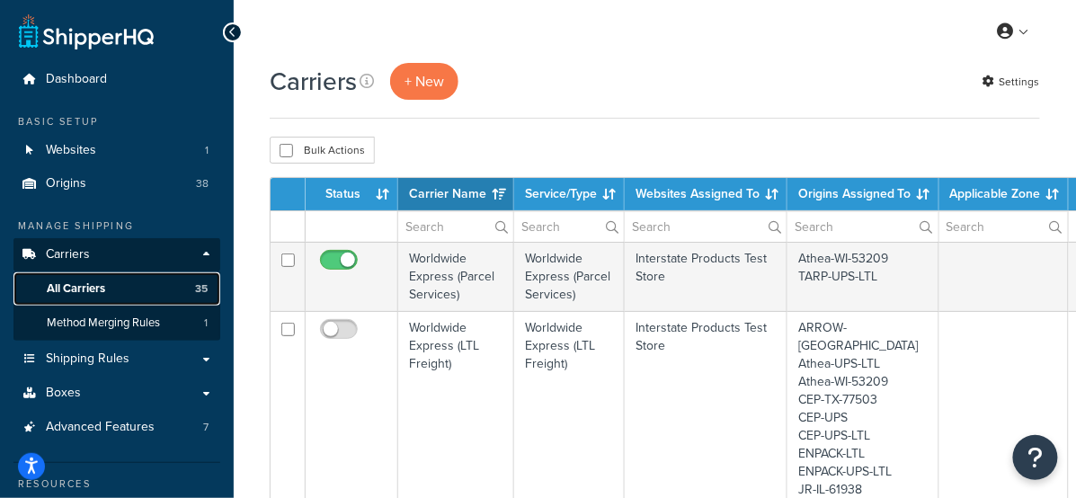
click at [187, 284] on link "All Carriers 35" at bounding box center [116, 288] width 207 height 33
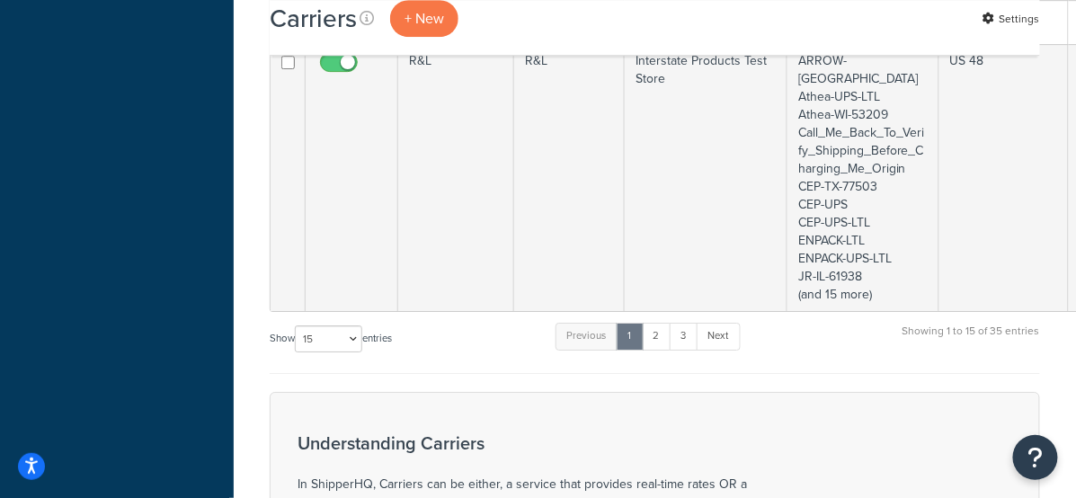
scroll to position [1459, 0]
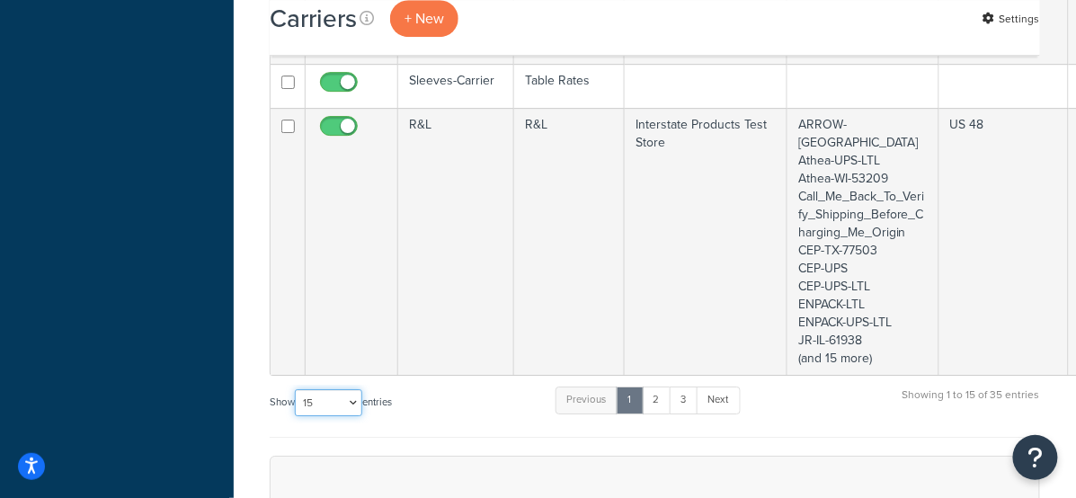
click at [340, 389] on select "10 15 25 50 100" at bounding box center [328, 402] width 67 height 27
select select "100"
click at [297, 416] on select "10 15 25 50 100" at bounding box center [328, 402] width 67 height 27
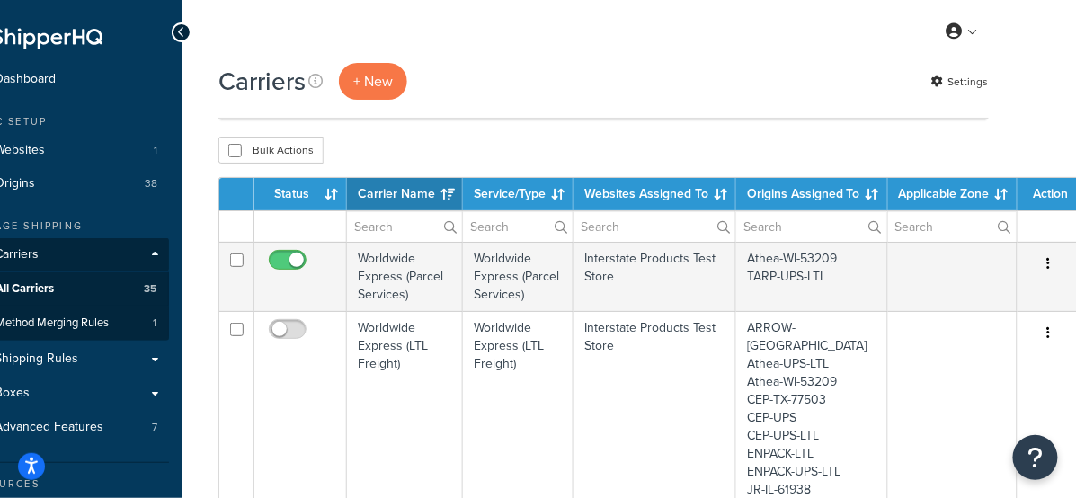
scroll to position [558, 51]
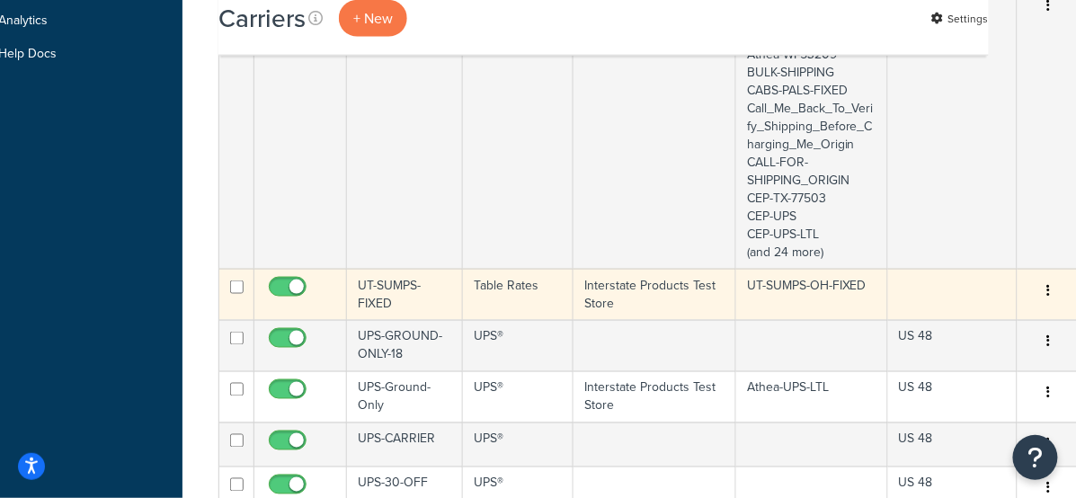
click at [494, 269] on td "Table Rates" at bounding box center [518, 294] width 111 height 51
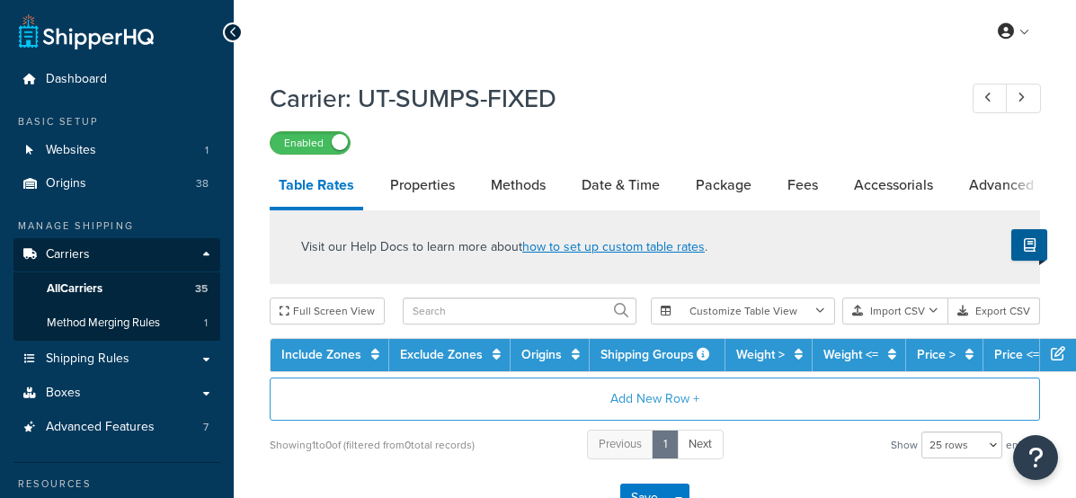
select select "25"
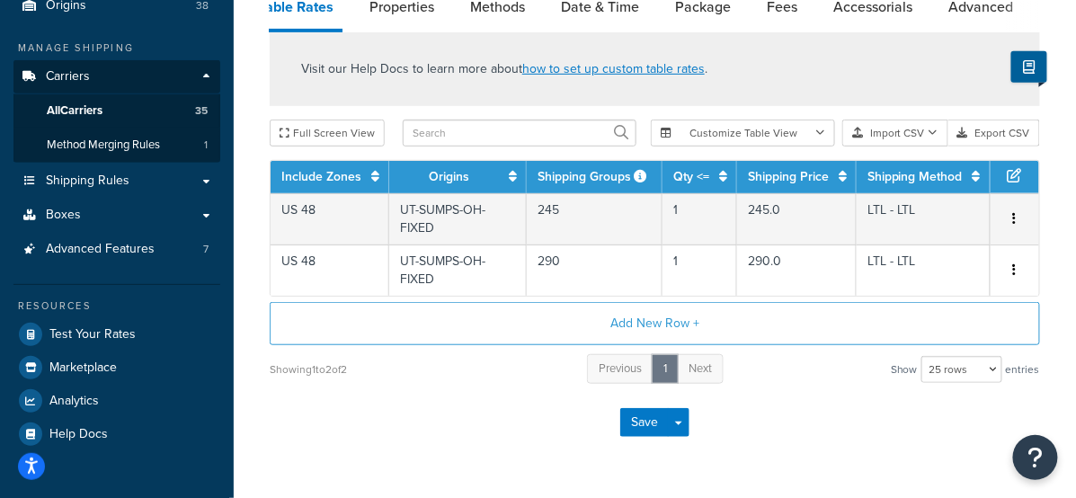
scroll to position [180, 0]
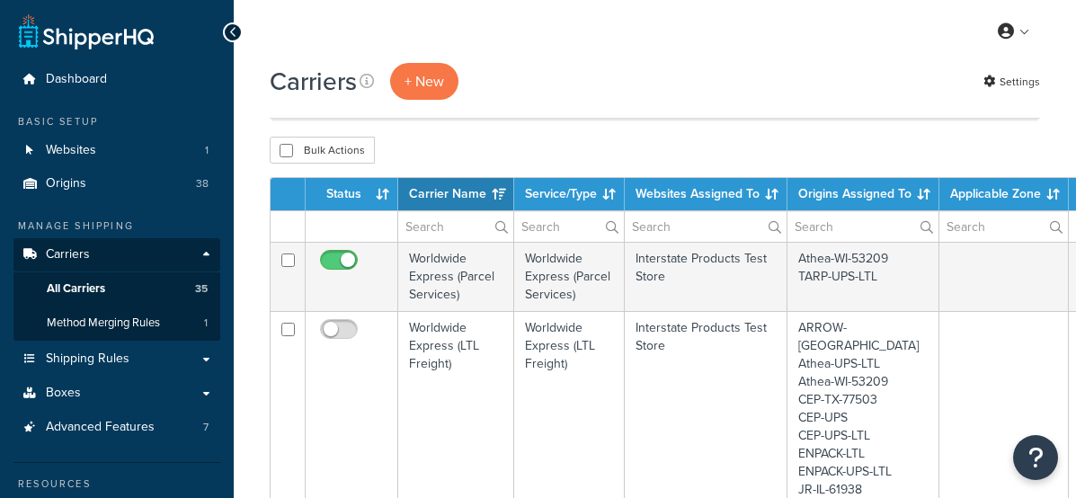
select select "100"
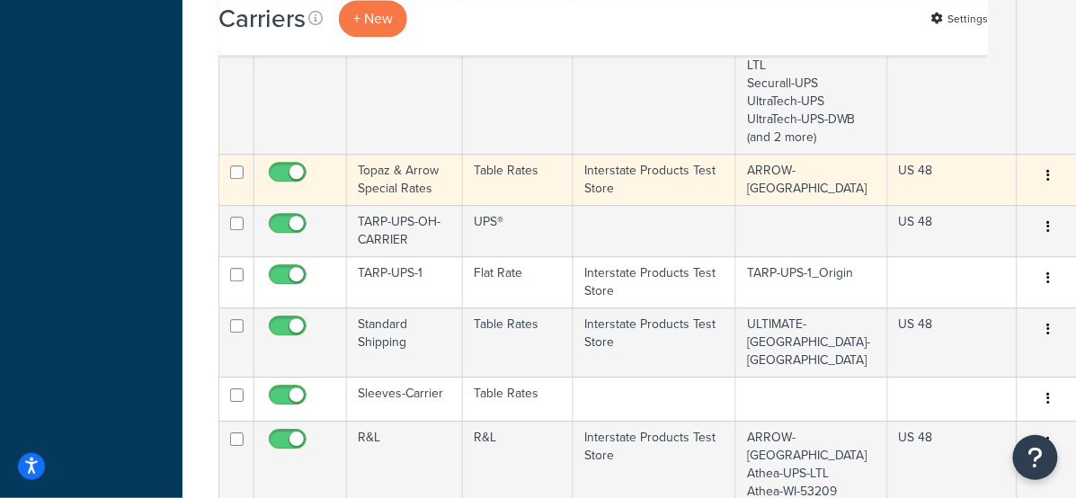
scroll to position [1147, 51]
click at [395, 153] on td "Topaz & Arrow Special Rates" at bounding box center [405, 178] width 116 height 51
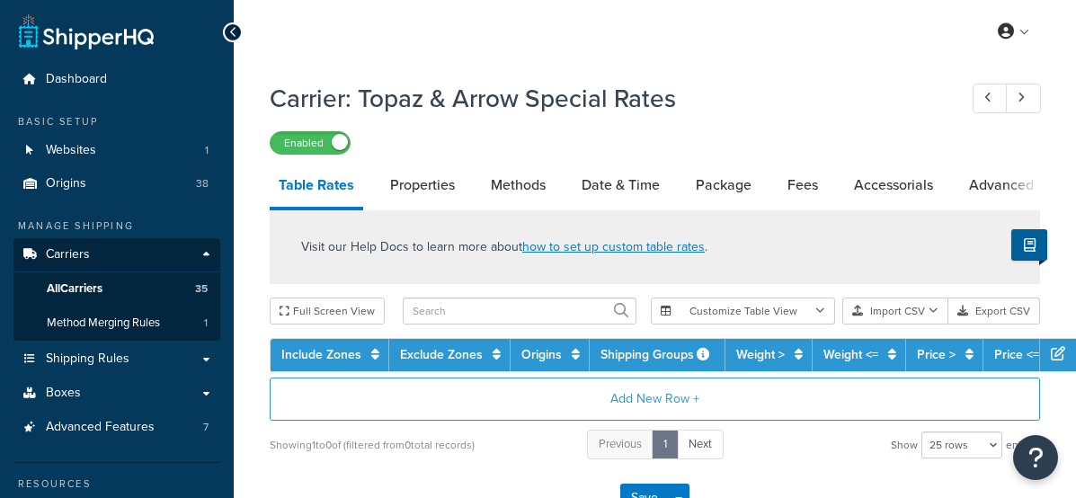
select select "25"
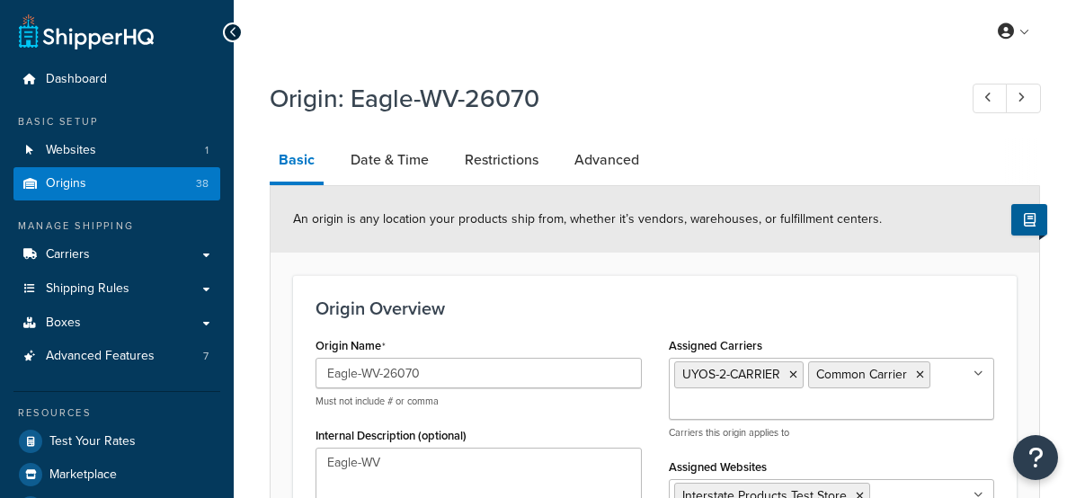
select select "13"
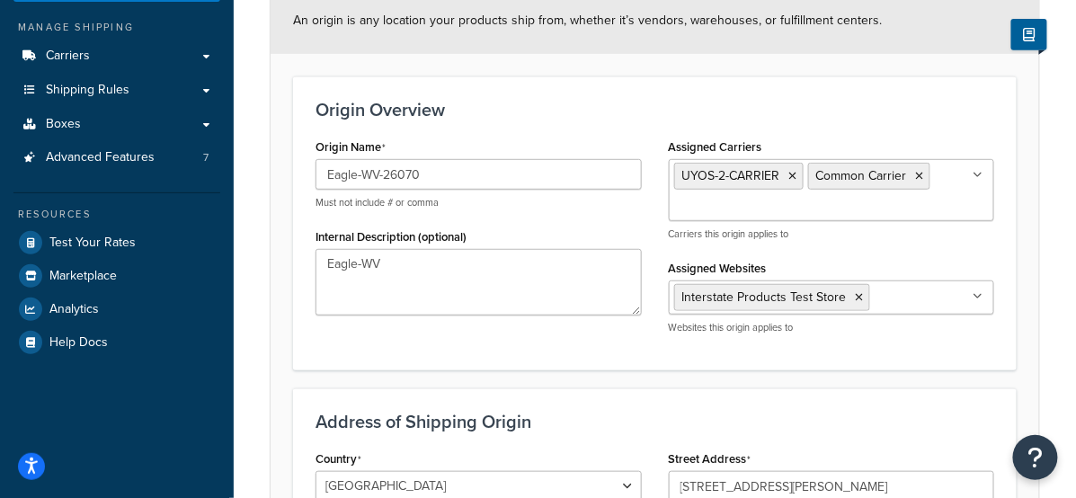
scroll to position [197, 0]
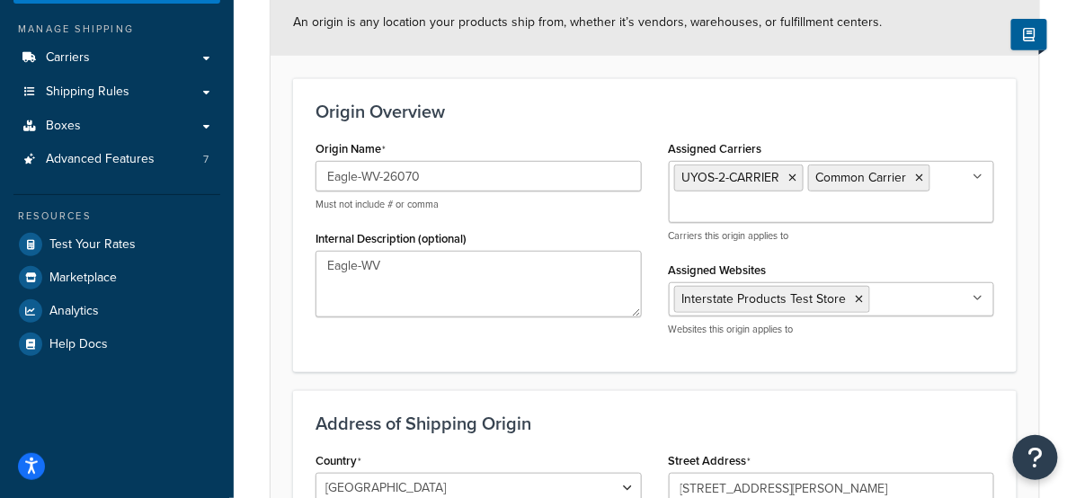
click at [606, 91] on div "Origin Overview Origin Name Eagle-WV-26070 Must not include # or comma Internal…" at bounding box center [655, 225] width 724 height 294
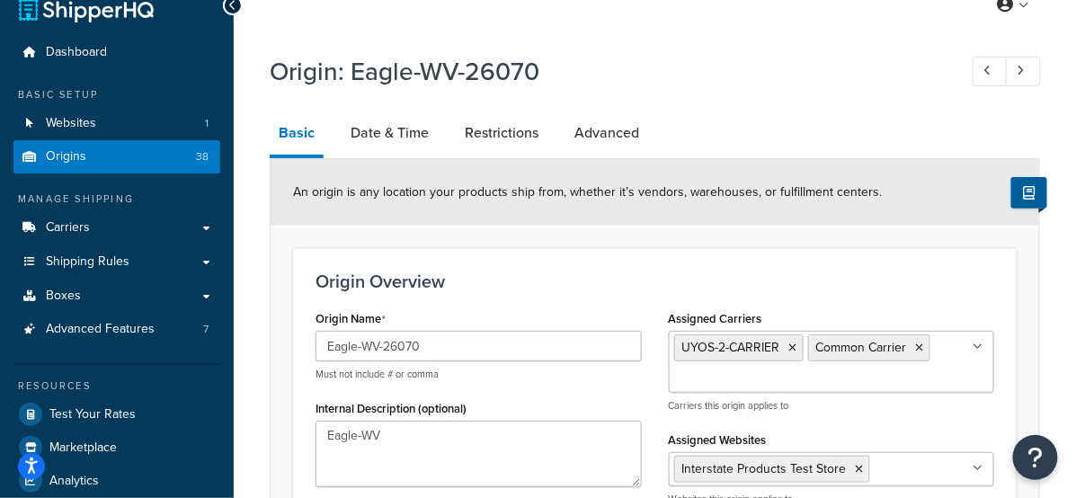
scroll to position [6, 0]
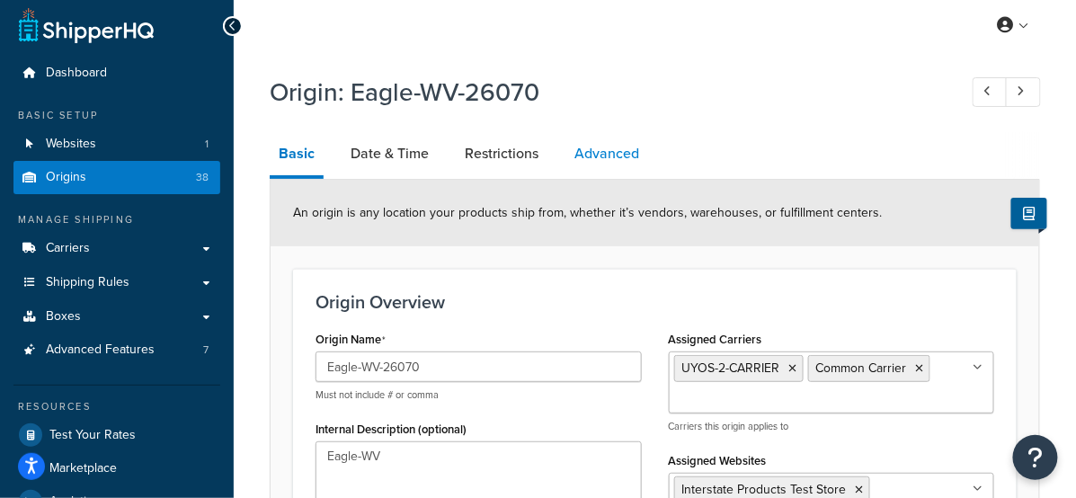
click at [593, 142] on link "Advanced" at bounding box center [606, 153] width 83 height 43
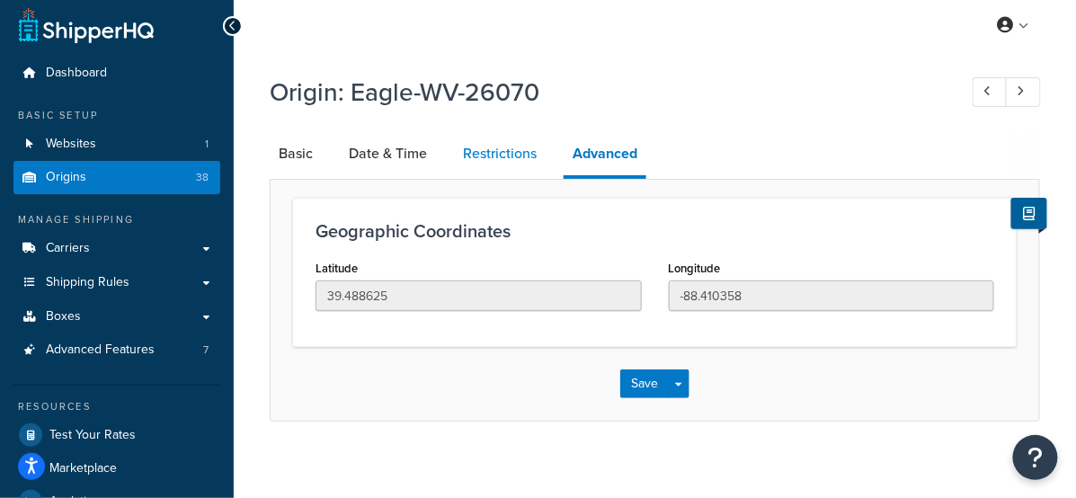
click at [505, 149] on link "Restrictions" at bounding box center [500, 153] width 92 height 43
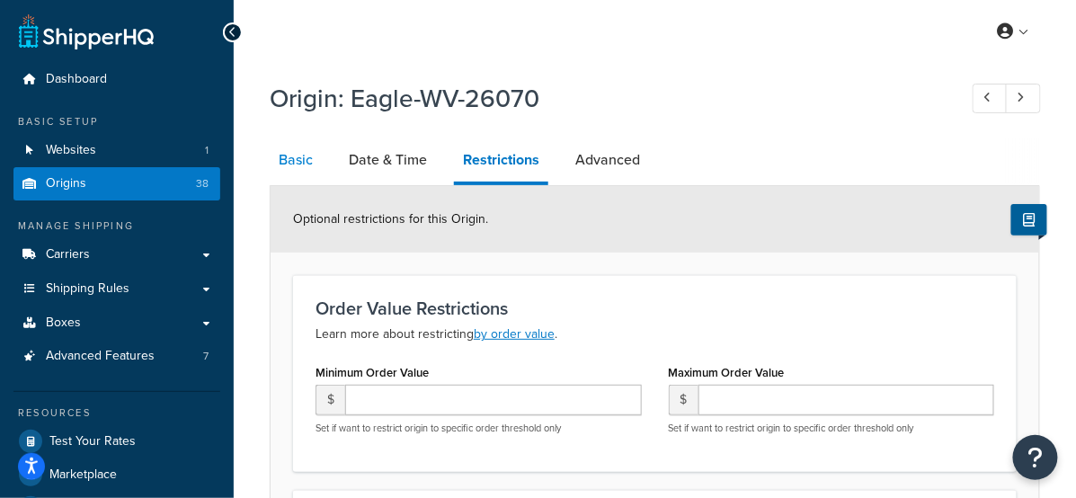
click at [304, 161] on link "Basic" at bounding box center [296, 159] width 52 height 43
select select "13"
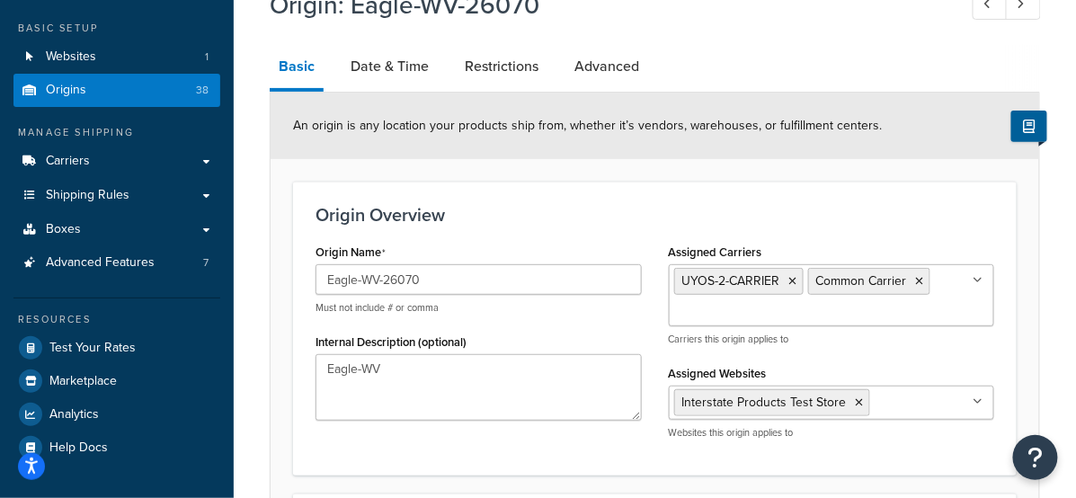
scroll to position [98, 0]
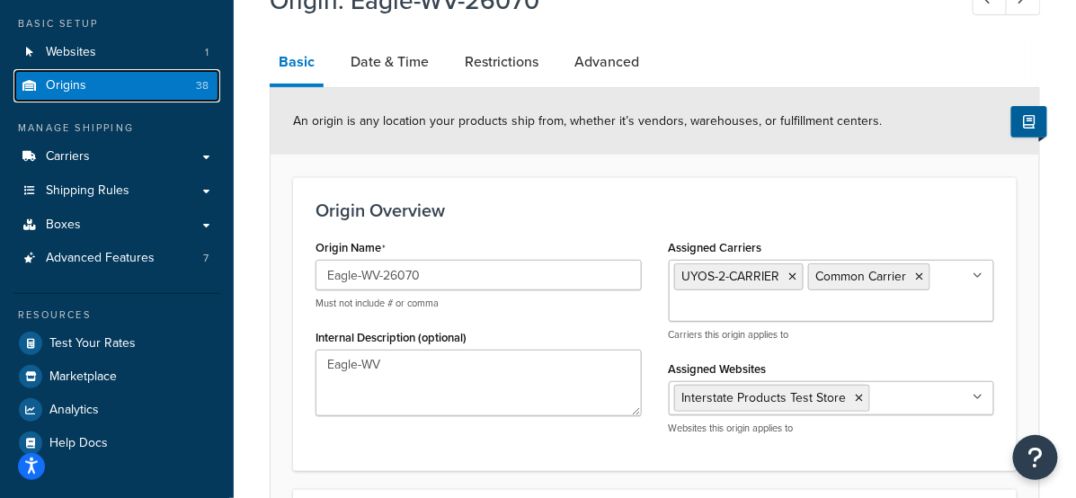
click at [187, 88] on link "Origins 38" at bounding box center [116, 85] width 207 height 33
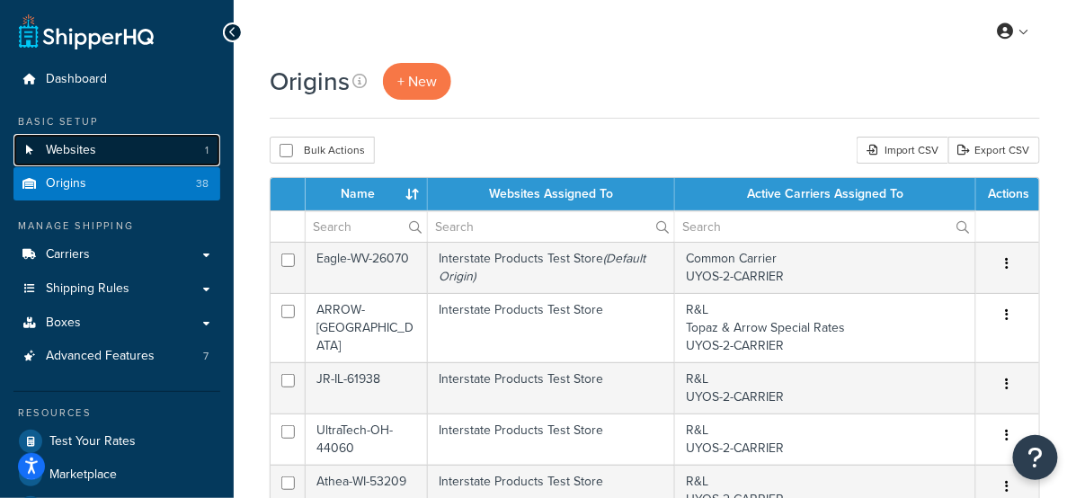
click at [169, 159] on link "Websites 1" at bounding box center [116, 150] width 207 height 33
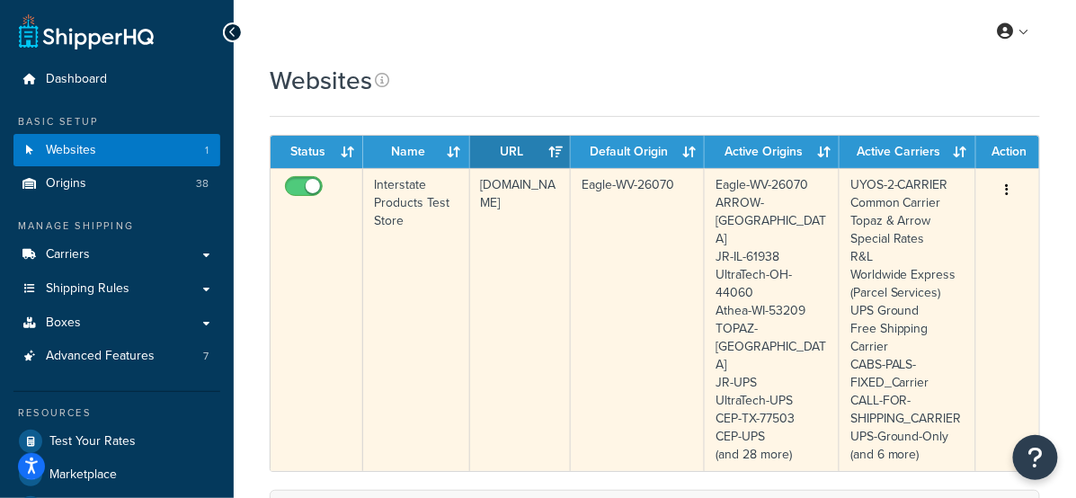
click at [440, 200] on td "Interstate Products Test Store" at bounding box center [416, 319] width 107 height 303
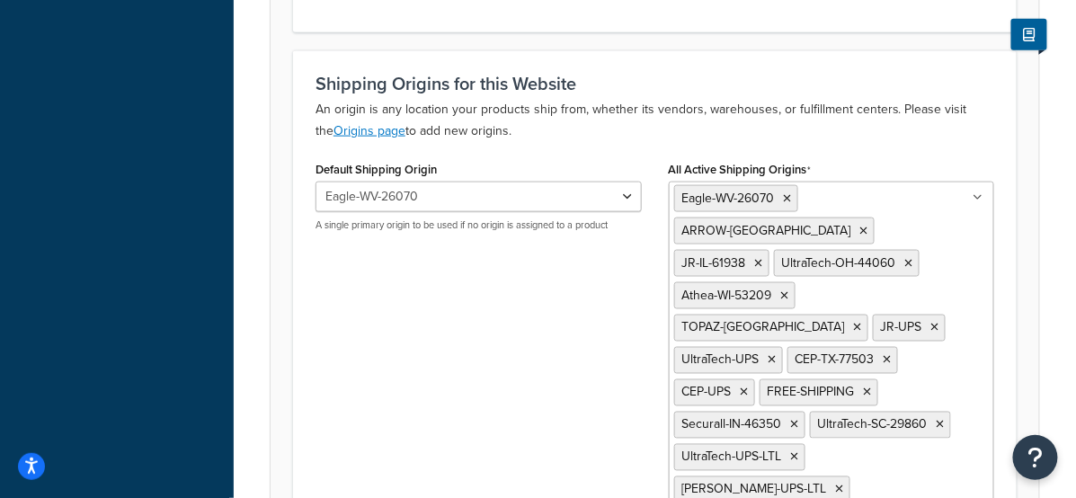
scroll to position [573, 0]
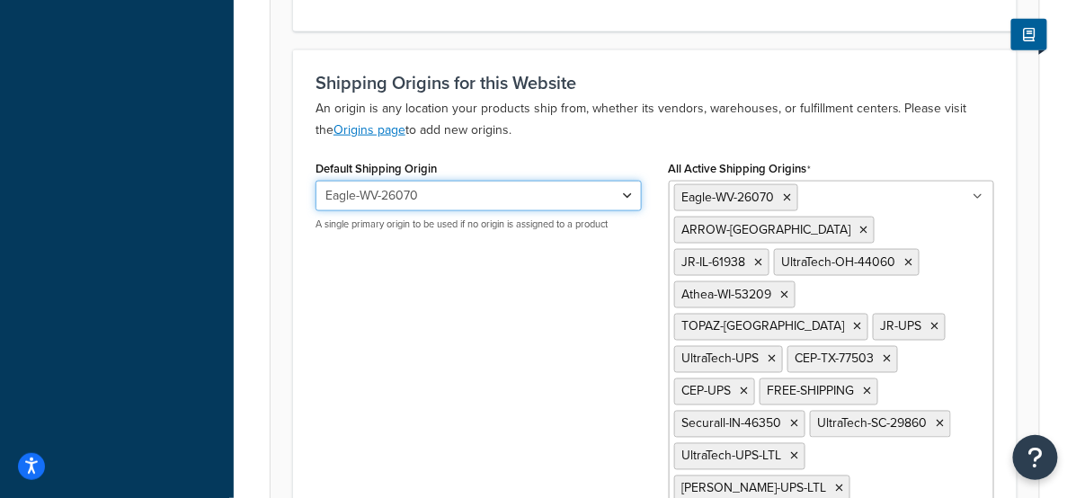
click at [490, 203] on select "Eagle-WV-26070 ARROW-NY JR-IL-61938 UltraTech-OH-44060 Athea-WI-53209 TOPAZ-NY …" at bounding box center [478, 196] width 326 height 31
click at [315, 181] on select "Eagle-WV-26070 ARROW-NY JR-IL-61938 UltraTech-OH-44060 Athea-WI-53209 TOPAZ-NY …" at bounding box center [478, 196] width 326 height 31
click at [490, 203] on select "Eagle-WV-26070 ARROW-NY JR-IL-61938 UltraTech-OH-44060 Athea-WI-53209 TOPAZ-NY …" at bounding box center [478, 196] width 326 height 31
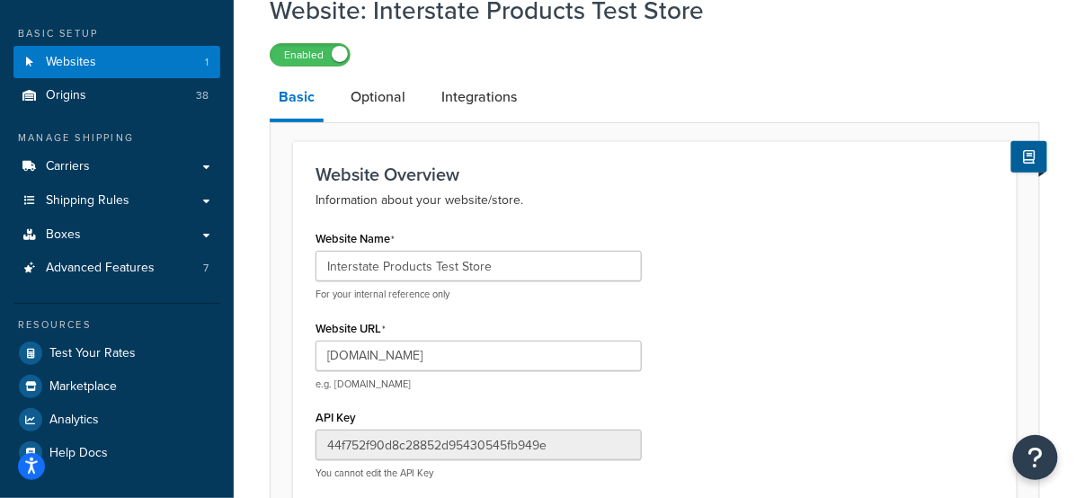
scroll to position [0, 0]
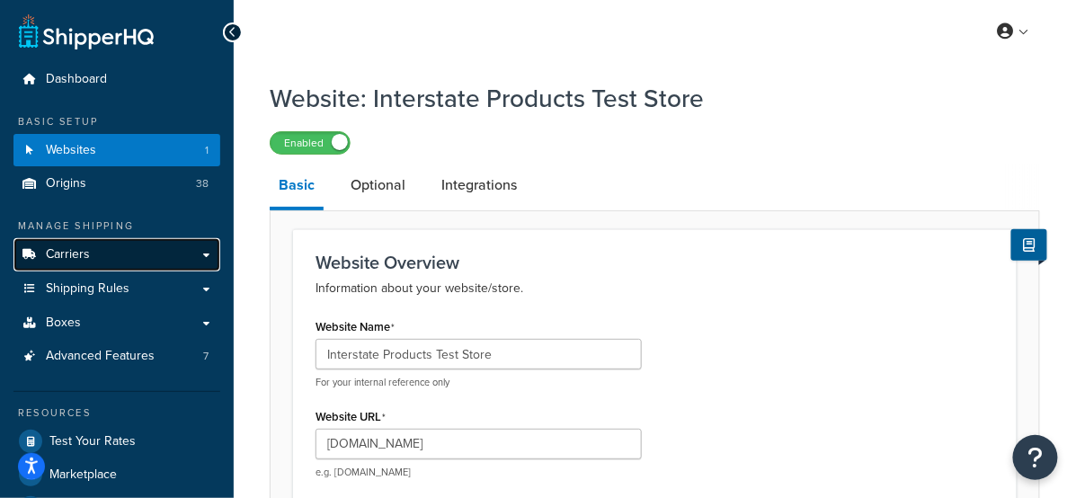
click at [160, 252] on link "Carriers" at bounding box center [116, 254] width 207 height 33
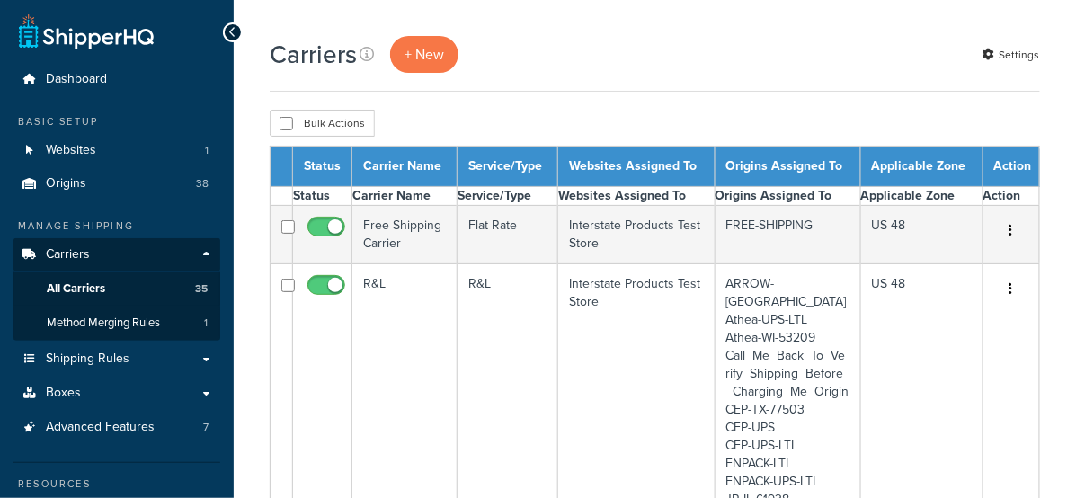
select select "15"
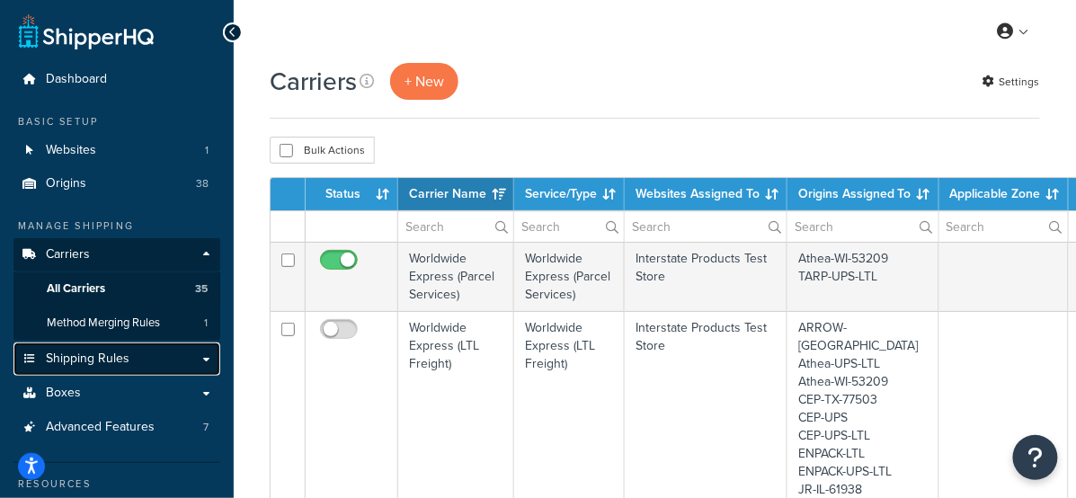
click at [182, 368] on link "Shipping Rules" at bounding box center [116, 358] width 207 height 33
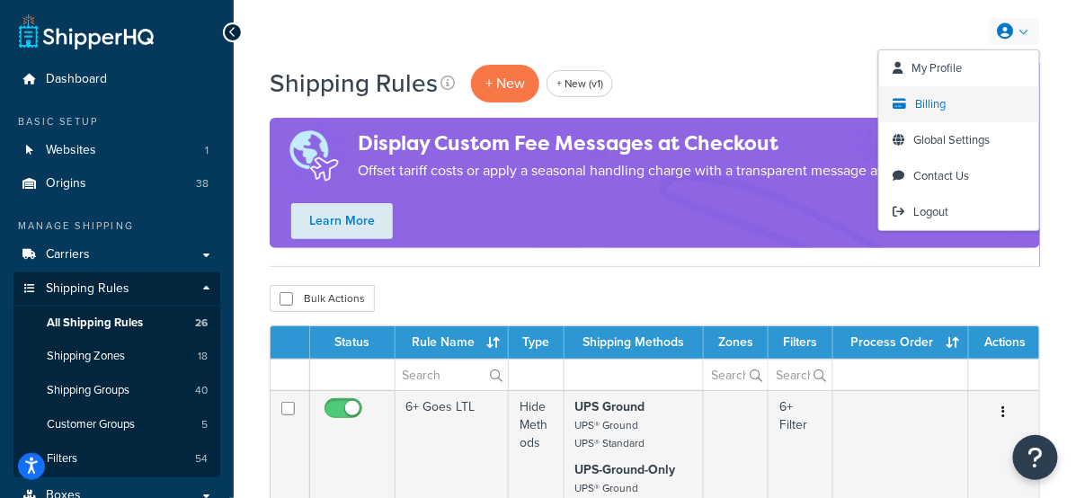
click at [948, 102] on link "Billing" at bounding box center [959, 104] width 160 height 36
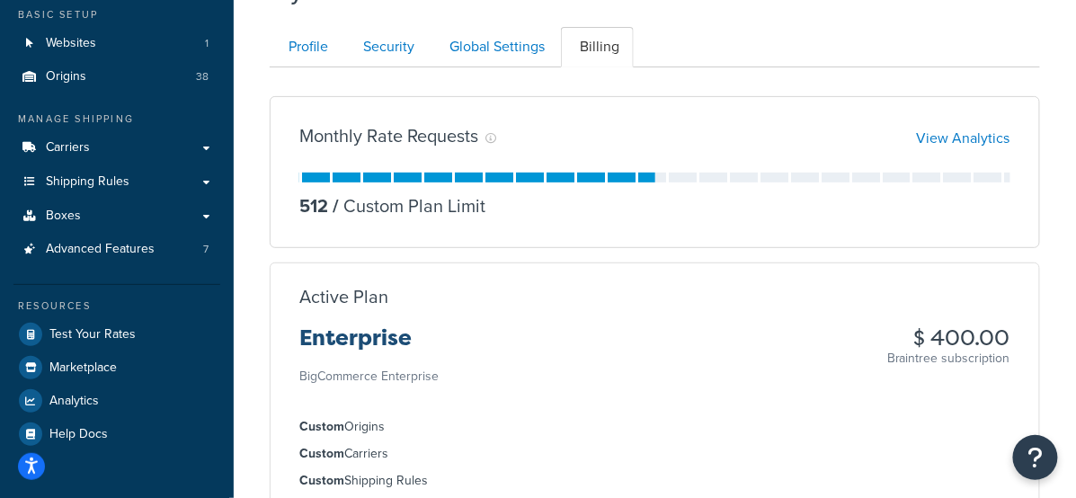
scroll to position [114, 0]
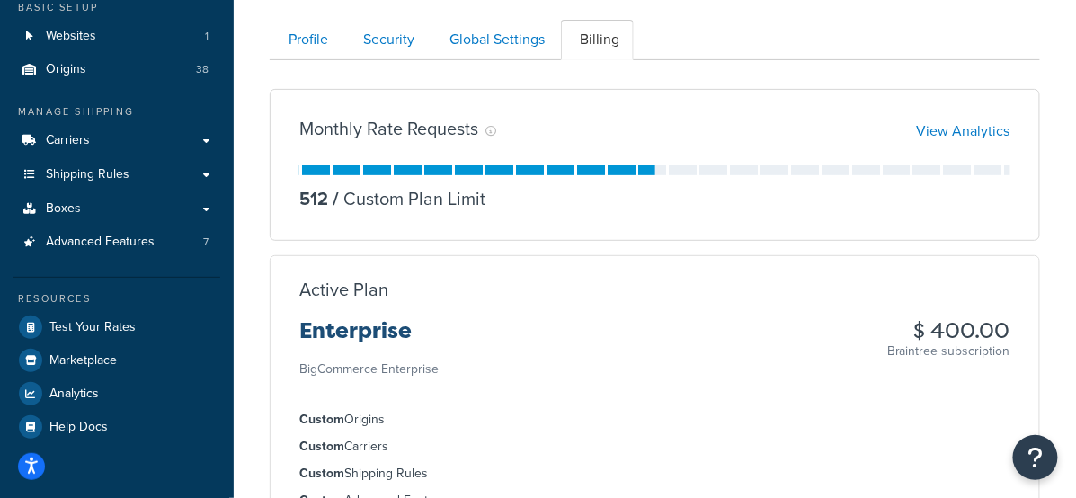
click at [422, 344] on h3 "Enterprise" at bounding box center [368, 338] width 139 height 38
drag, startPoint x: 428, startPoint y: 333, endPoint x: 297, endPoint y: 332, distance: 131.2
click at [297, 332] on div "Active Plan Enterprise BigCommerce Enterprise $ 400.00 Braintree subscription" at bounding box center [655, 330] width 768 height 101
click at [581, 289] on div "Active Plan" at bounding box center [654, 290] width 711 height 20
drag, startPoint x: 854, startPoint y: 322, endPoint x: 868, endPoint y: 322, distance: 14.4
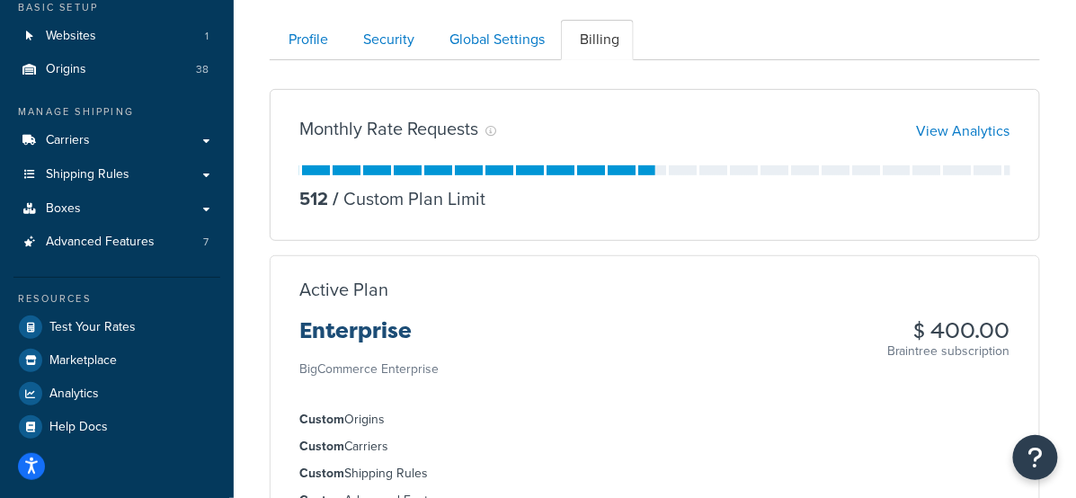
click at [865, 322] on div "Enterprise BigCommerce Enterprise $ 400.00 Braintree subscription" at bounding box center [654, 349] width 711 height 61
drag, startPoint x: 883, startPoint y: 324, endPoint x: 1008, endPoint y: 326, distance: 125.0
click at [1008, 326] on div "Enterprise BigCommerce Enterprise $ 400.00 Braintree subscription" at bounding box center [654, 349] width 711 height 61
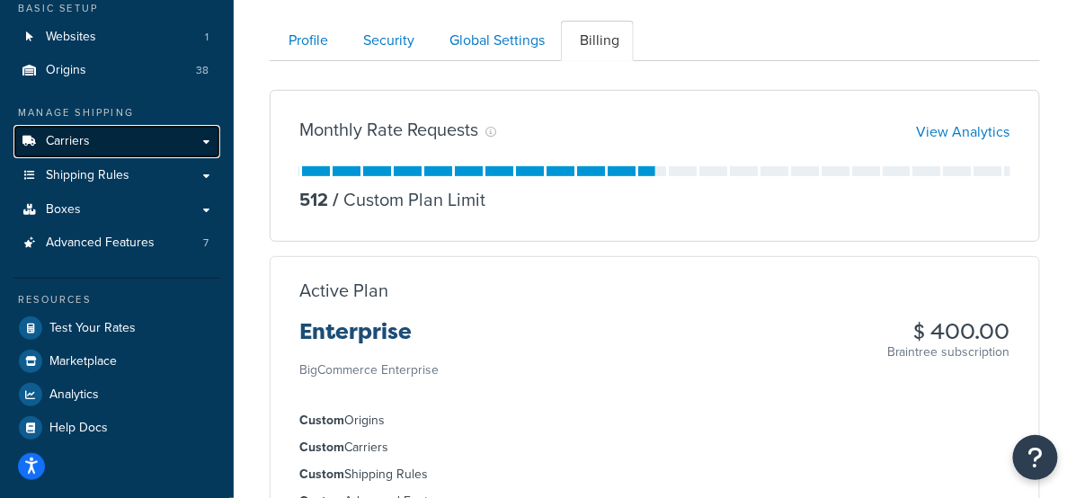
click at [135, 151] on link "Carriers" at bounding box center [116, 141] width 207 height 33
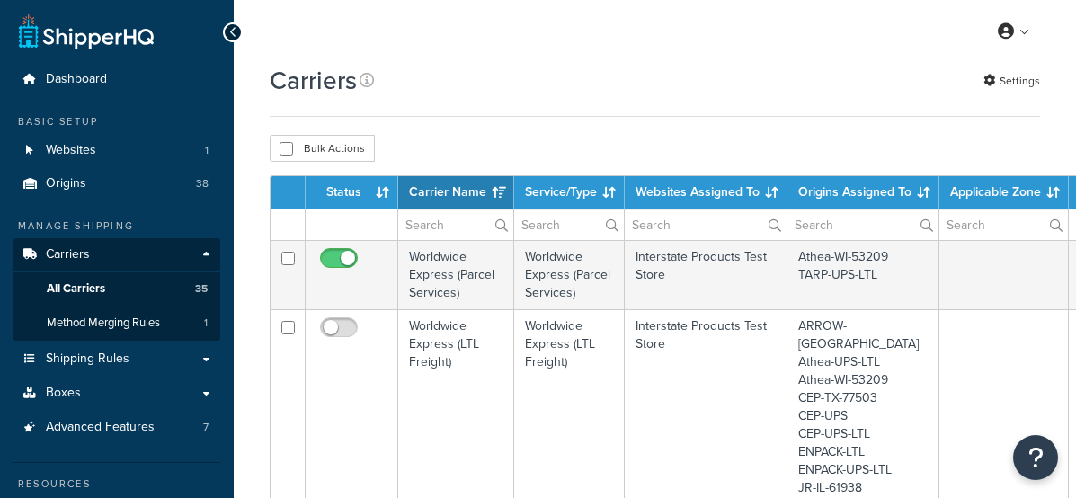
select select "15"
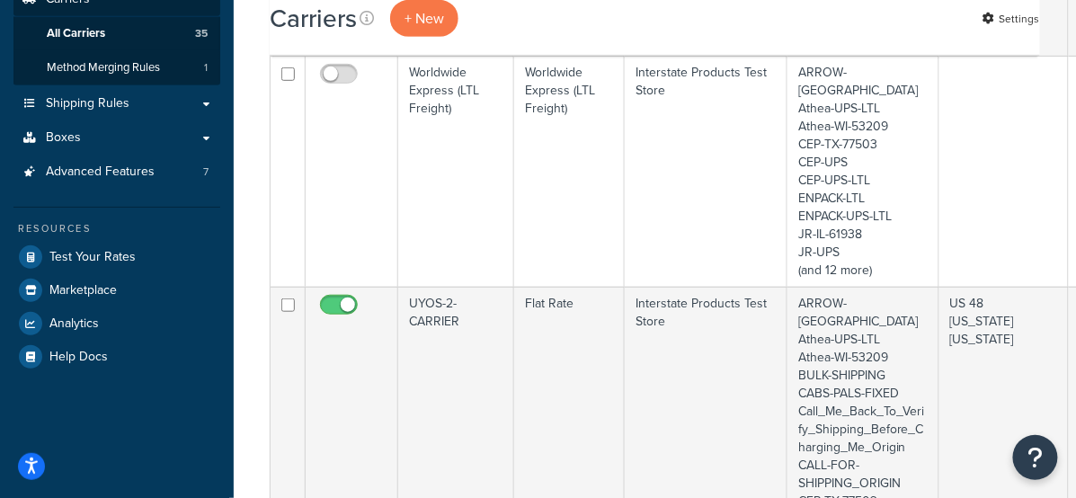
scroll to position [258, 0]
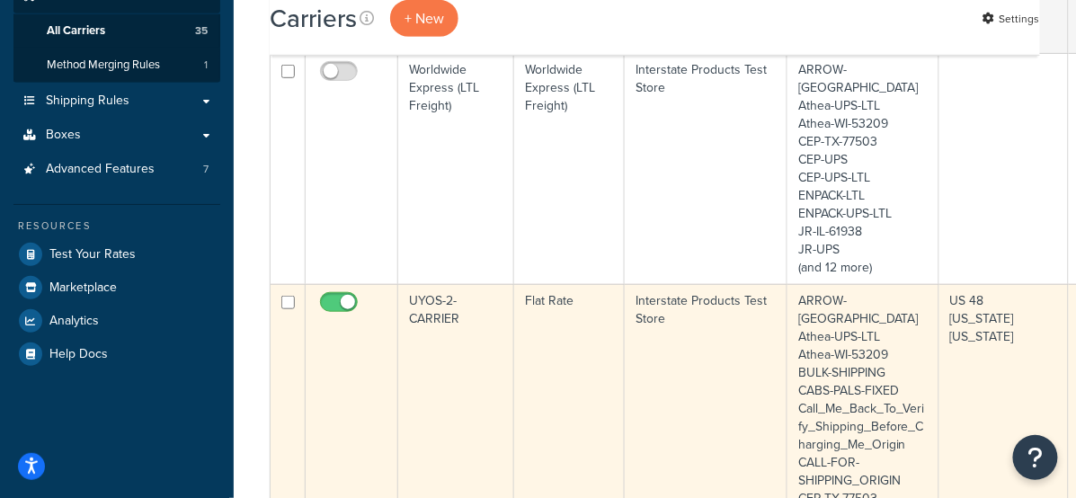
click at [442, 302] on td "UYOS-2-CARRIER" at bounding box center [456, 426] width 116 height 285
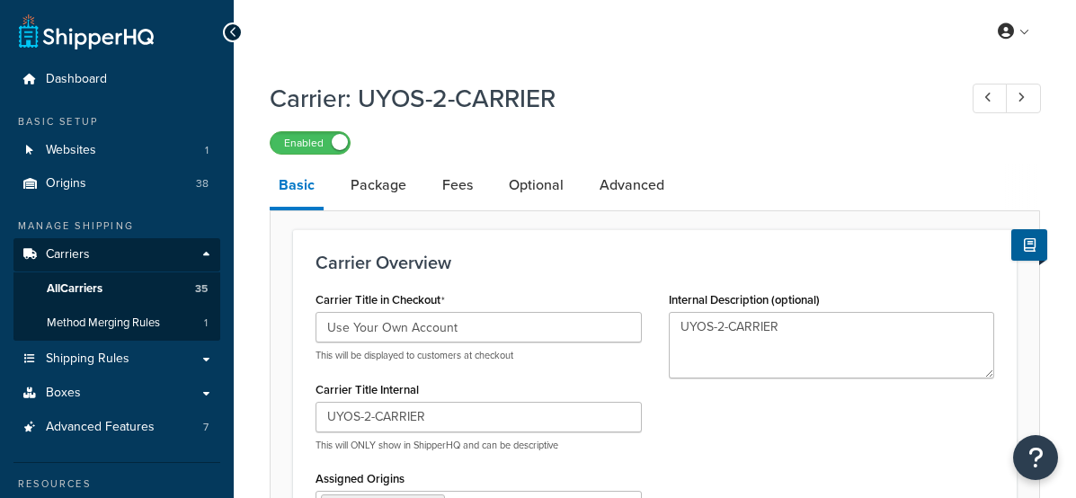
select select "flat"
select select "item"
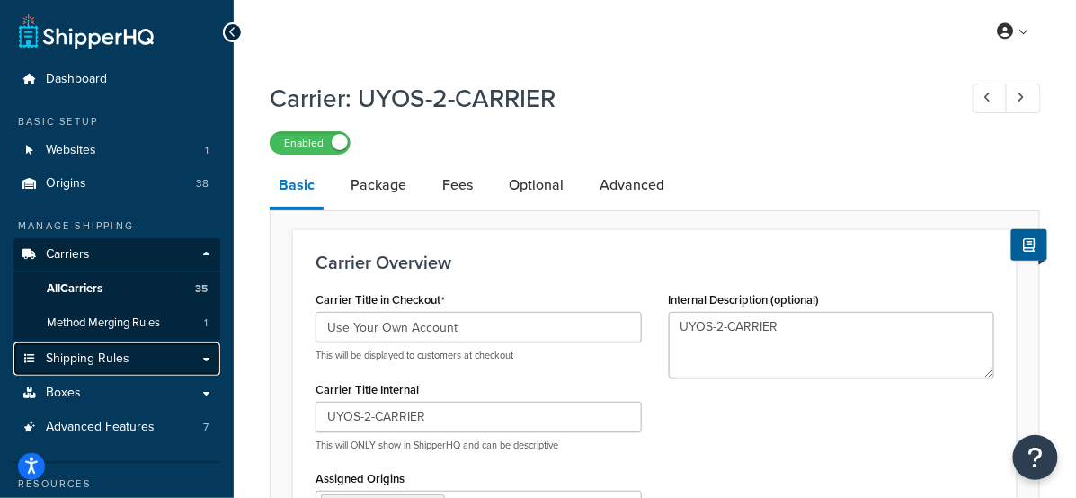
click at [100, 356] on span "Shipping Rules" at bounding box center [88, 358] width 84 height 15
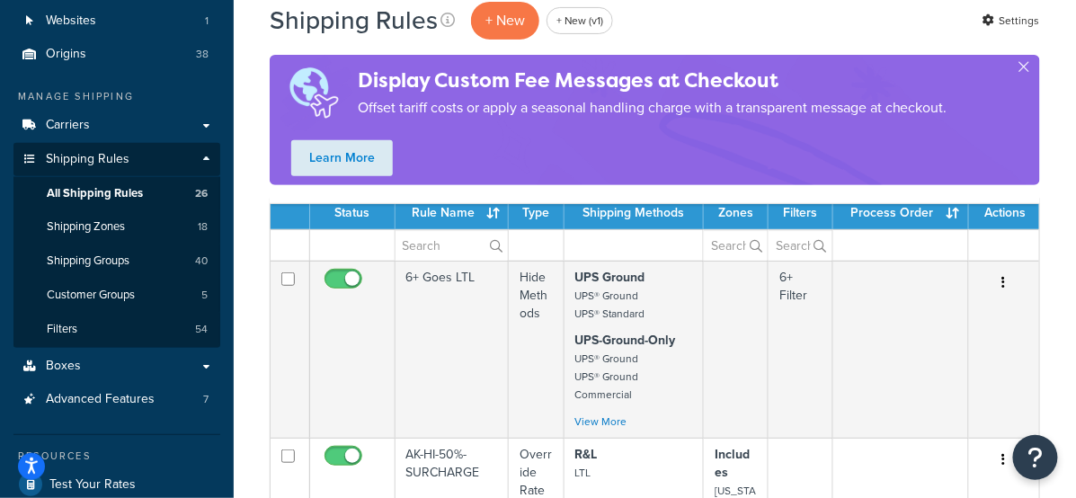
scroll to position [137, 0]
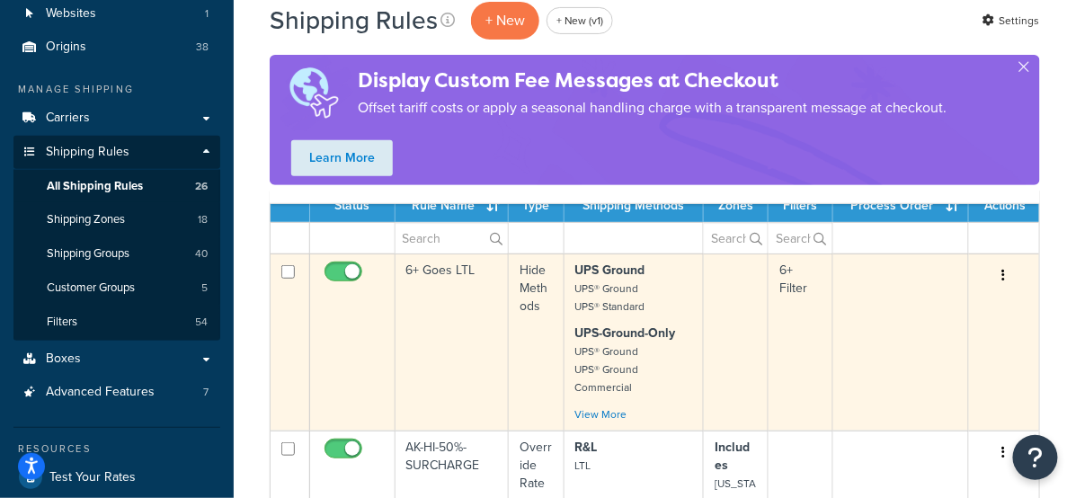
click at [441, 268] on td "6+ Goes LTL" at bounding box center [451, 341] width 113 height 177
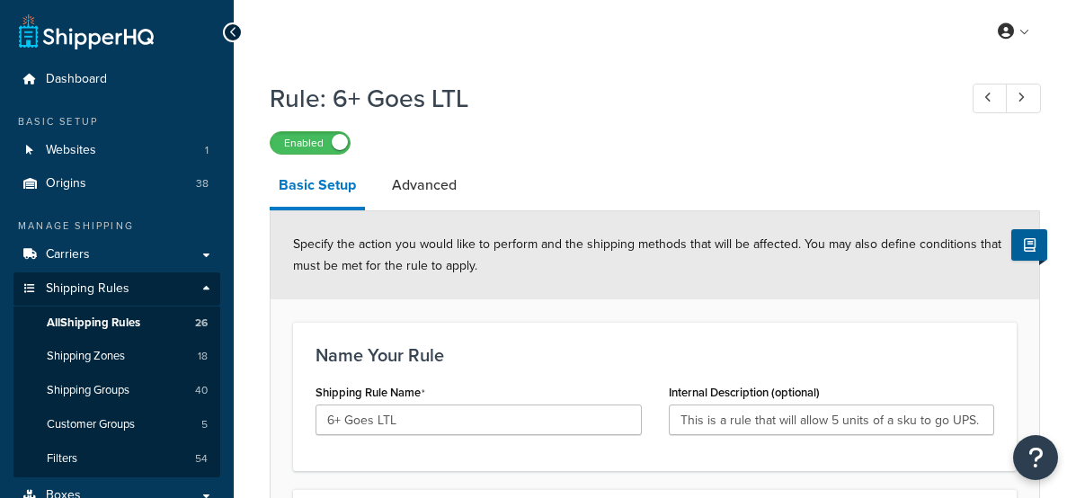
select select "HIDE"
click at [431, 182] on link "Advanced" at bounding box center [424, 185] width 83 height 43
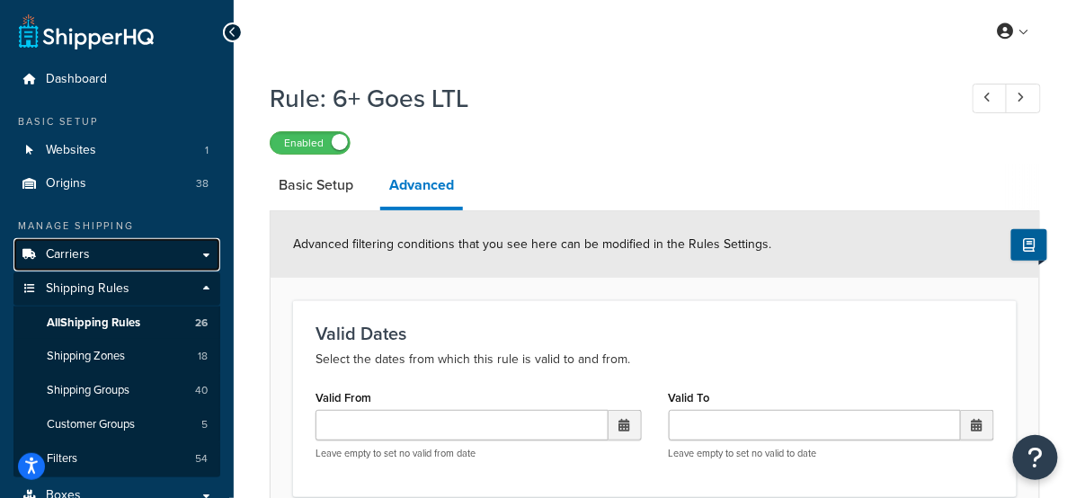
click at [129, 259] on link "Carriers" at bounding box center [116, 254] width 207 height 33
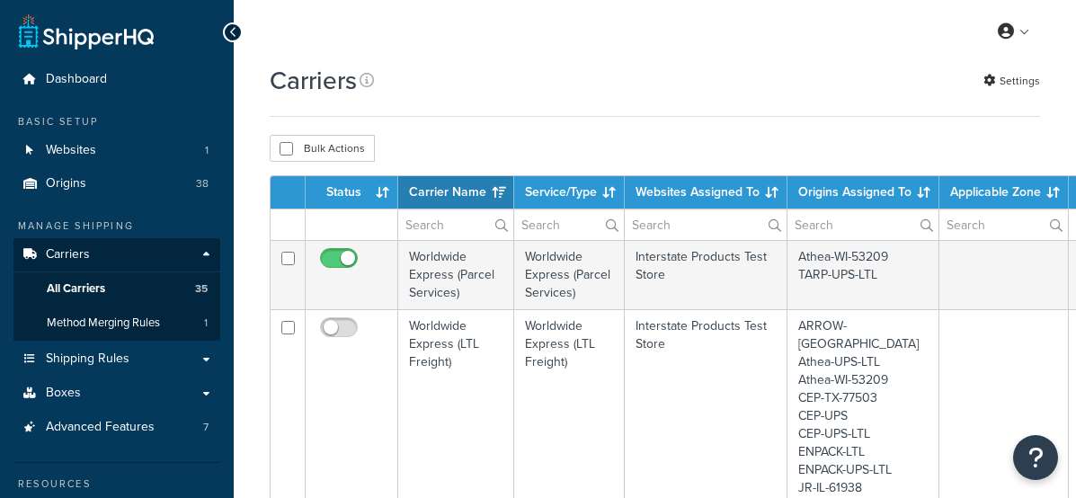
select select "15"
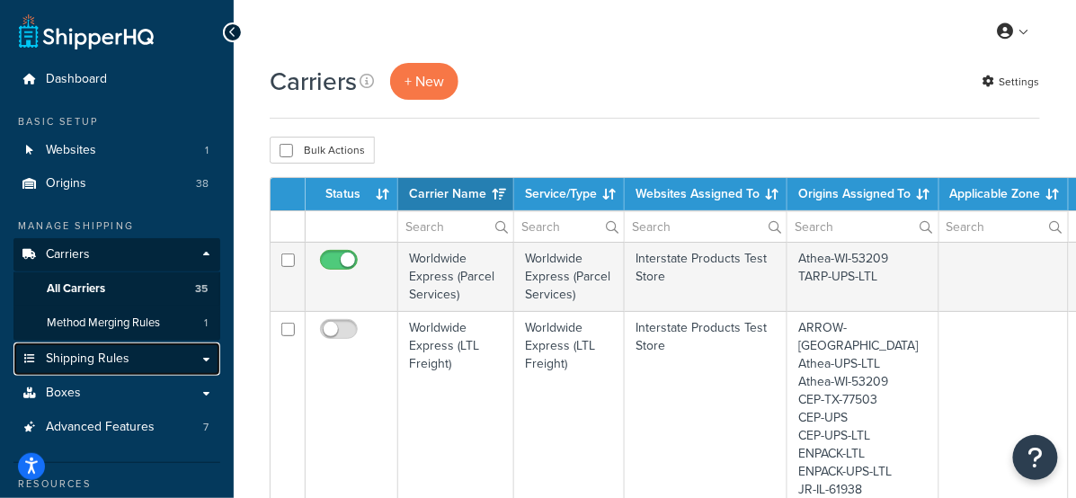
click at [121, 351] on span "Shipping Rules" at bounding box center [88, 358] width 84 height 15
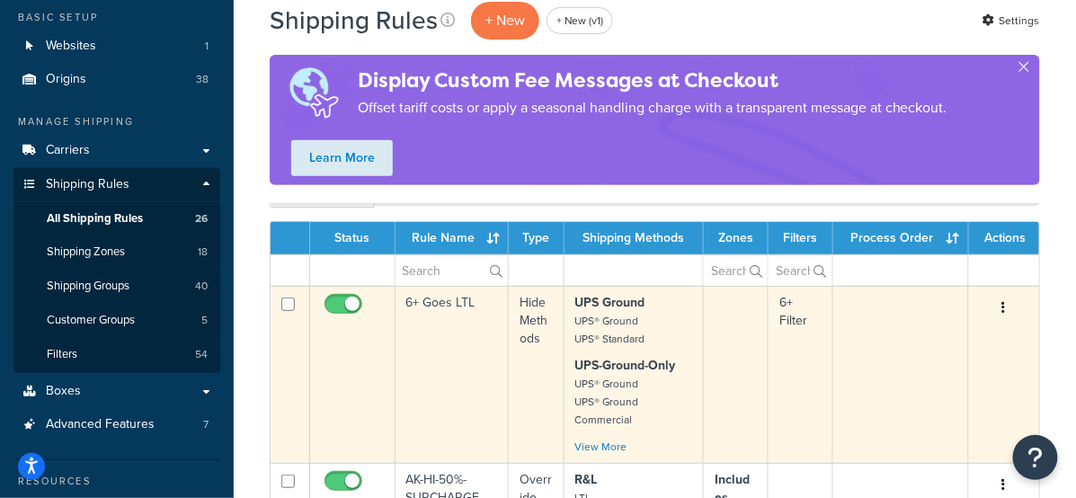
scroll to position [102, 0]
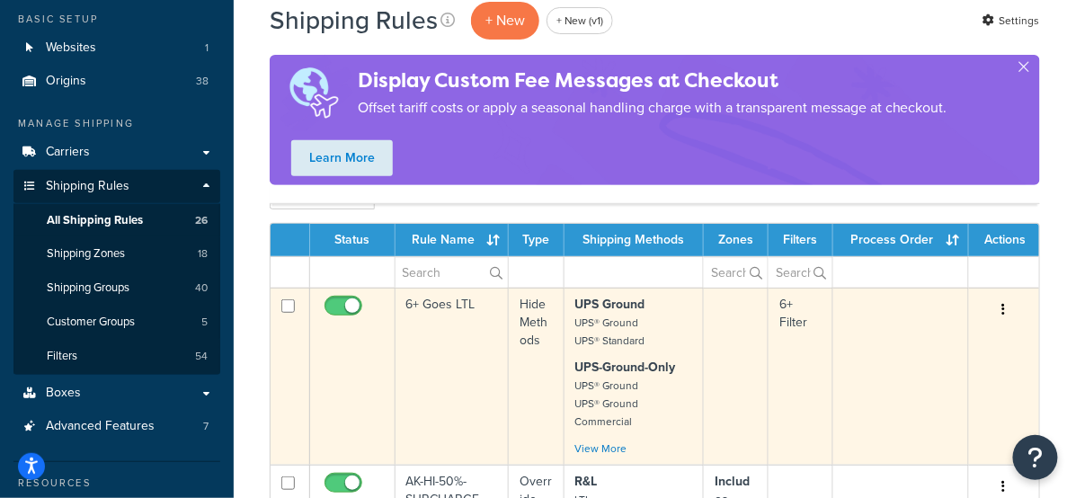
drag, startPoint x: 289, startPoint y: 306, endPoint x: 324, endPoint y: 311, distance: 34.6
click at [295, 306] on td at bounding box center [291, 376] width 40 height 177
checkbox input "true"
click at [445, 324] on td "6+ Goes LTL" at bounding box center [451, 376] width 113 height 177
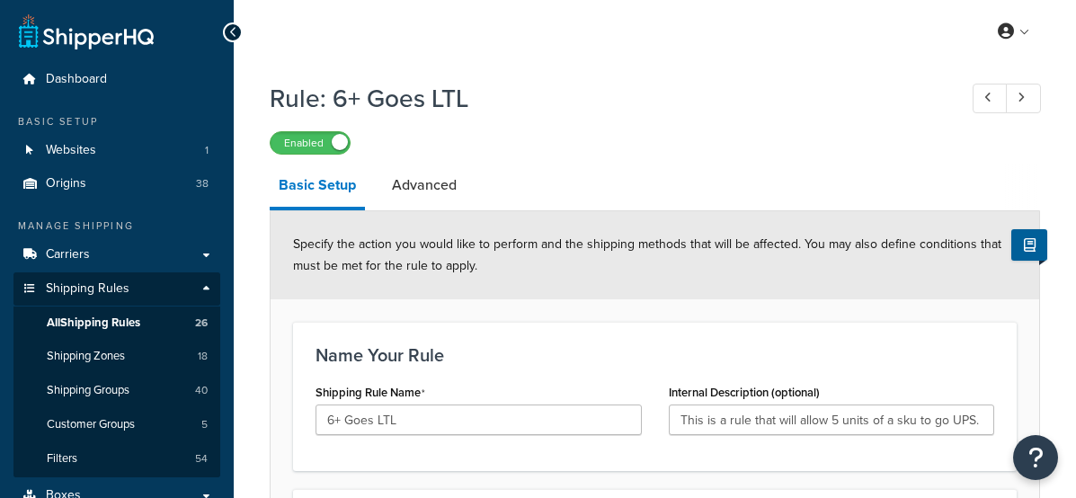
select select "HIDE"
click at [436, 187] on link "Advanced" at bounding box center [424, 185] width 83 height 43
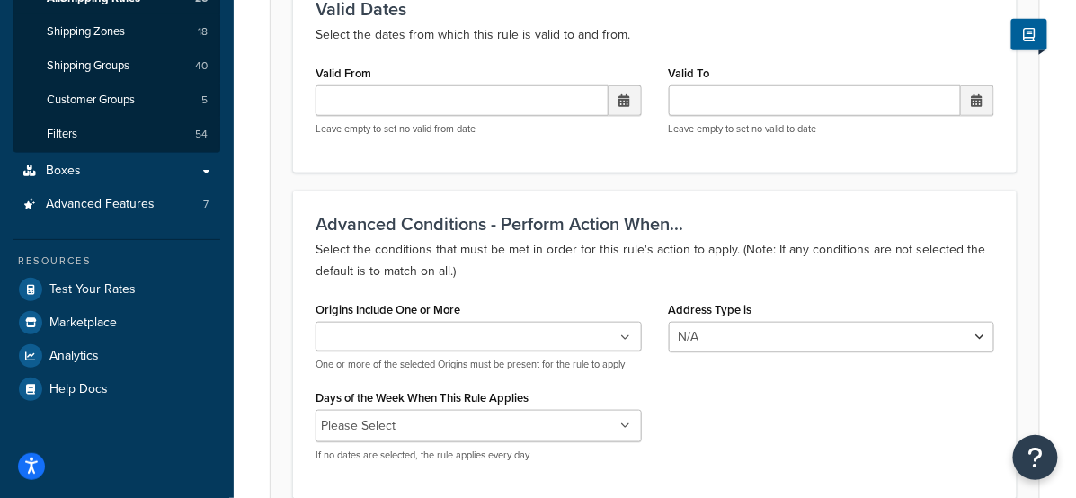
scroll to position [320, 0]
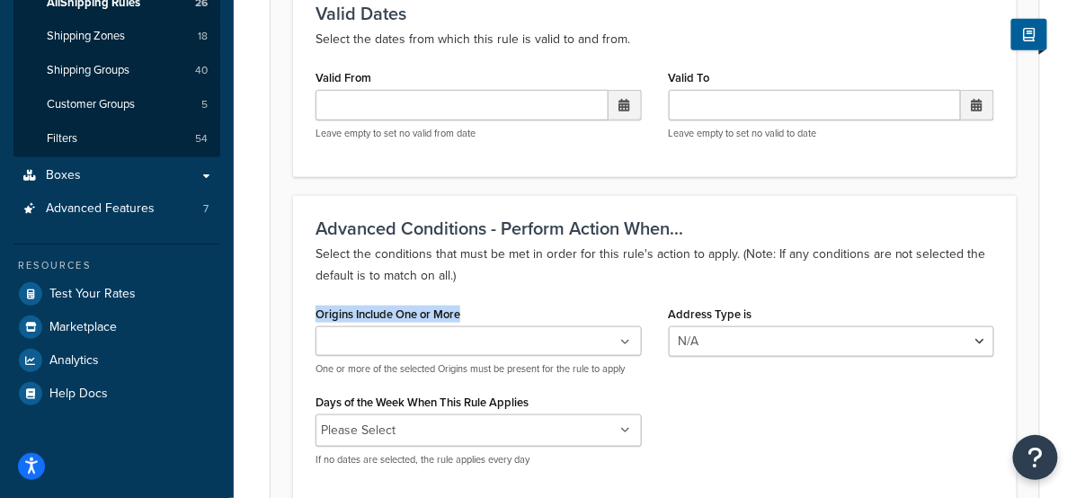
drag, startPoint x: 480, startPoint y: 315, endPoint x: 315, endPoint y: 306, distance: 164.8
click at [315, 306] on div "Origins Include One or More ARROW-NY Athea-UPS-LTL Athea-WI-53209 BULK-SHIPPING…" at bounding box center [478, 338] width 326 height 75
click at [418, 333] on input "Origins Include One or More" at bounding box center [400, 343] width 159 height 20
click at [552, 288] on div "Advanced Conditions - Perform Action When... Select the conditions that must be…" at bounding box center [655, 349] width 724 height 308
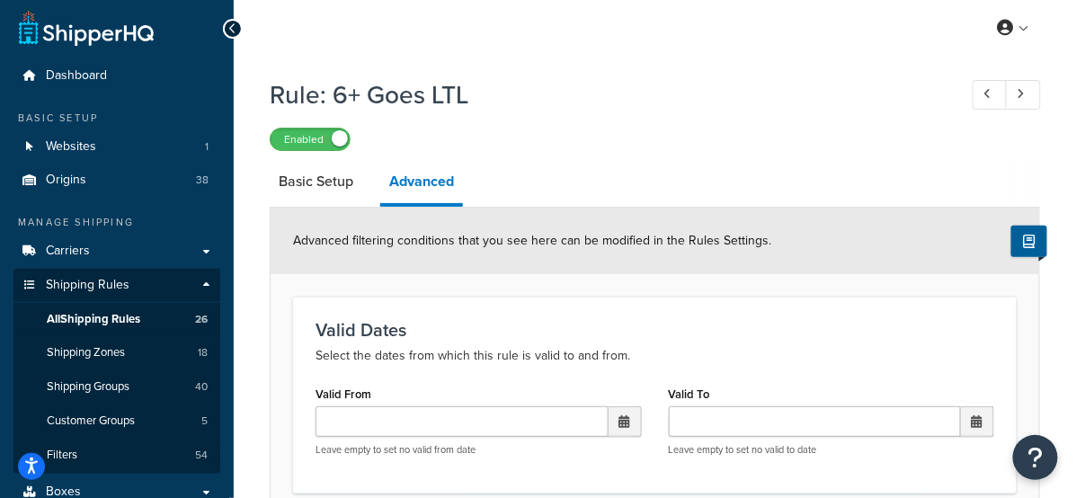
scroll to position [0, 0]
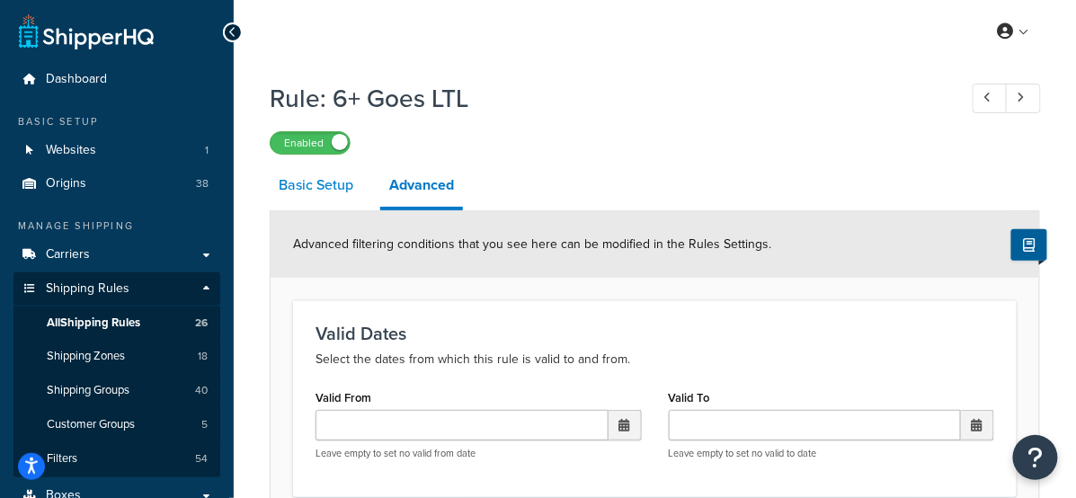
drag, startPoint x: 351, startPoint y: 193, endPoint x: 353, endPoint y: 205, distance: 11.8
click at [351, 193] on link "Basic Setup" at bounding box center [316, 185] width 93 height 43
select select "HIDE"
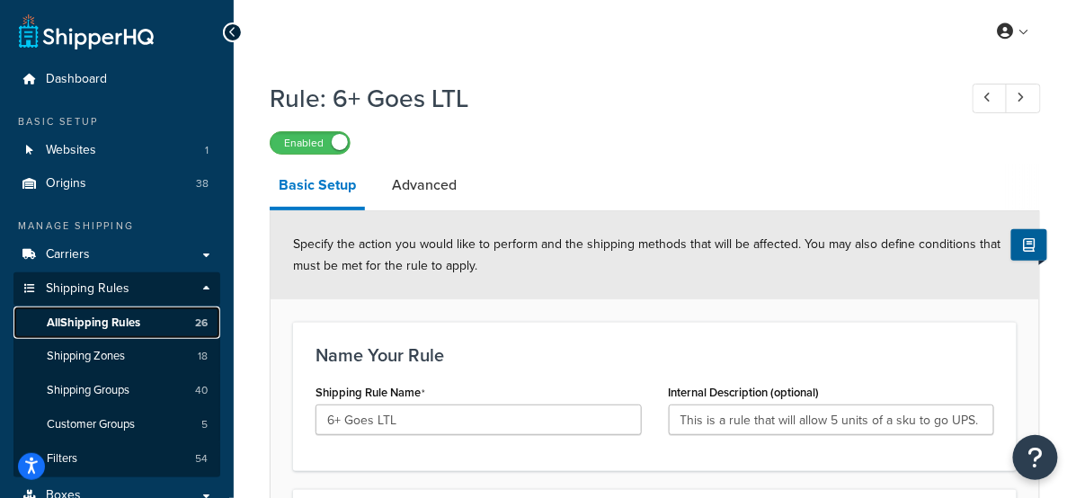
click at [183, 324] on link "All Shipping Rules 26" at bounding box center [116, 322] width 207 height 33
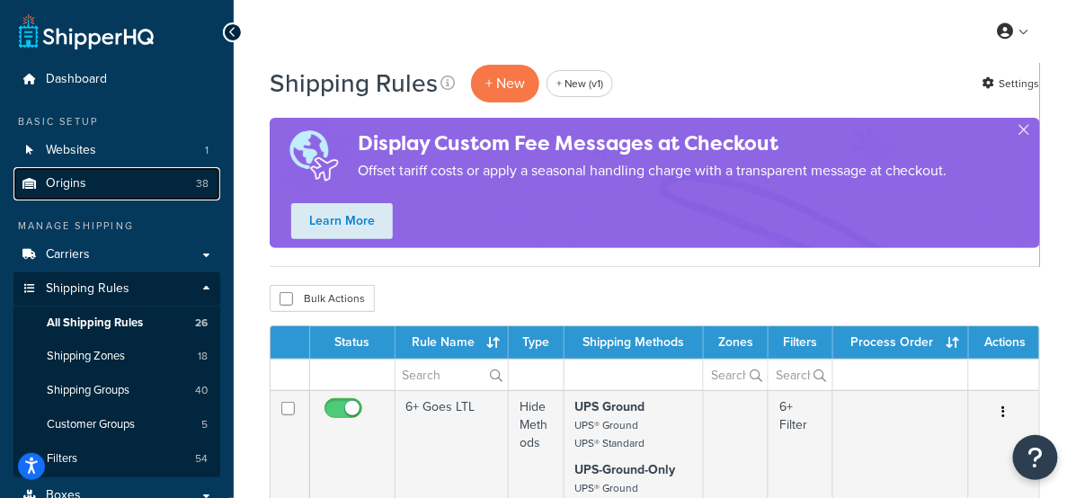
click at [143, 182] on link "Origins 38" at bounding box center [116, 183] width 207 height 33
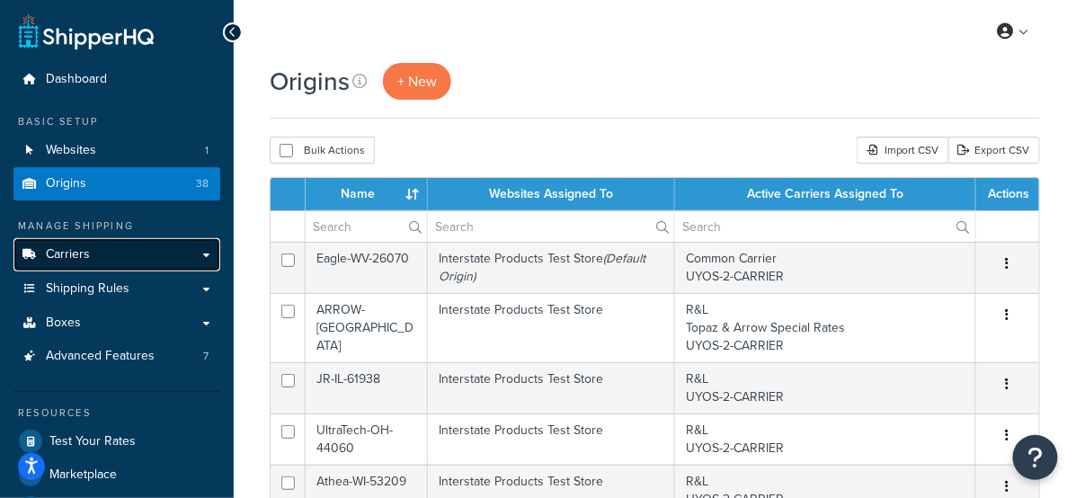
click at [128, 261] on link "Carriers" at bounding box center [116, 254] width 207 height 33
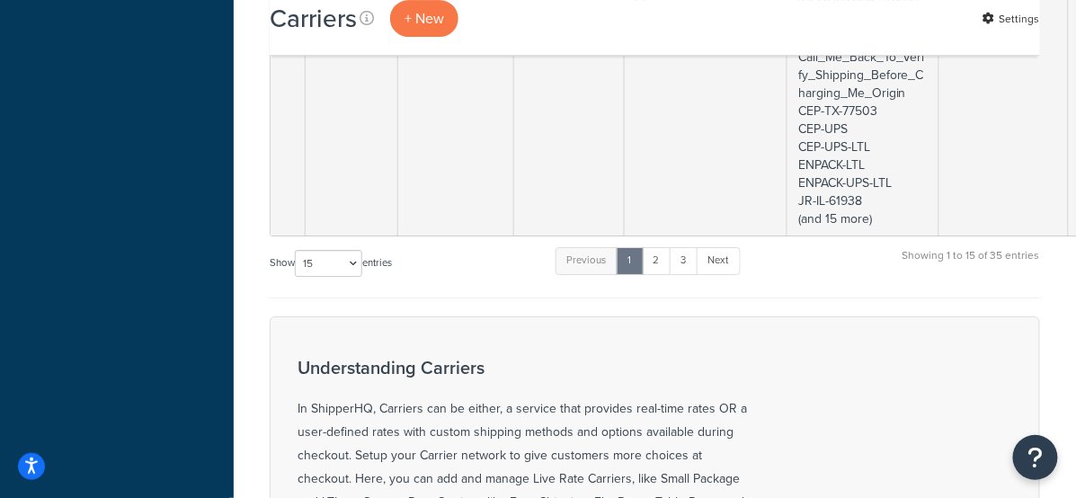
scroll to position [1559, 0]
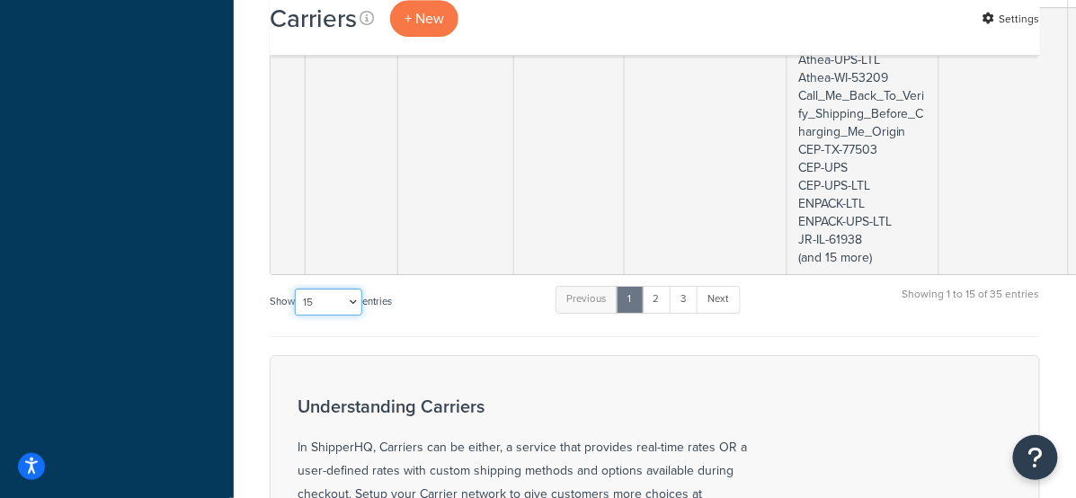
click at [329, 289] on select "10 15 25 50 100" at bounding box center [328, 302] width 67 height 27
select select "100"
click at [297, 315] on select "10 15 25 50 100" at bounding box center [328, 302] width 67 height 27
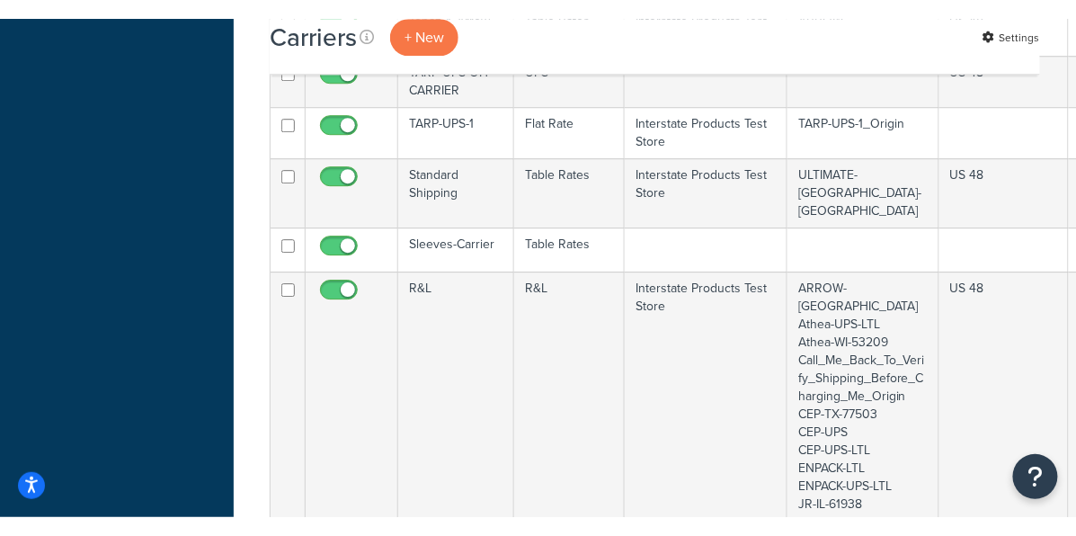
scroll to position [1815, 0]
